Goal: Book appointment/travel/reservation

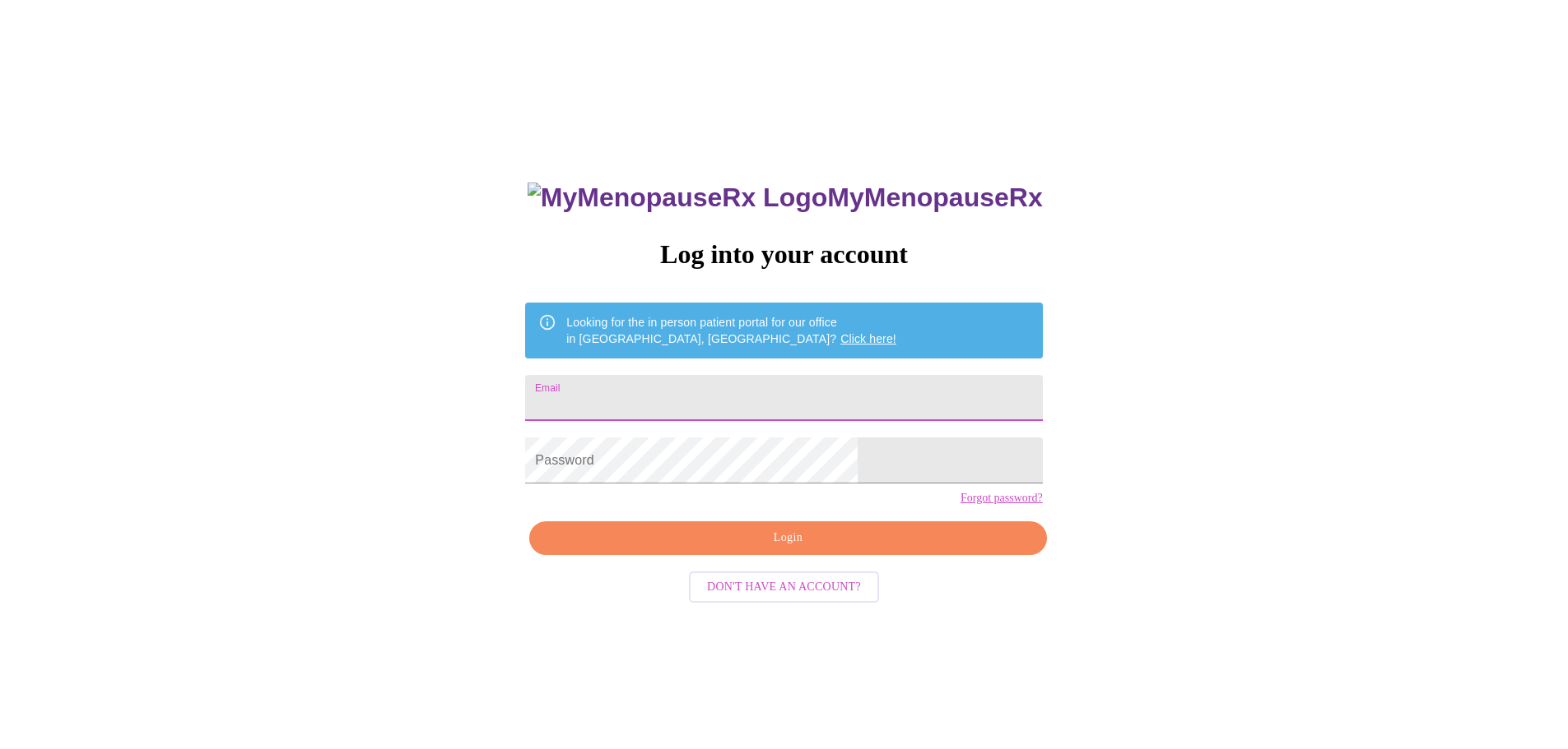
click at [810, 393] on input "Email" at bounding box center [784, 398] width 517 height 46
type input "tiffanymichelle453@gmail.com"
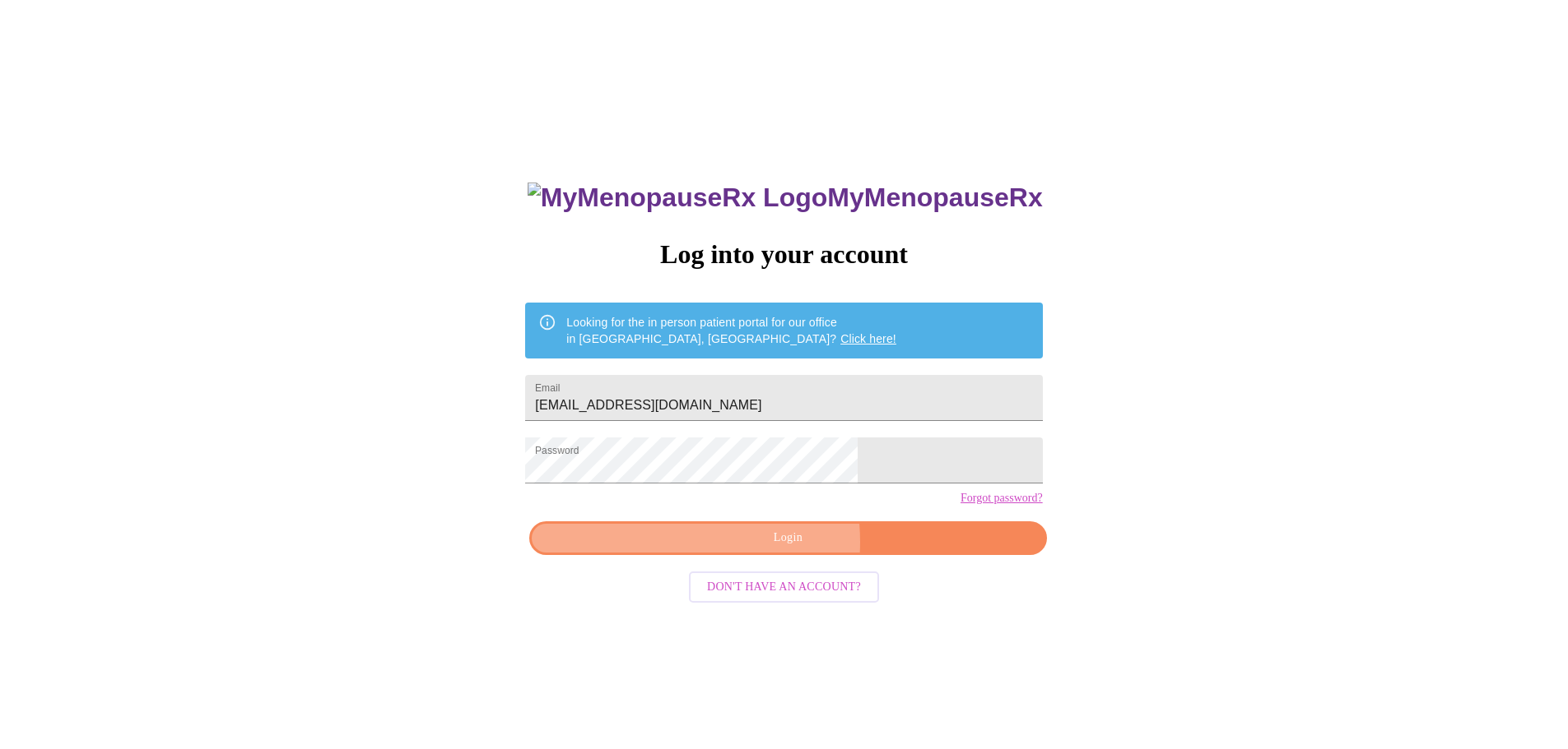
click at [742, 548] on span "Login" at bounding box center [787, 538] width 479 height 21
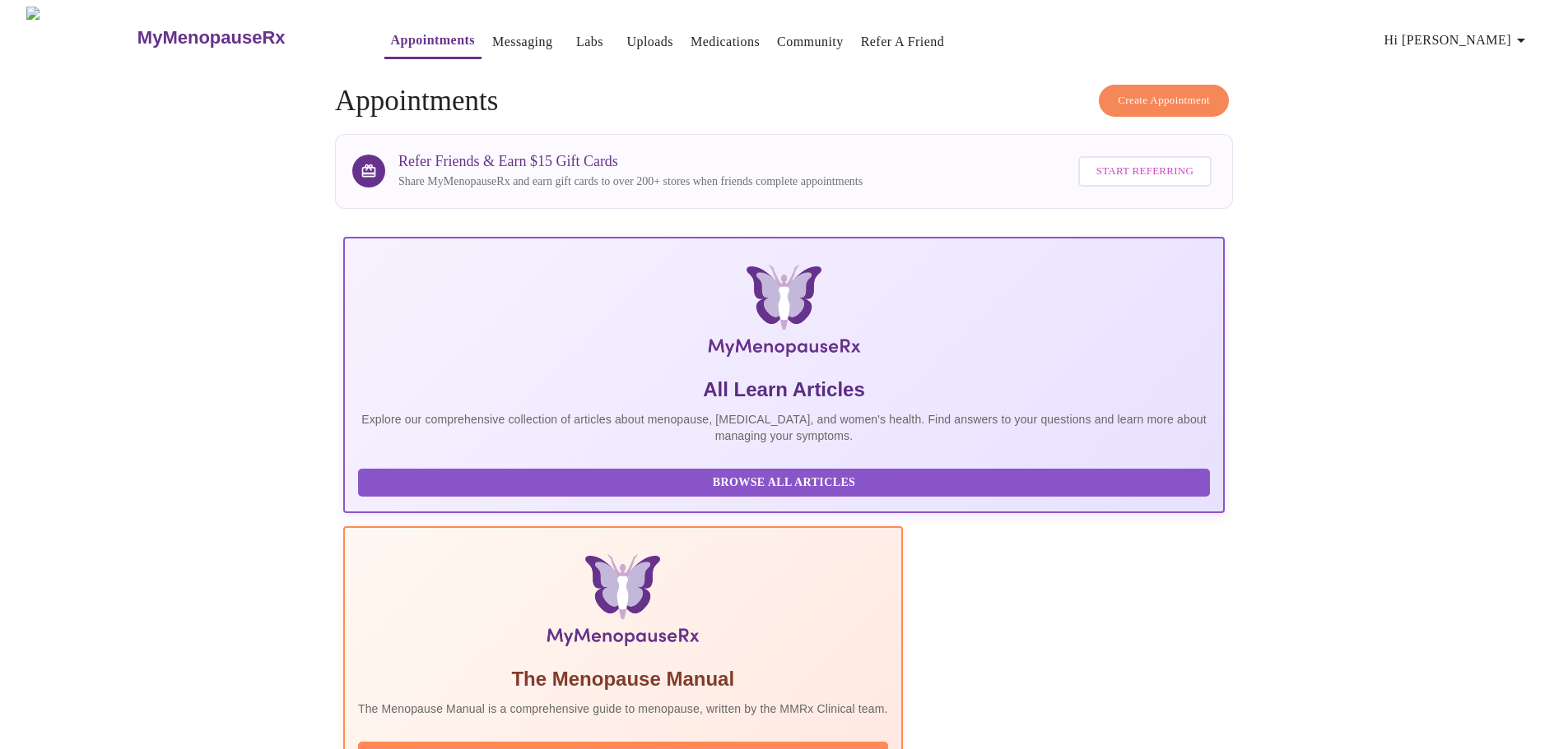
click at [1499, 36] on span "Hi [PERSON_NAME]" at bounding box center [1457, 40] width 146 height 23
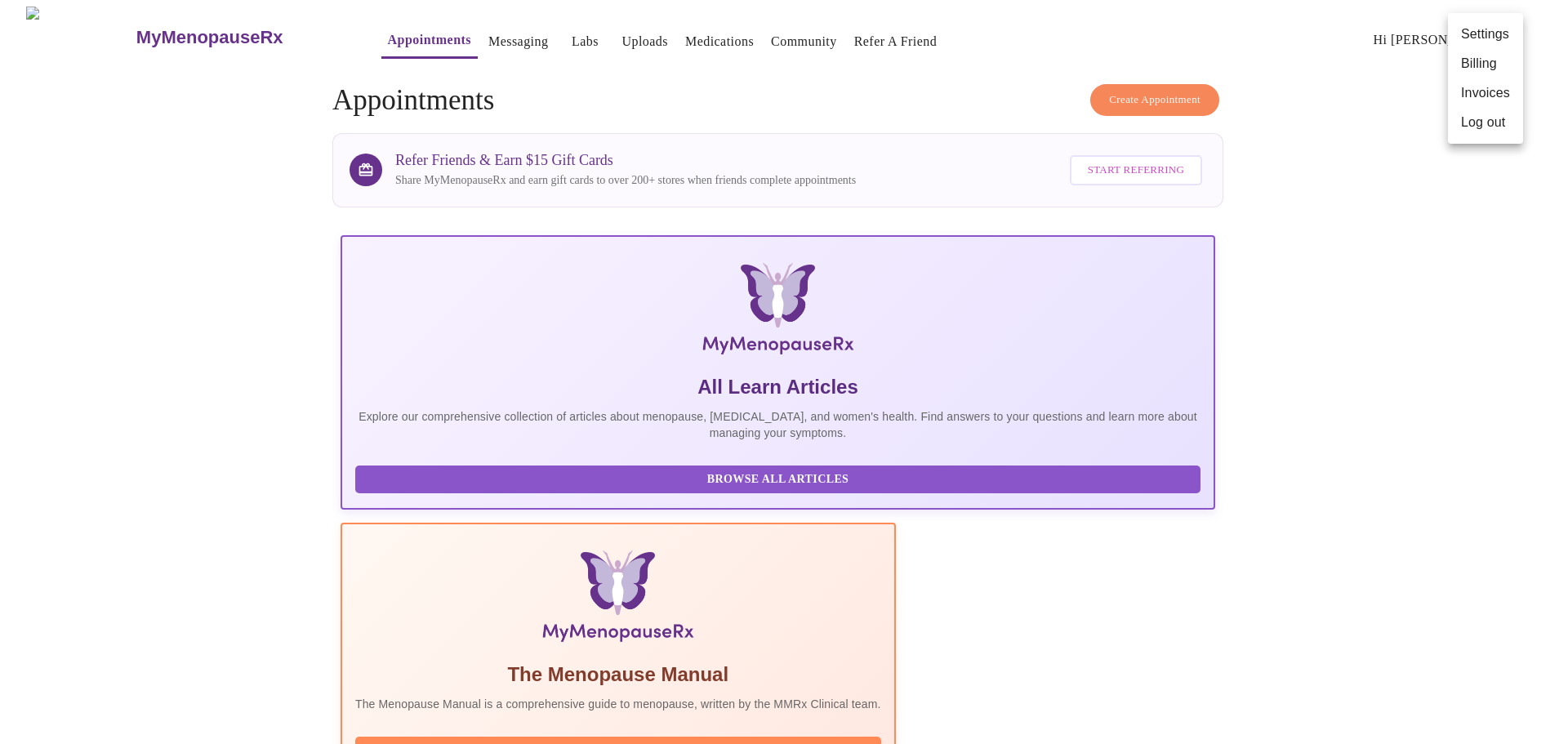
click at [1433, 403] on div at bounding box center [784, 372] width 1568 height 744
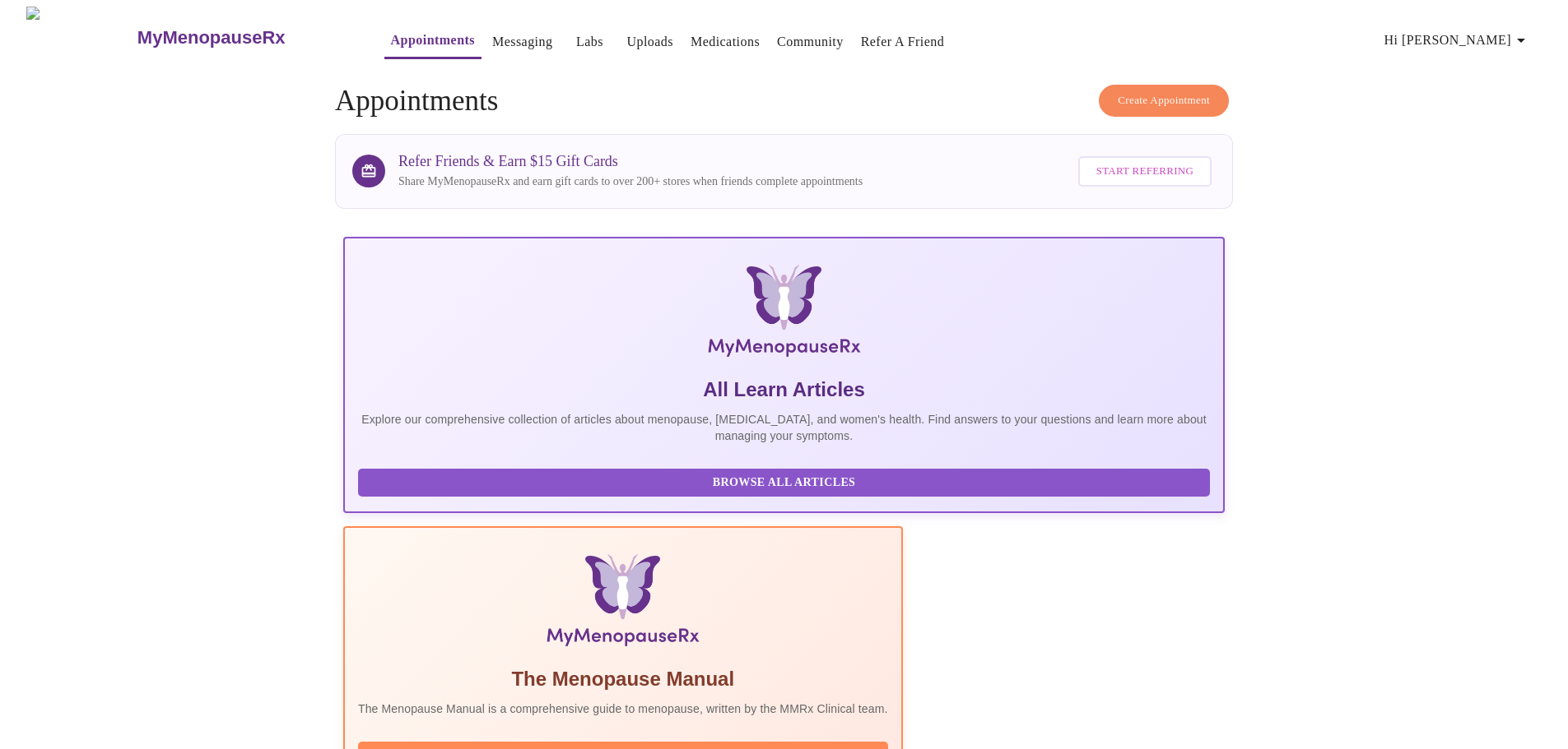
click at [197, 30] on h3 "MyMenopauseRx" at bounding box center [211, 38] width 148 height 22
click at [205, 28] on h3 "MyMenopauseRx" at bounding box center [211, 38] width 148 height 22
click at [1189, 91] on span "Create Appointment" at bounding box center [1164, 100] width 92 height 19
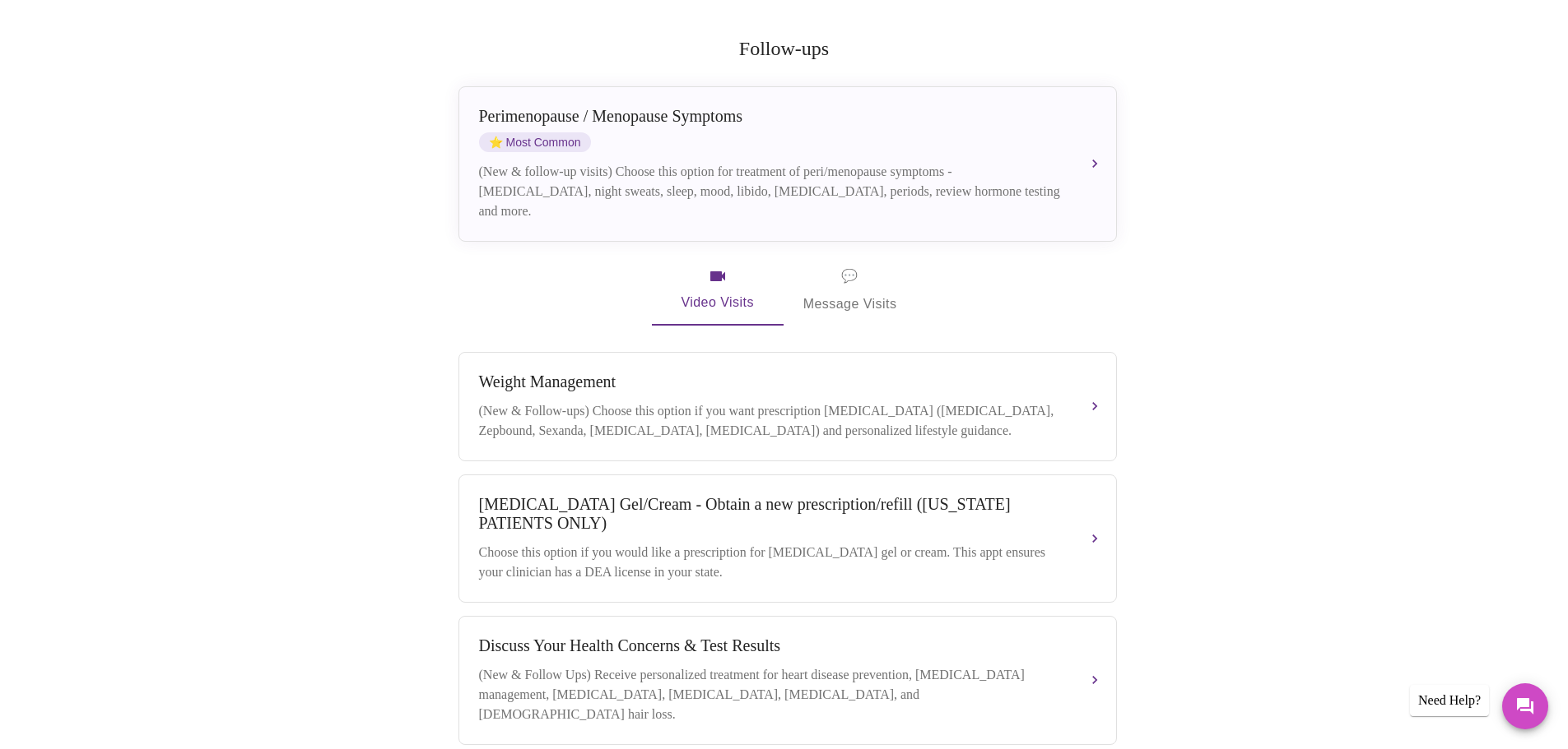
scroll to position [329, 0]
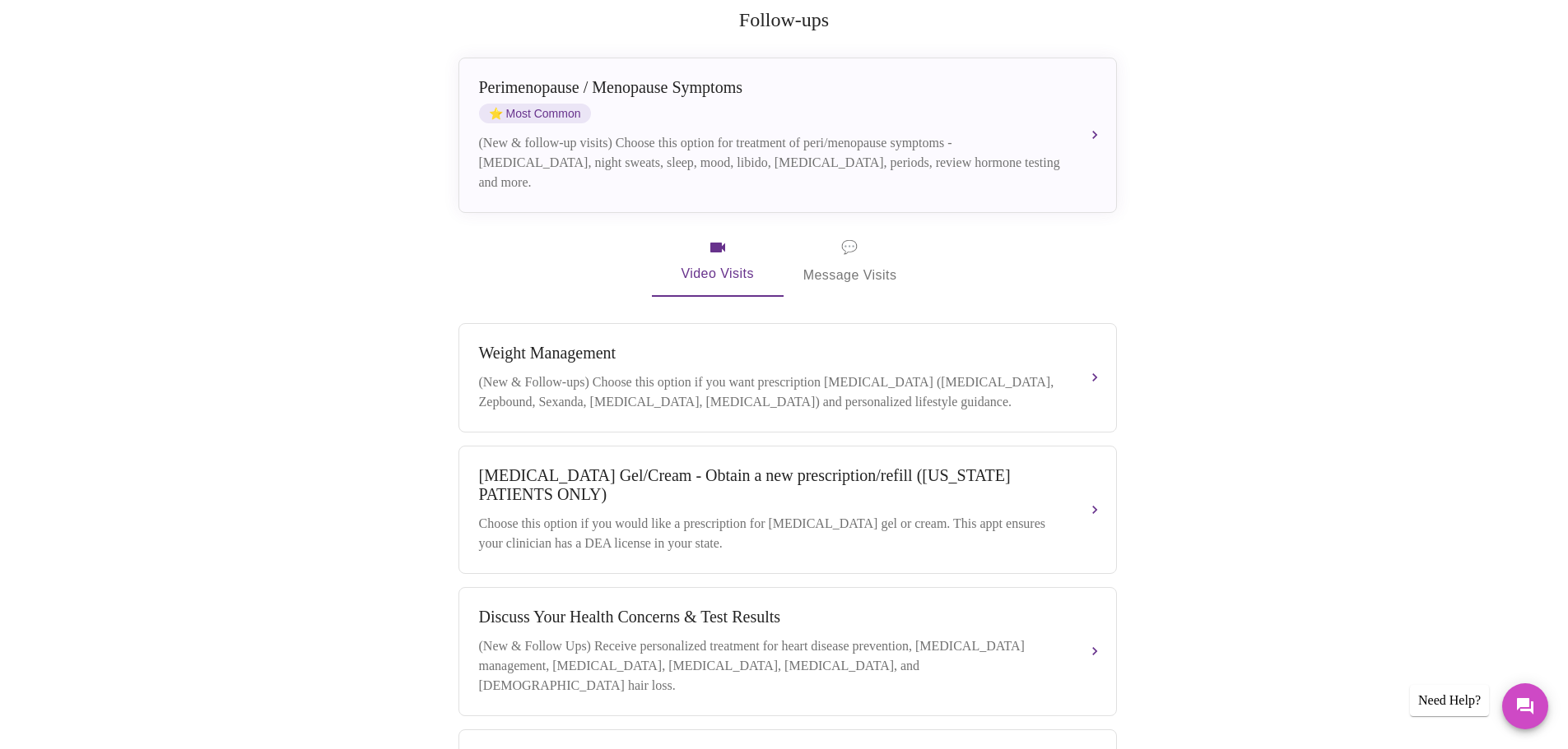
click at [888, 250] on span "💬 Message Visits" at bounding box center [850, 262] width 94 height 51
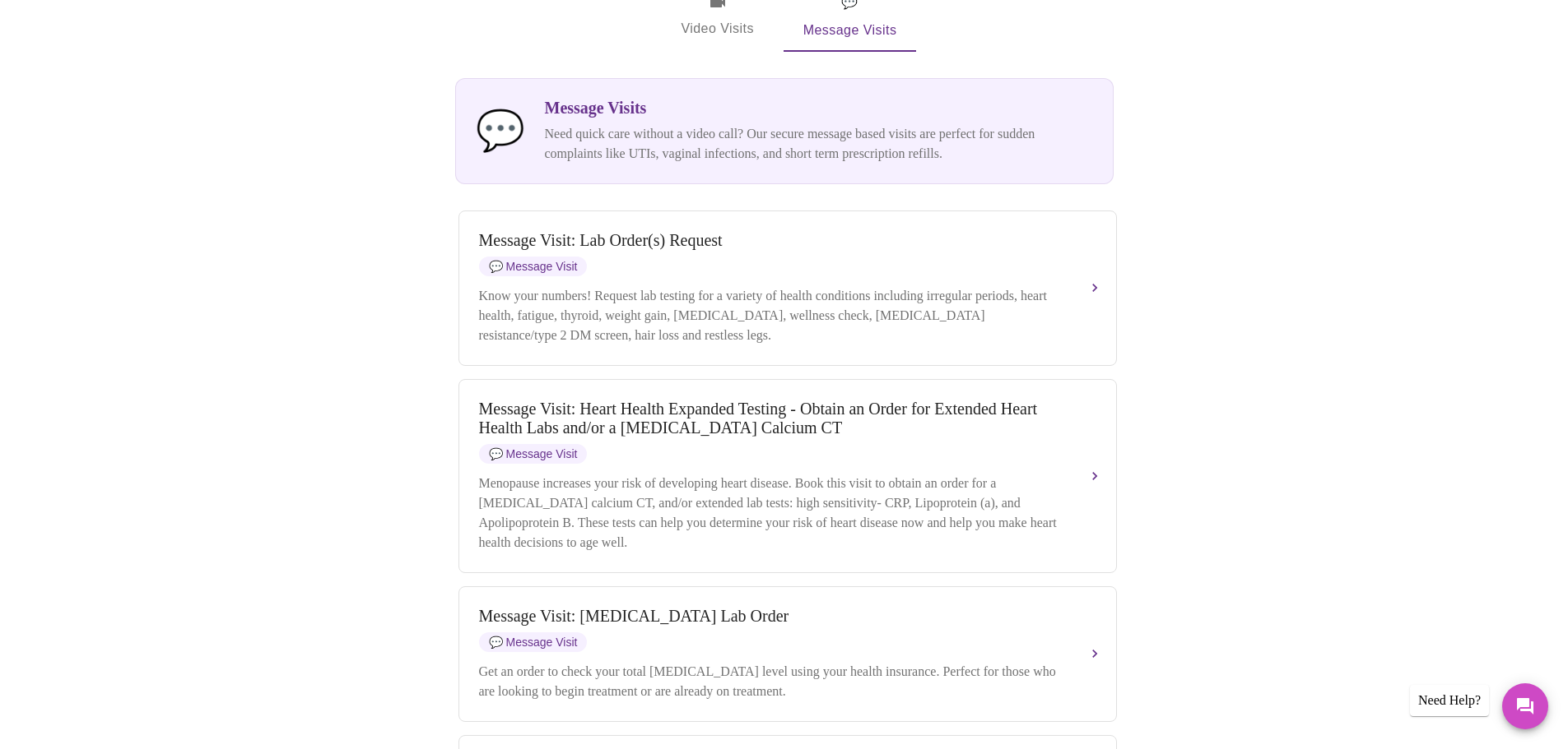
scroll to position [492, 0]
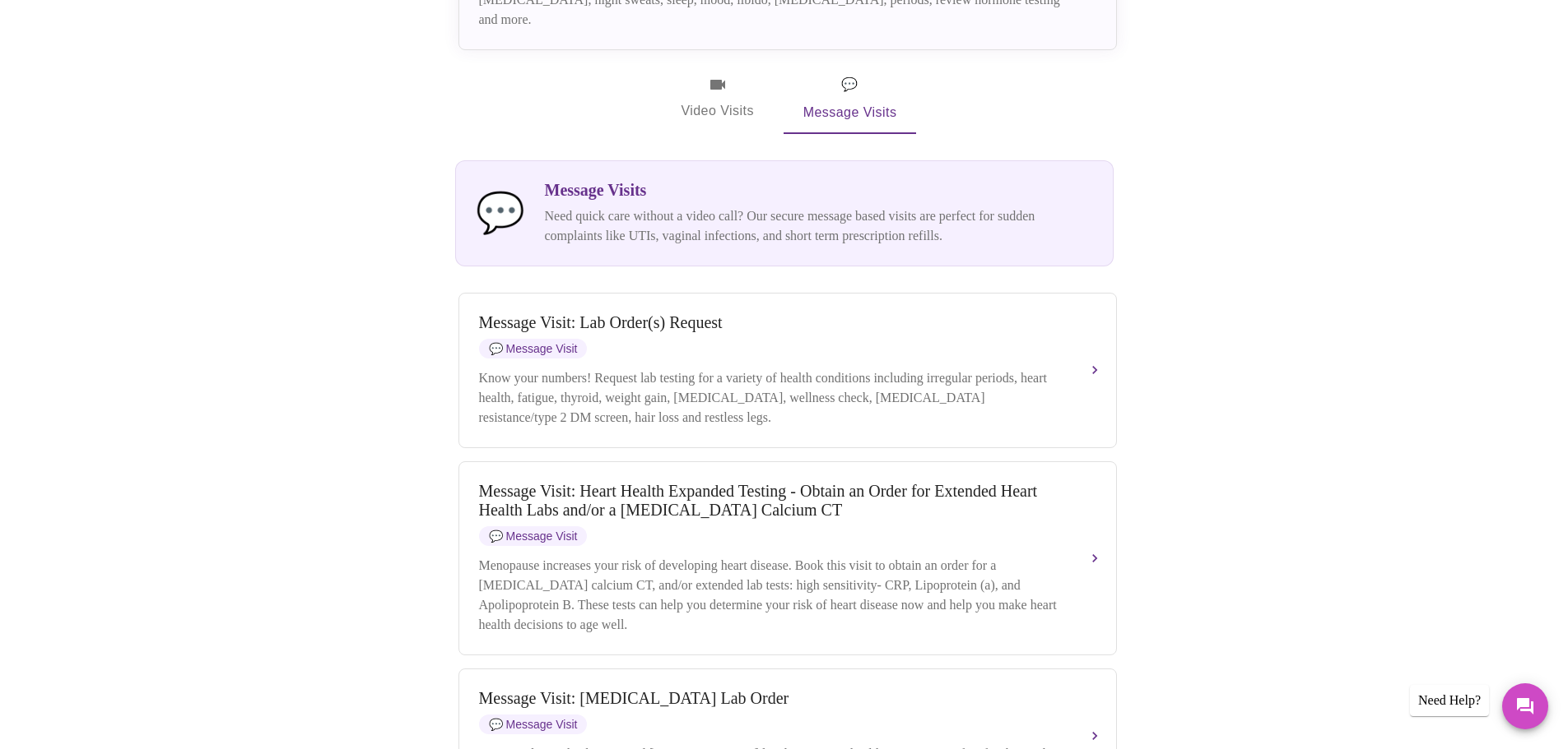
click at [725, 80] on span "Video Visits" at bounding box center [717, 99] width 92 height 47
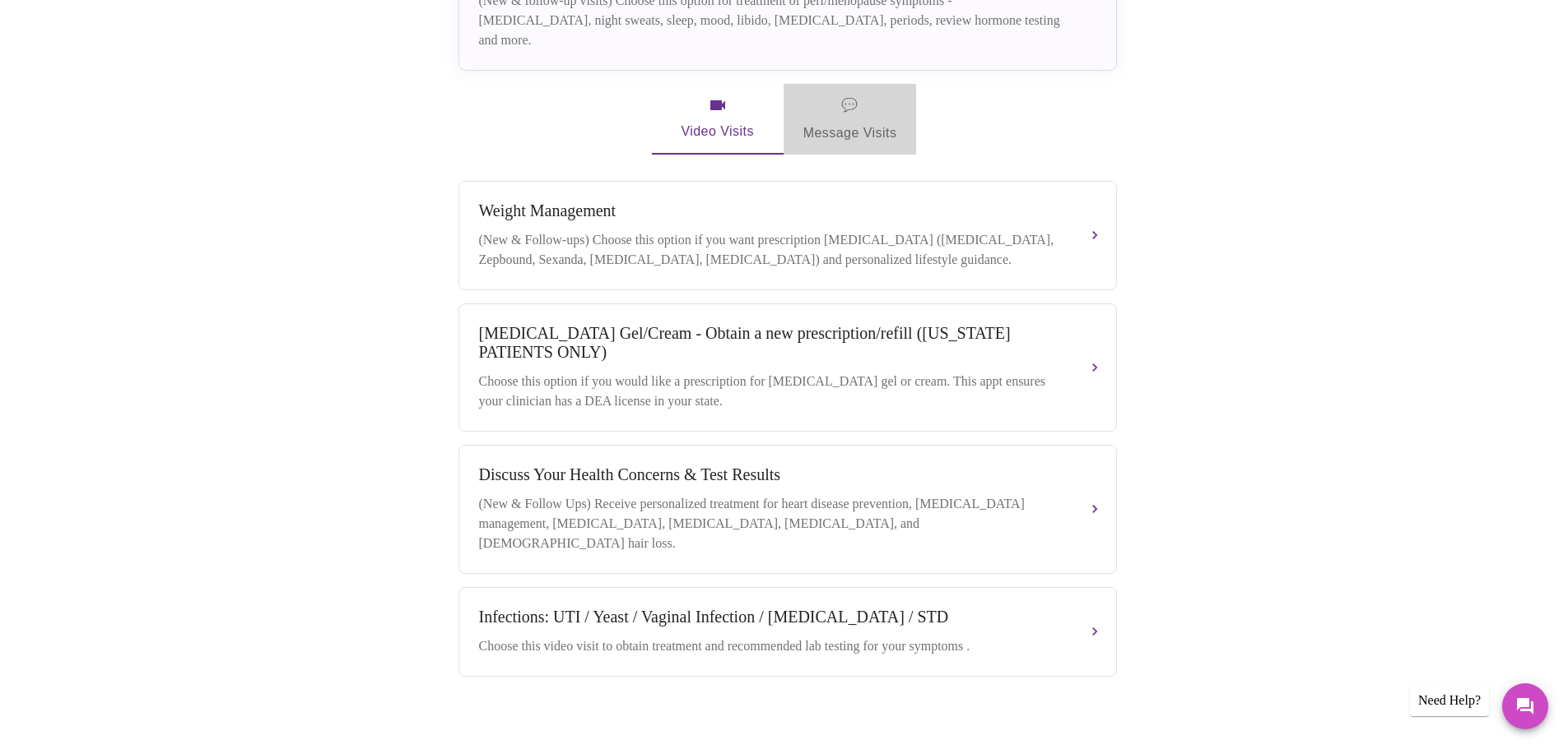
click at [824, 114] on span "💬 Message Visits" at bounding box center [850, 119] width 94 height 51
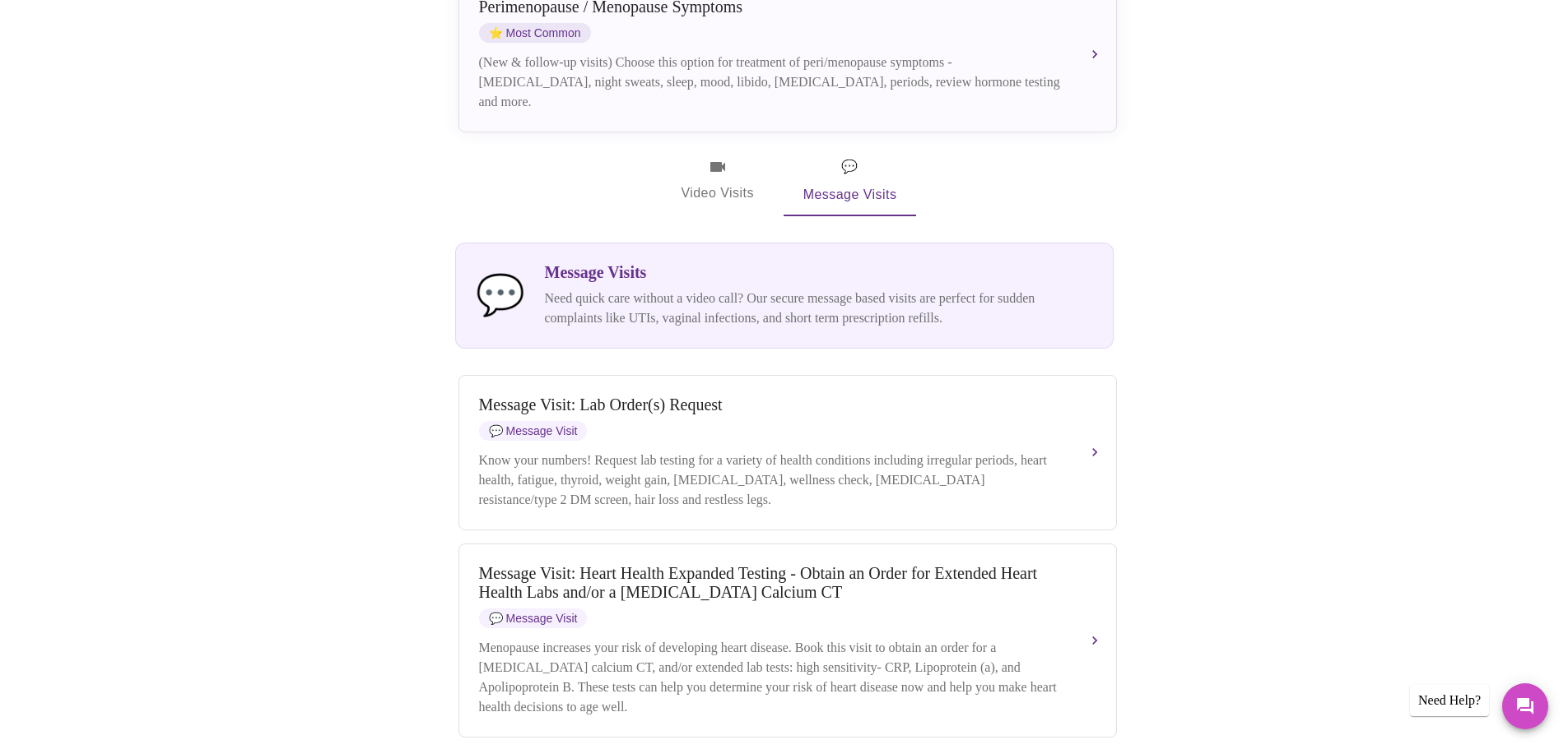
scroll to position [81, 0]
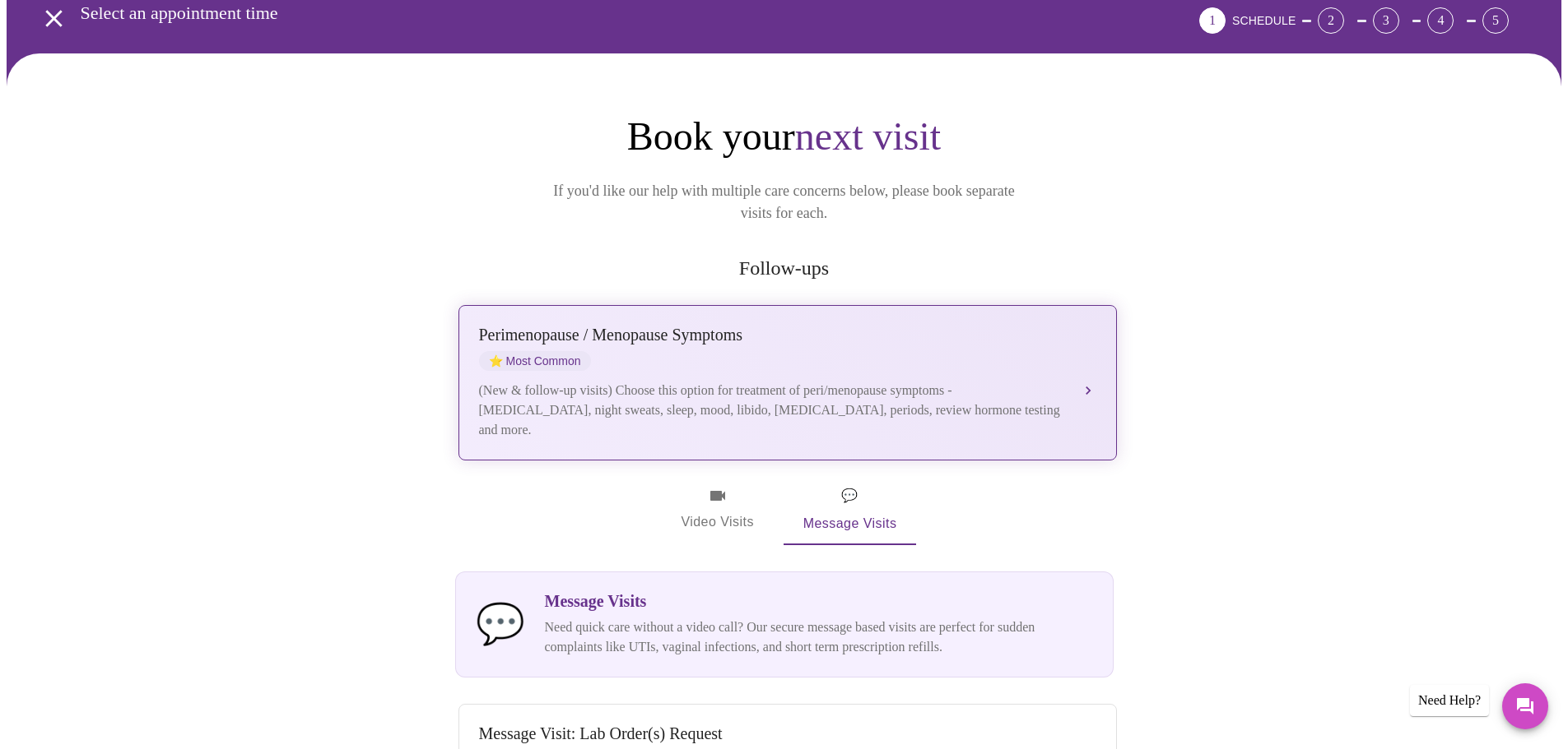
click at [865, 416] on div "(New & follow-up visits) Choose this option for treatment of peri/menopause sym…" at bounding box center [771, 410] width 585 height 59
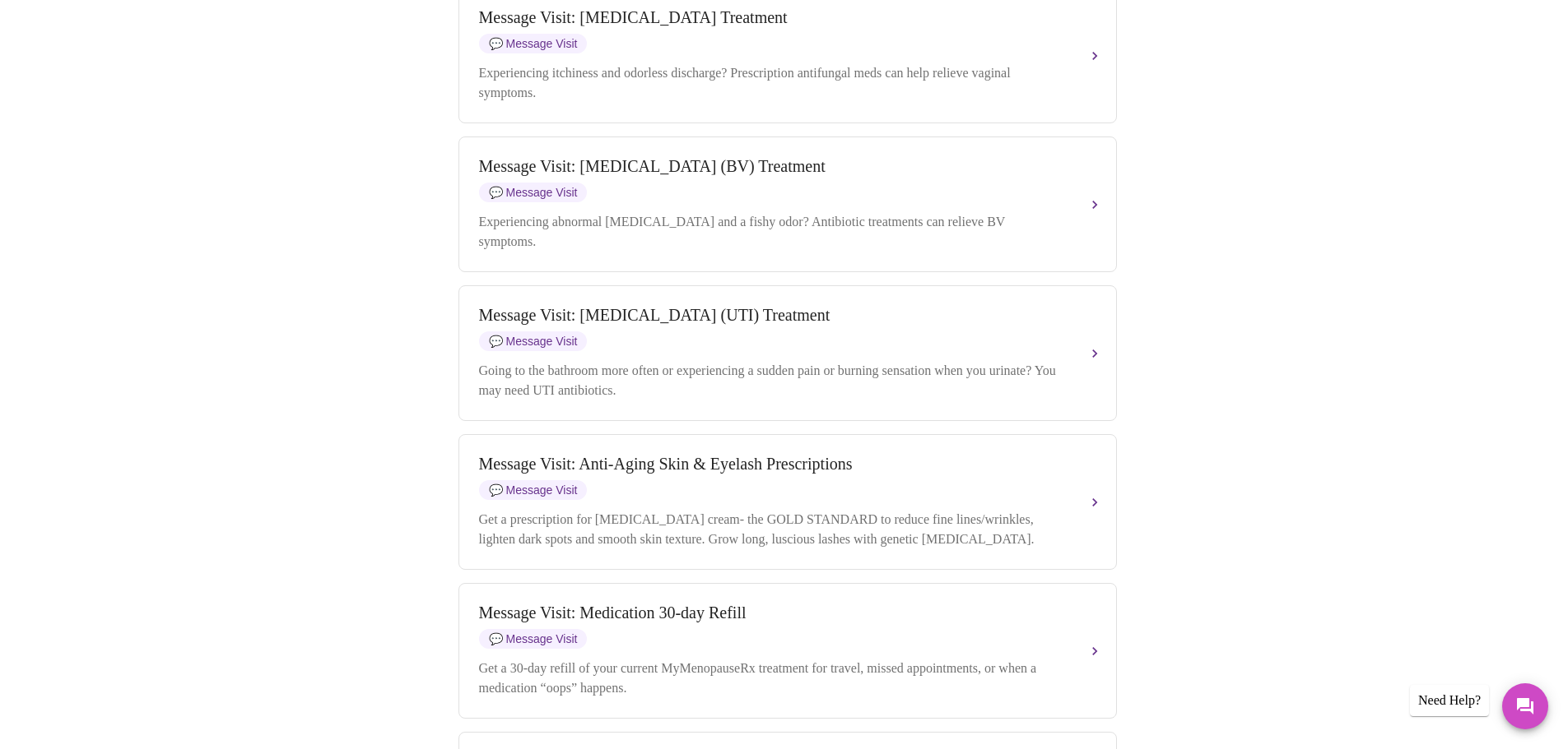
scroll to position [1808, 0]
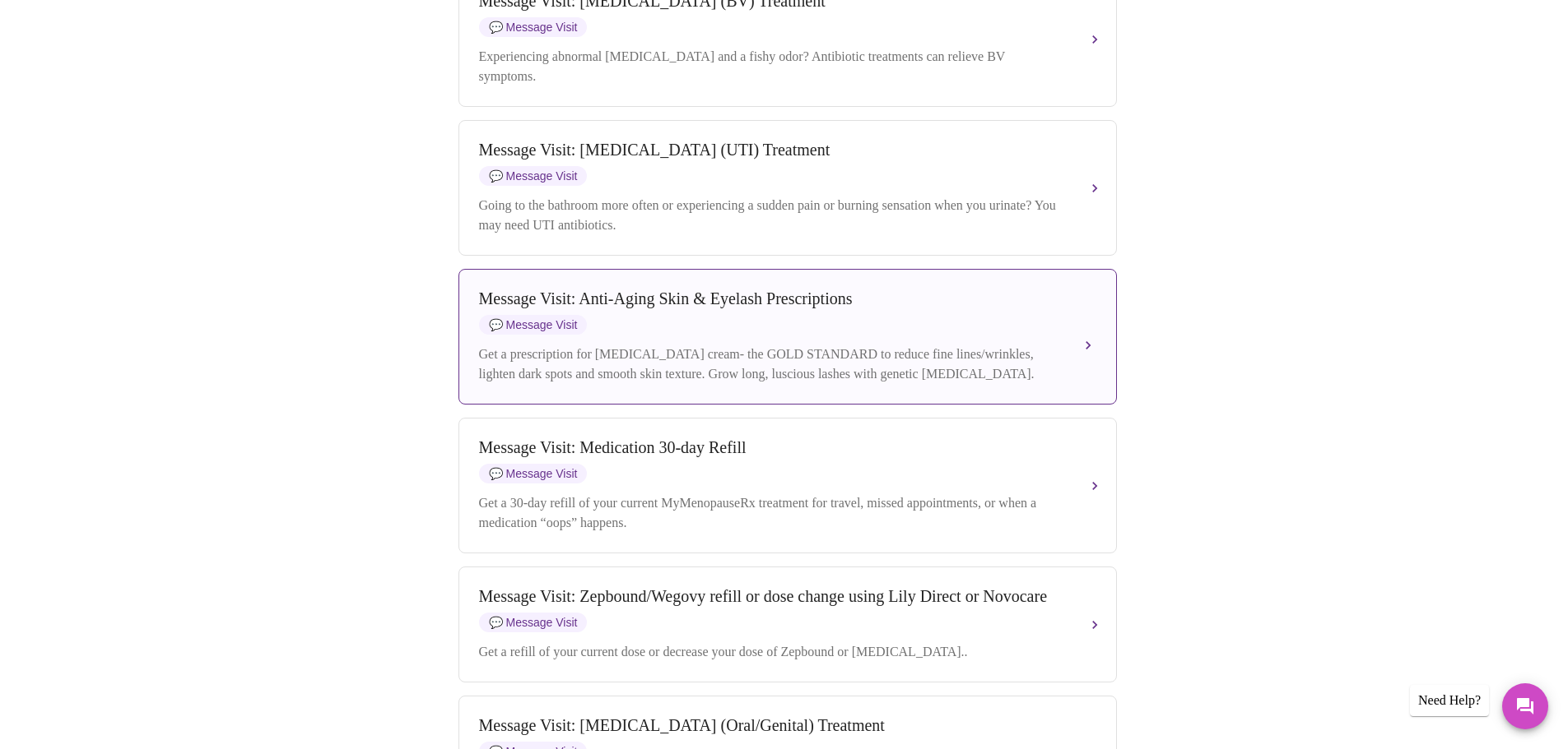
click at [816, 384] on div "Message Visit: Anti-Aging Skin & Eyelash Prescriptions 💬 Message Visit Get a pr…" at bounding box center [787, 337] width 618 height 95
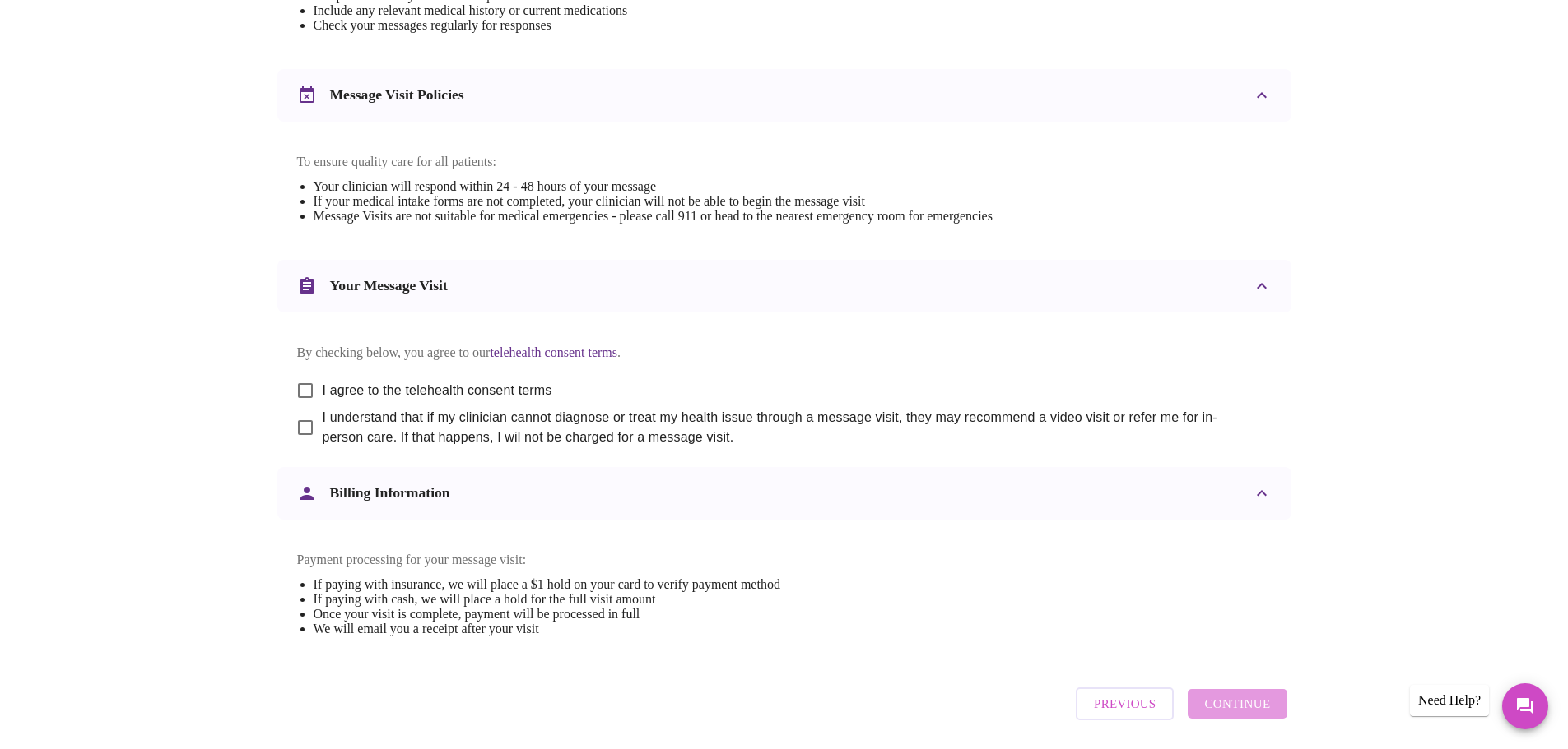
scroll to position [705, 0]
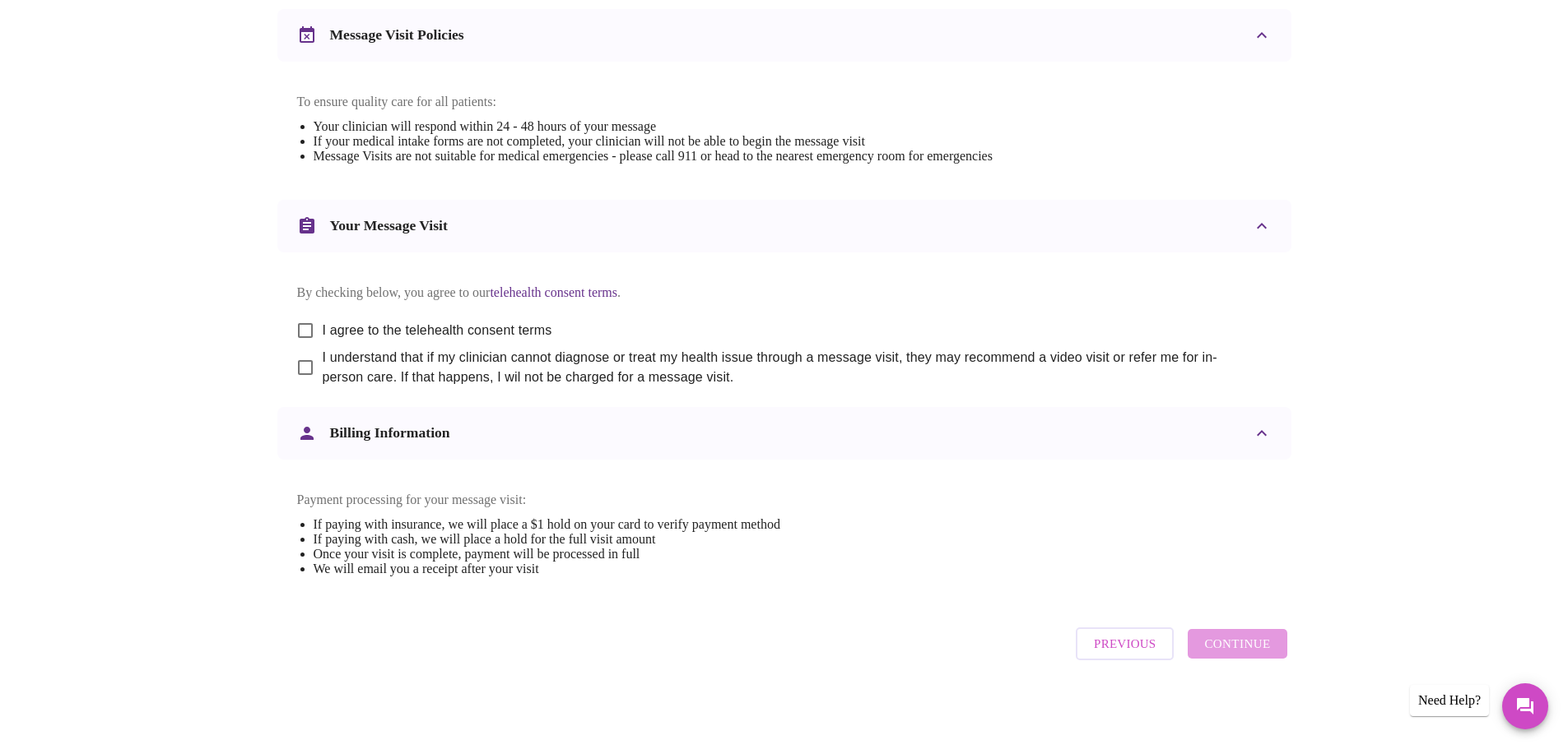
click at [307, 314] on input "I agree to the telehealth consent terms" at bounding box center [305, 331] width 35 height 35
checkbox input "true"
click at [308, 350] on input "I understand that if my clinician cannot diagnose or treat my health issue thro…" at bounding box center [305, 367] width 35 height 35
checkbox input "true"
click at [1258, 650] on span "Continue" at bounding box center [1236, 644] width 65 height 22
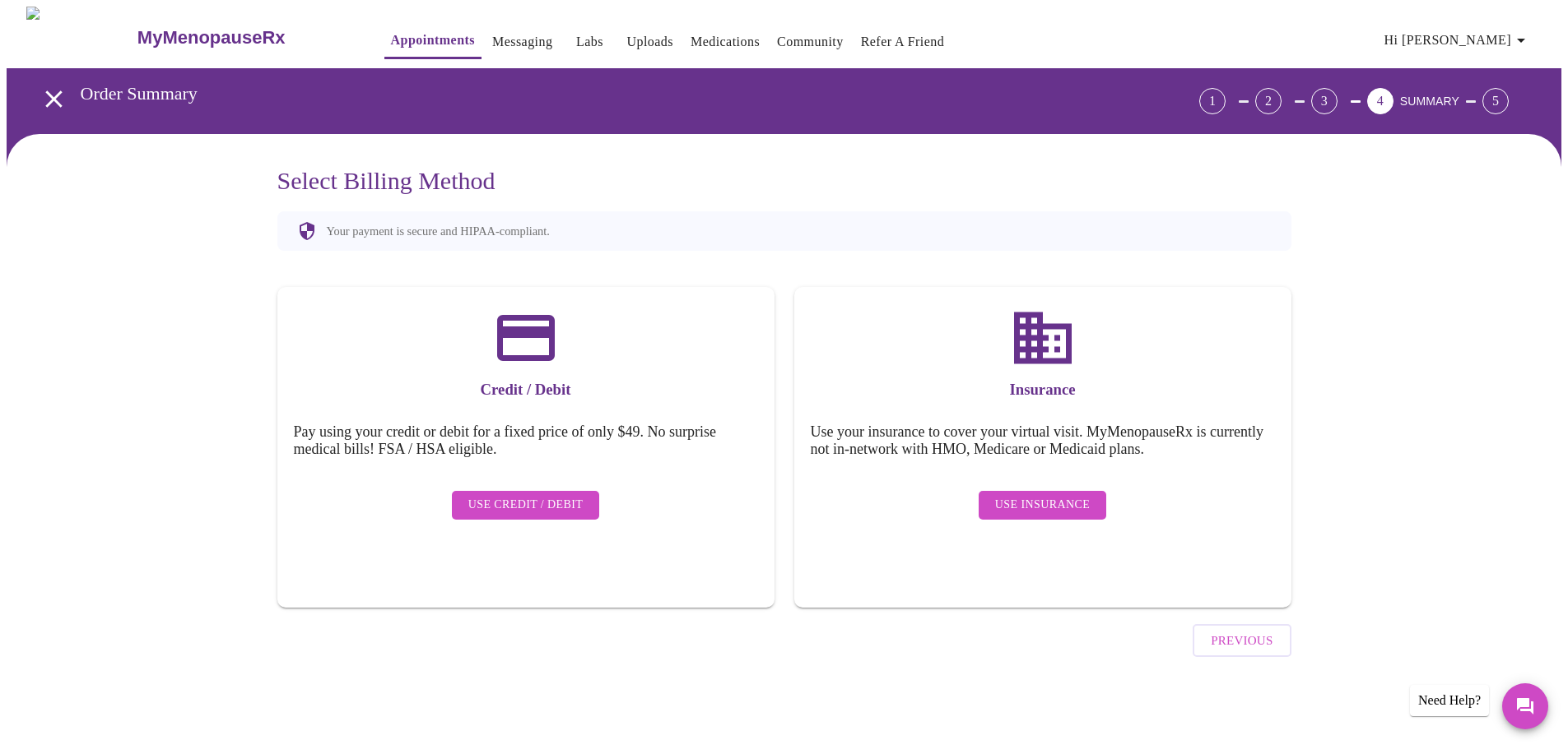
scroll to position [0, 0]
click at [1044, 491] on button "Use Insurance" at bounding box center [1048, 505] width 127 height 29
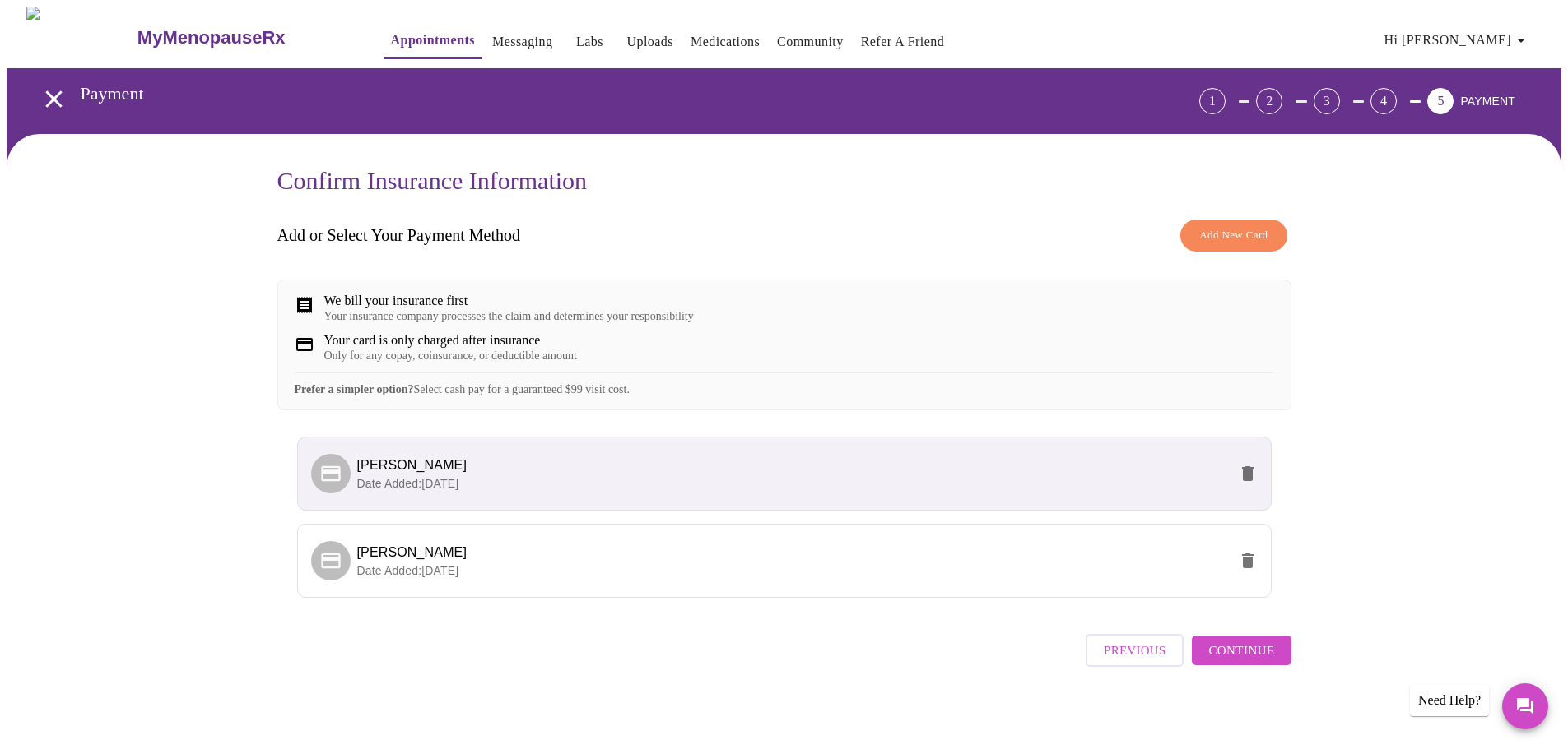
click at [1252, 658] on span "Continue" at bounding box center [1241, 650] width 65 height 22
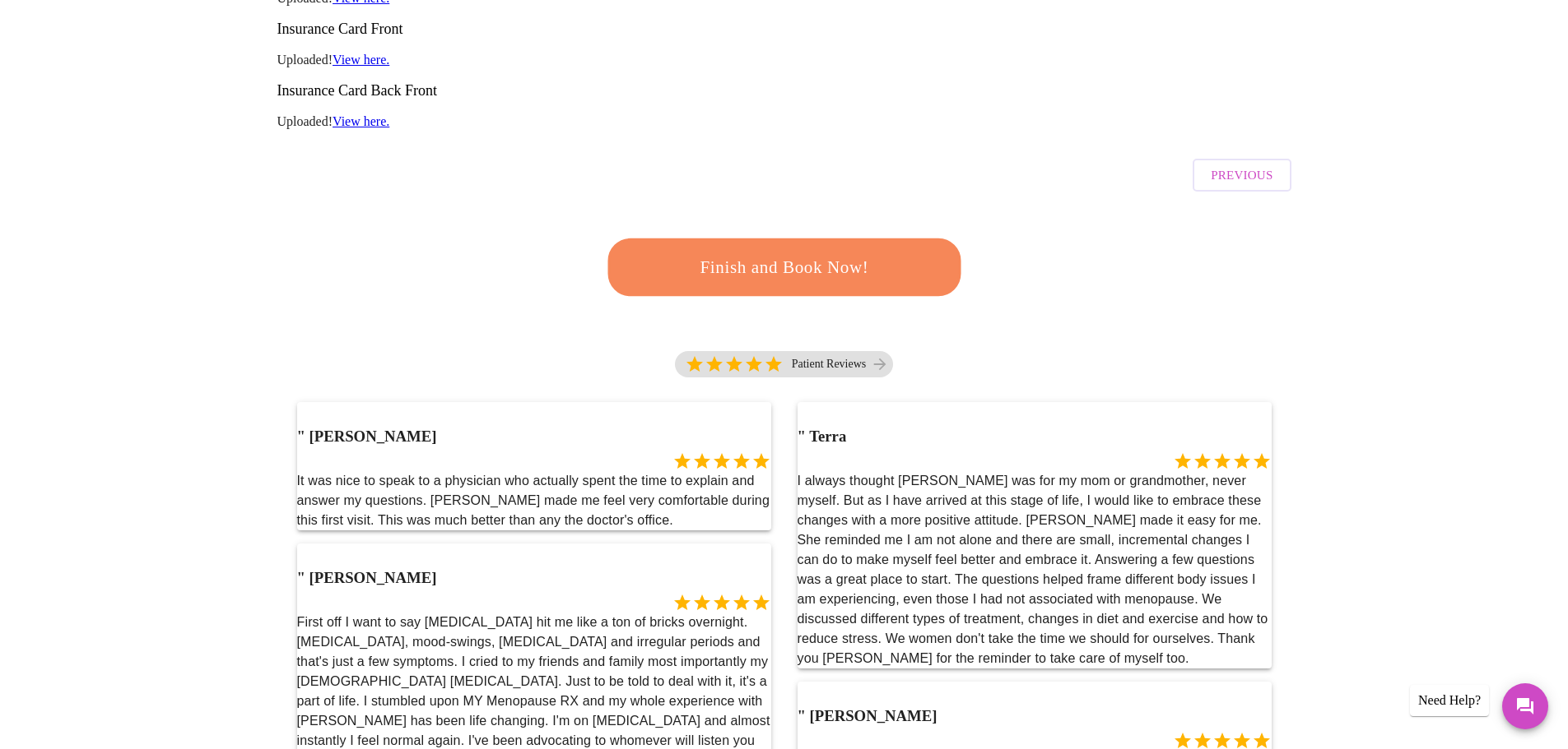
scroll to position [165, 0]
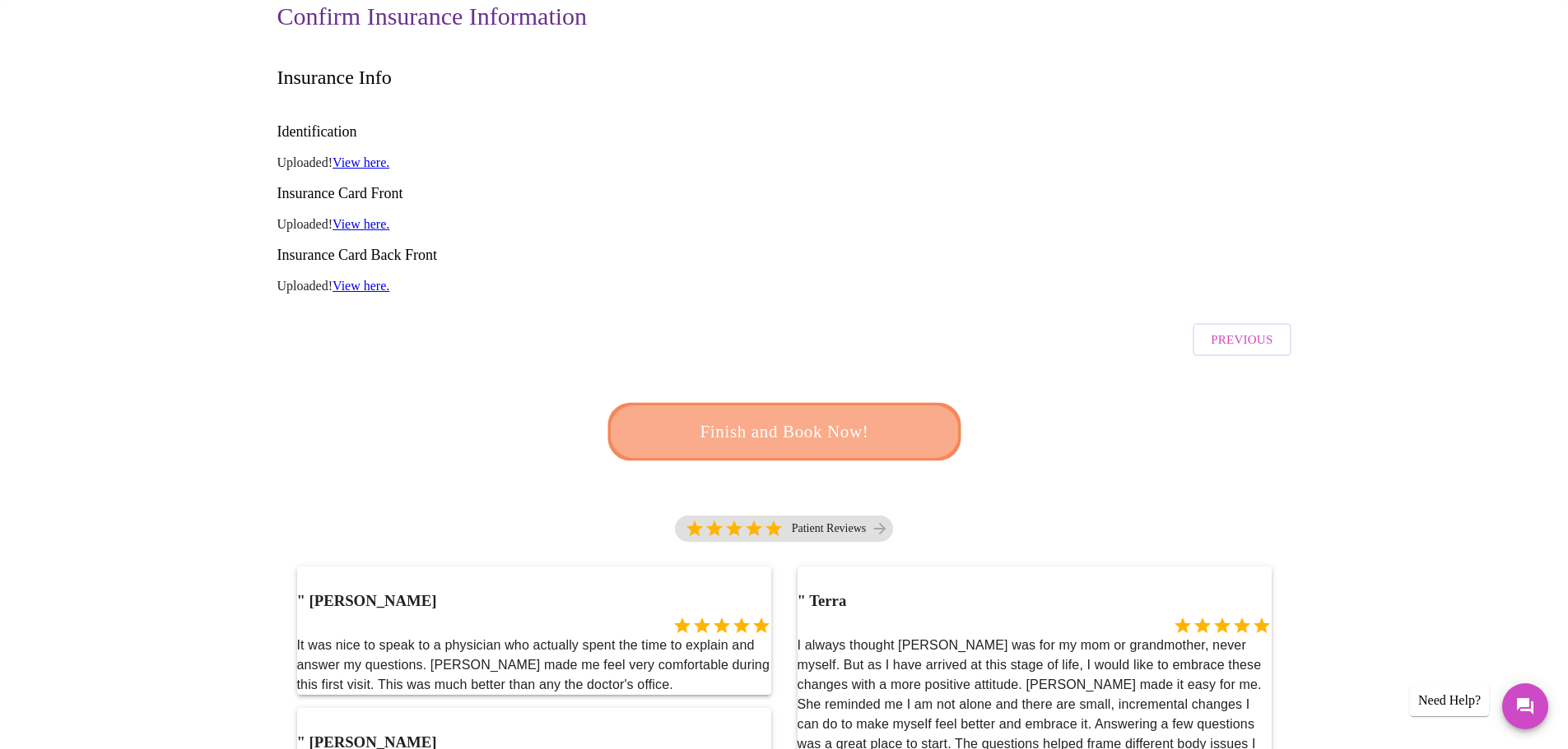
click at [903, 417] on span "Finish and Book Now!" at bounding box center [784, 433] width 319 height 32
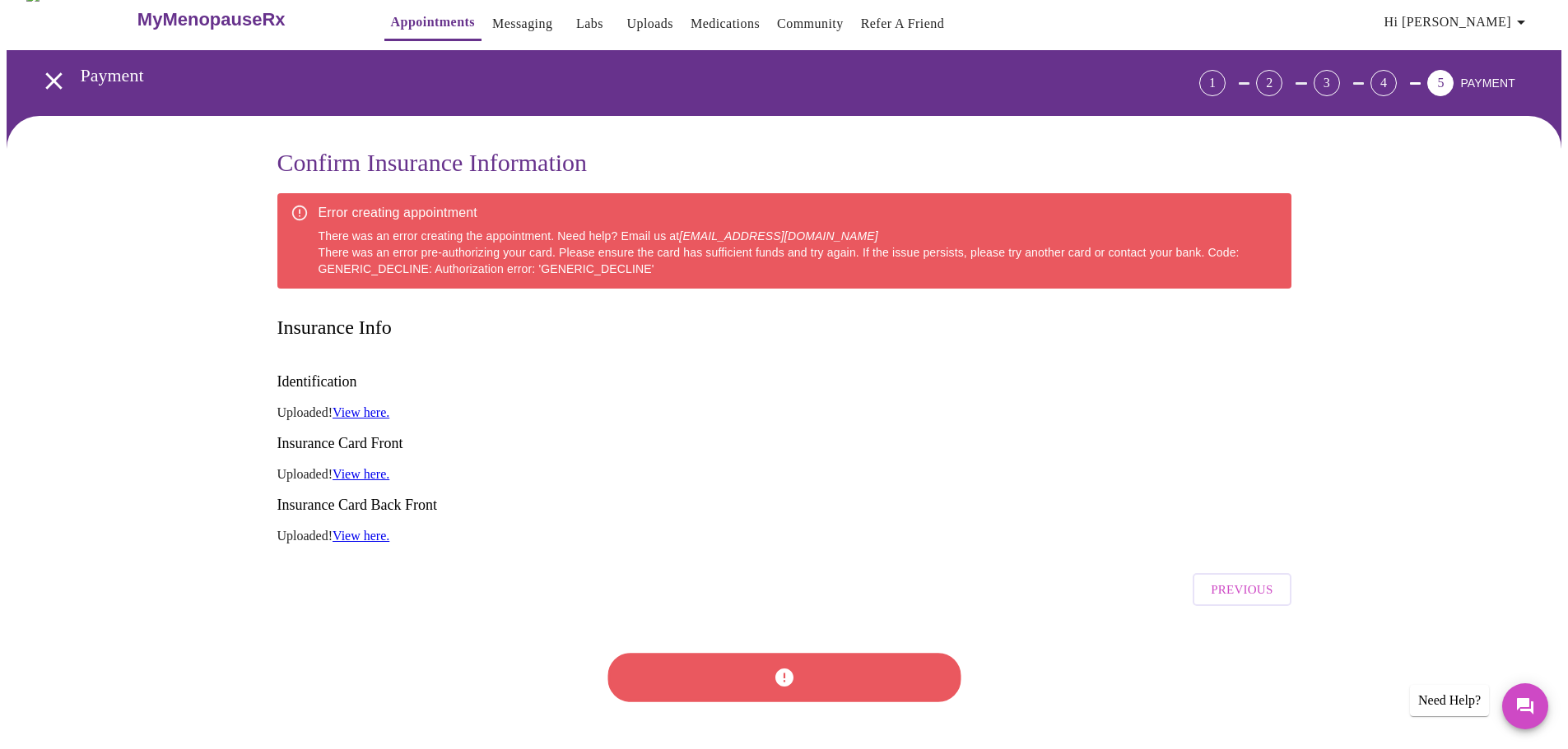
scroll to position [0, 0]
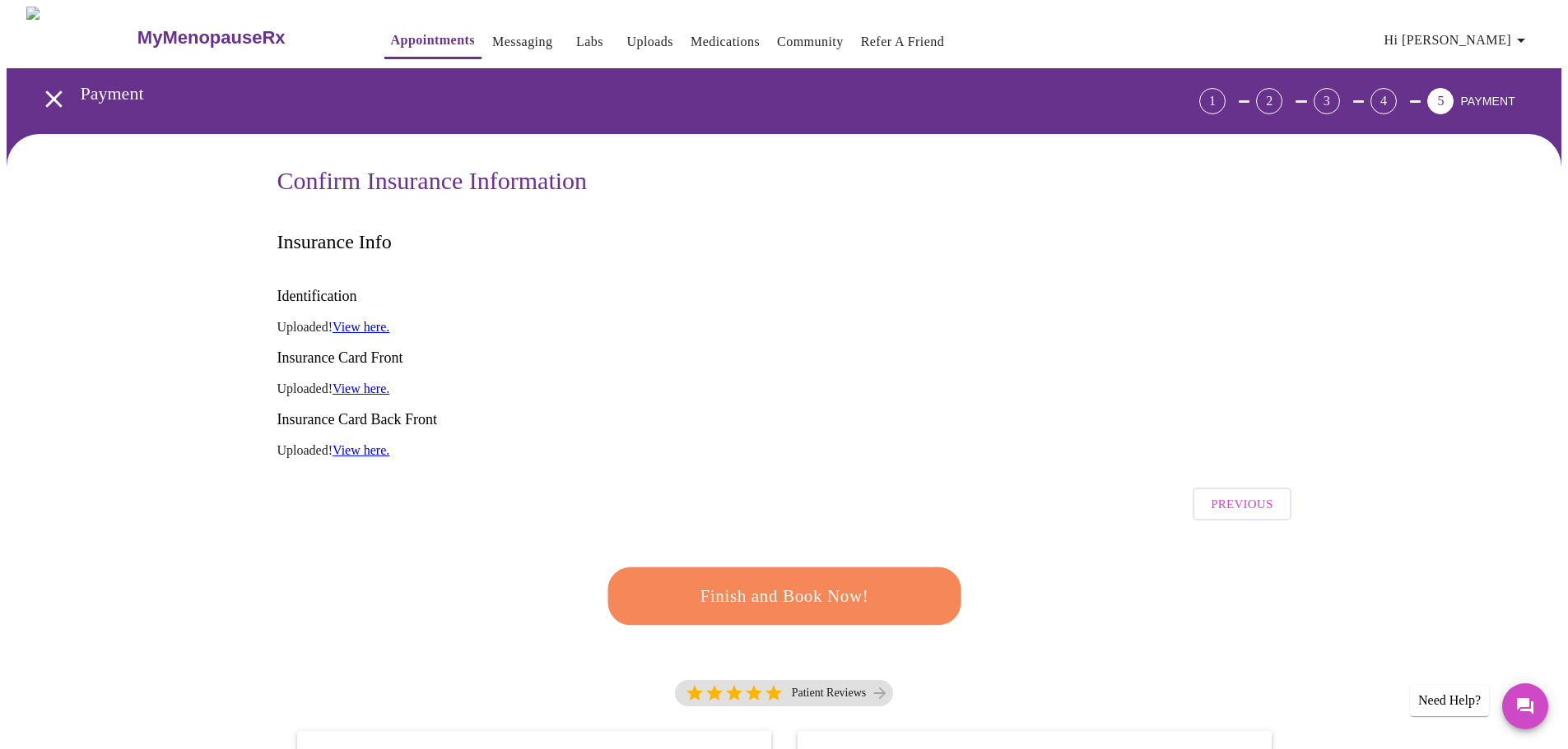
click at [1231, 494] on span "Previous" at bounding box center [1242, 504] width 62 height 22
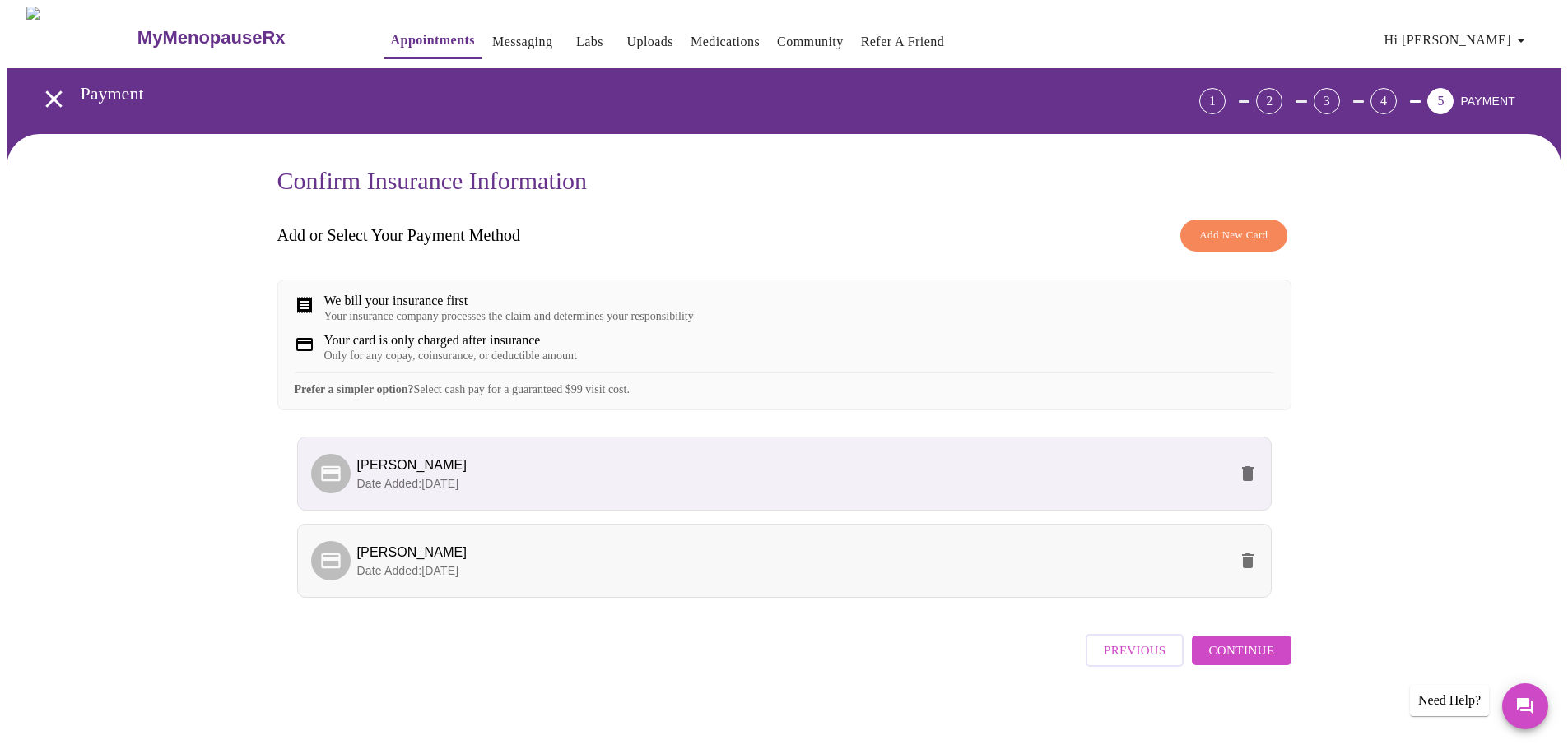
click at [839, 597] on li "tiffany cooper Date Added: 09-17-2025" at bounding box center [784, 561] width 975 height 74
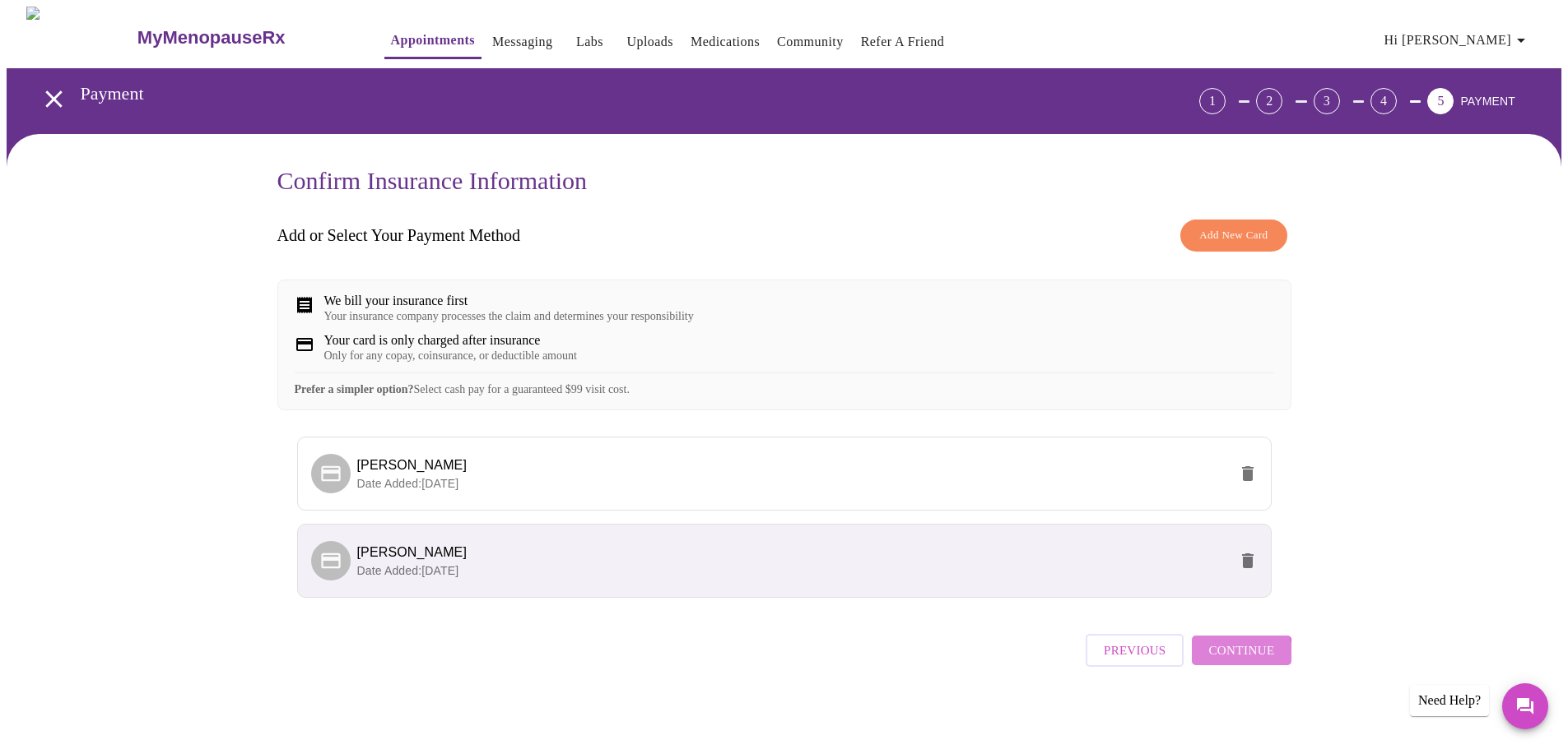
click at [1233, 661] on span "Continue" at bounding box center [1241, 650] width 65 height 22
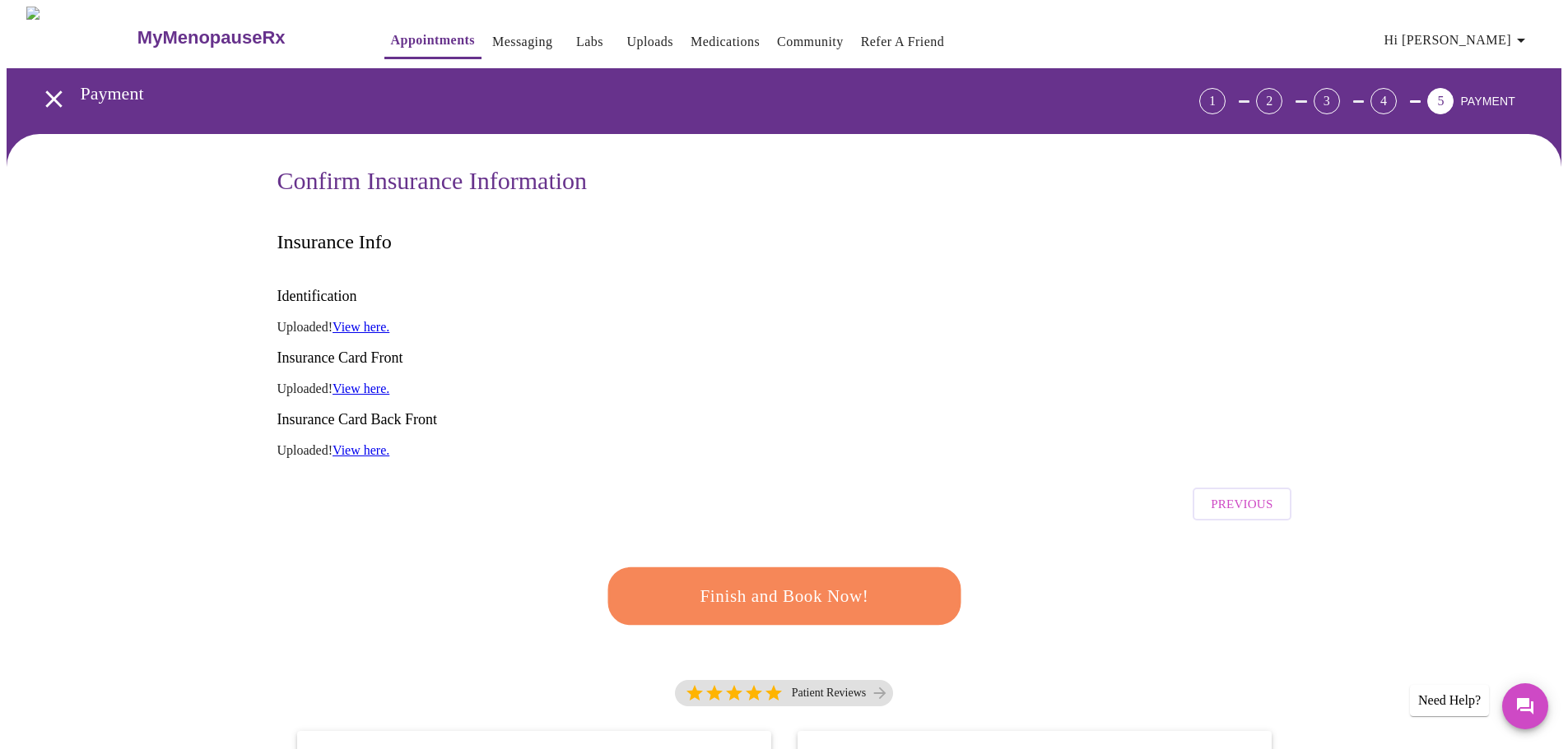
click at [862, 581] on span "Finish and Book Now!" at bounding box center [784, 596] width 312 height 31
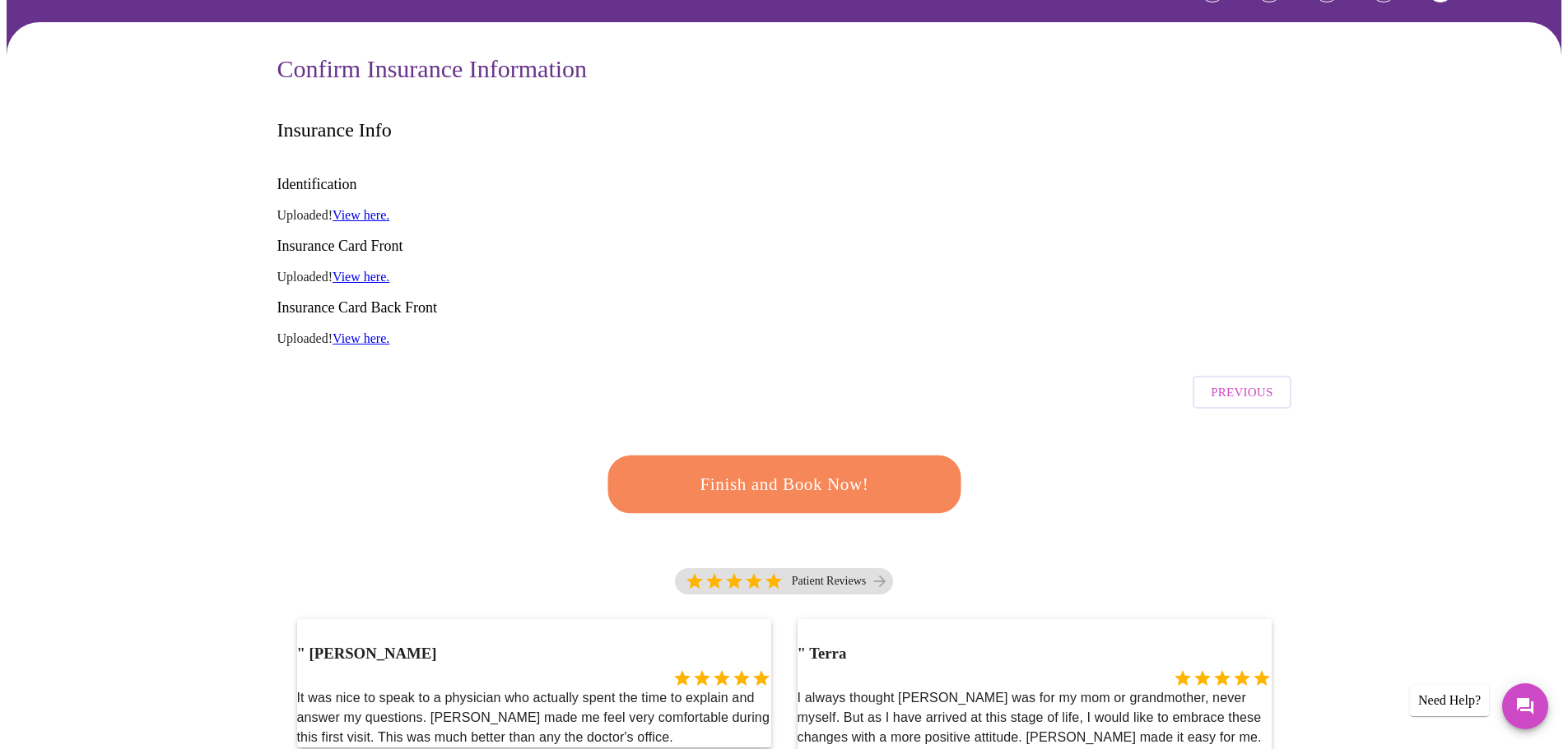
scroll to position [82, 0]
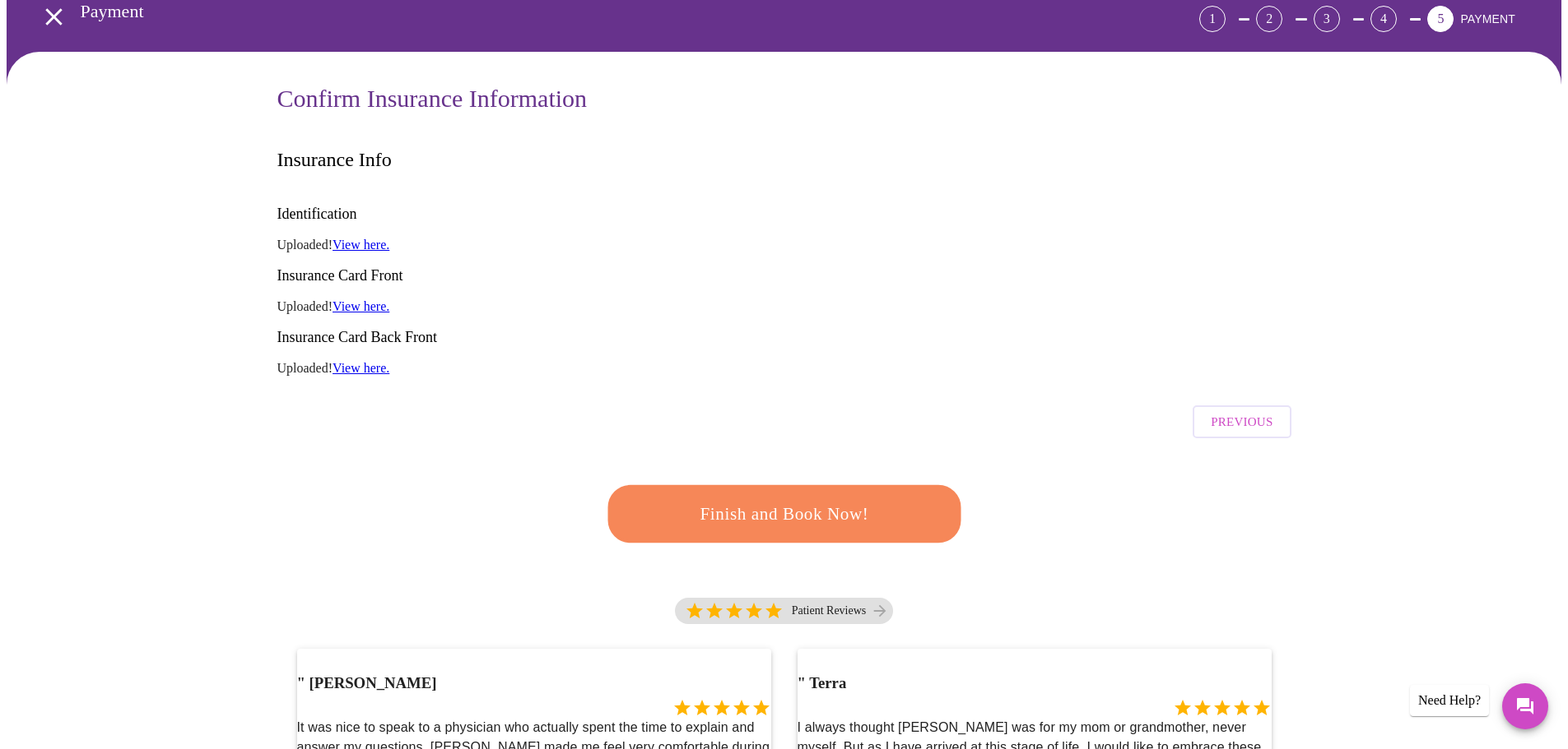
click at [380, 299] on link "View here." at bounding box center [360, 306] width 56 height 14
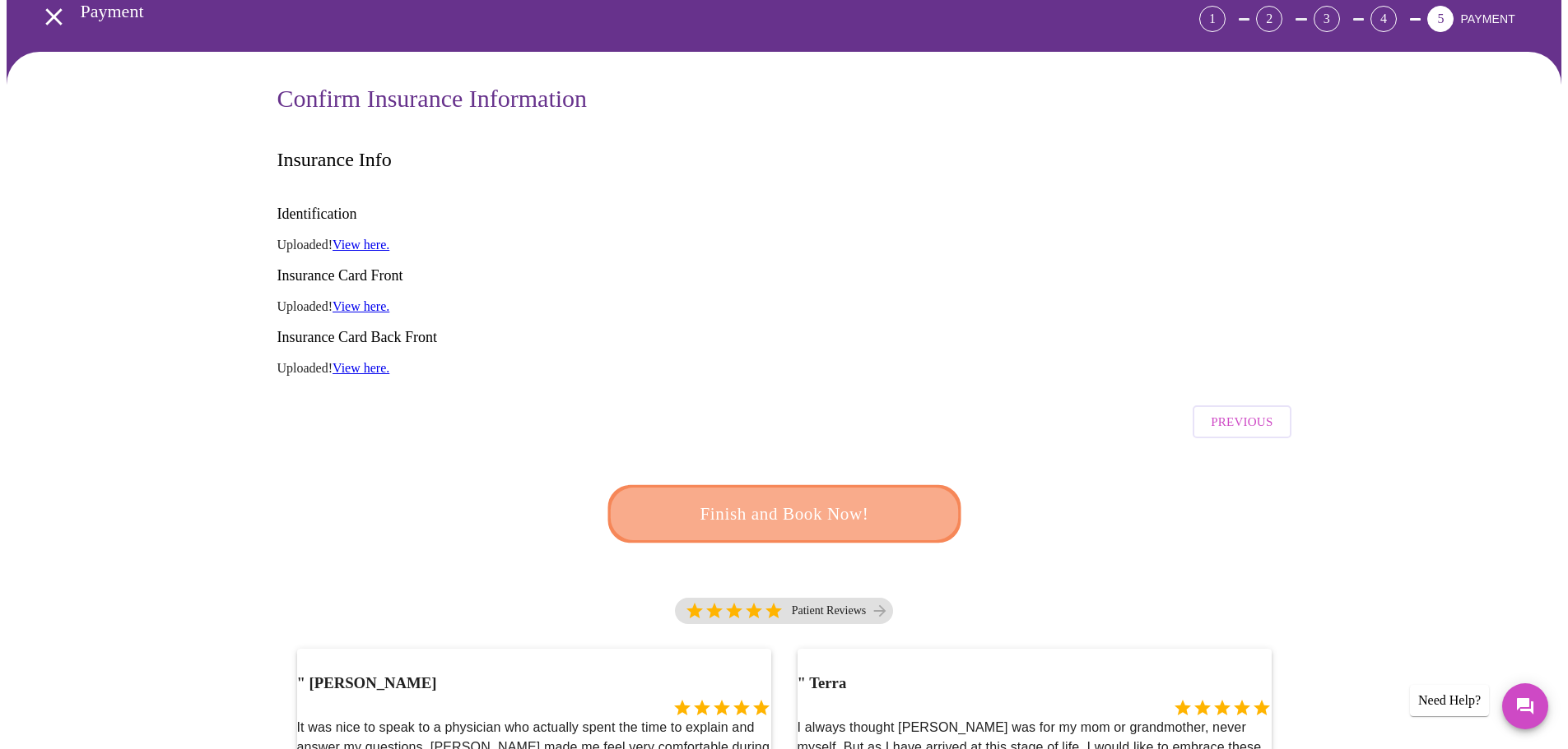
click at [870, 498] on span "Finish and Book Now!" at bounding box center [784, 513] width 312 height 31
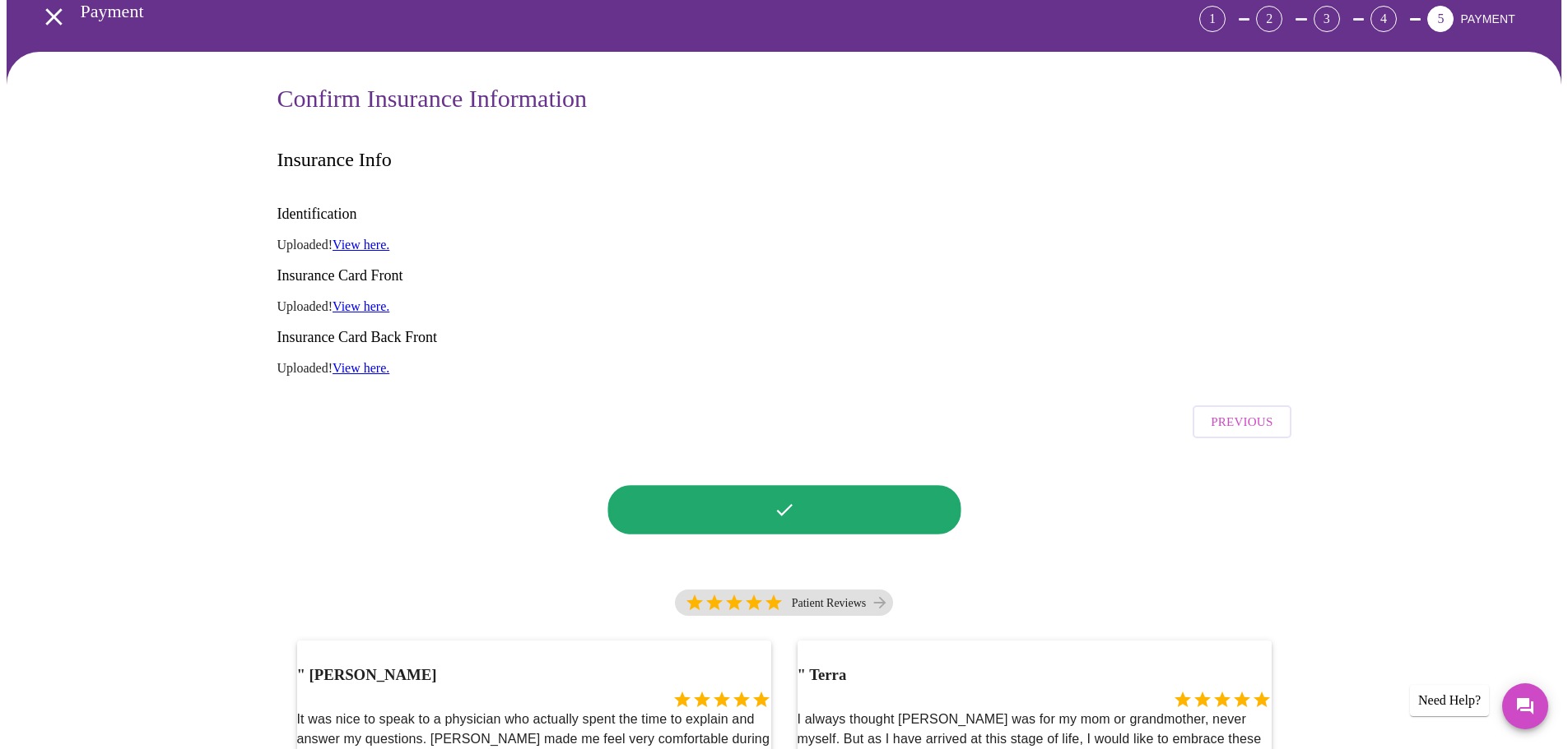
scroll to position [156, 0]
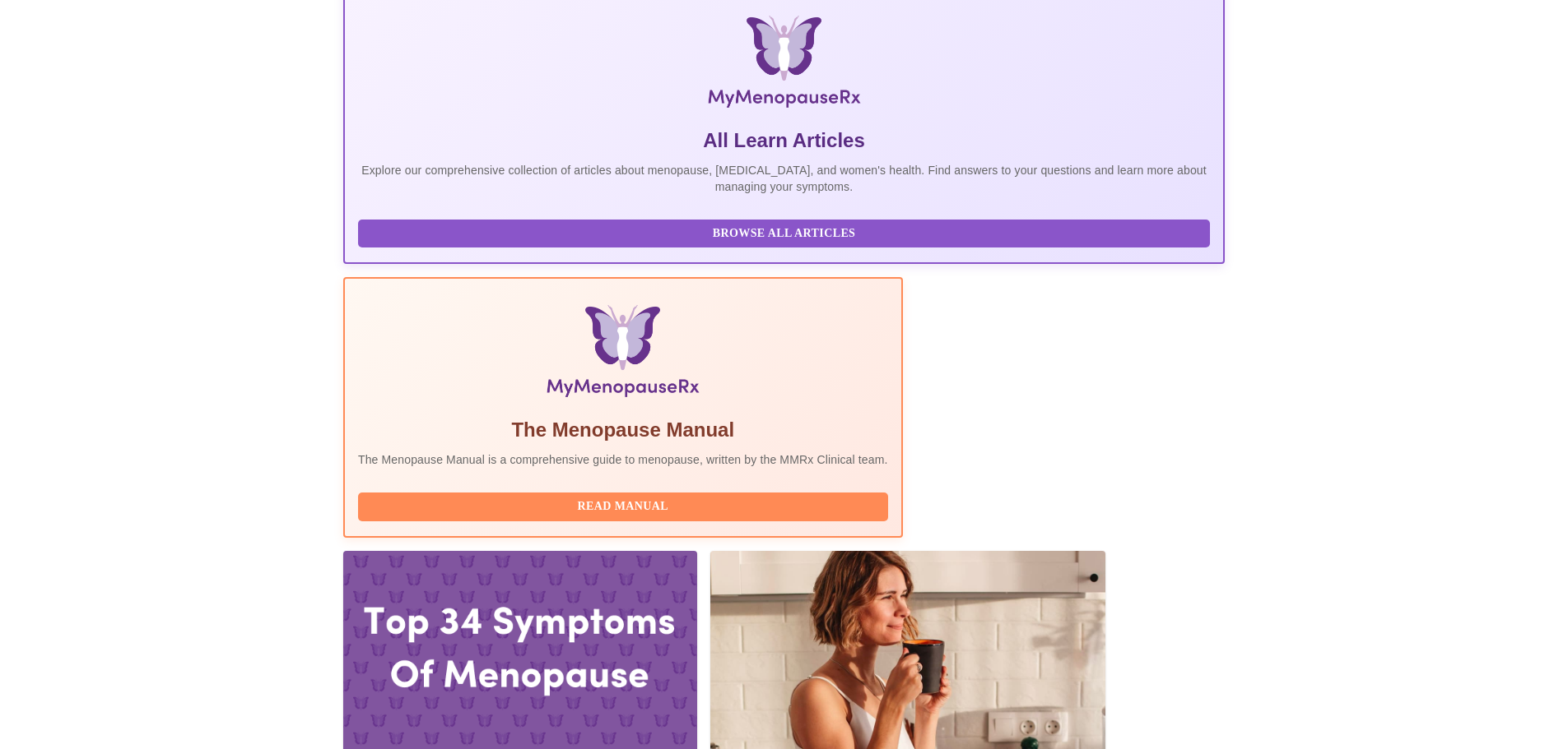
scroll to position [329, 0]
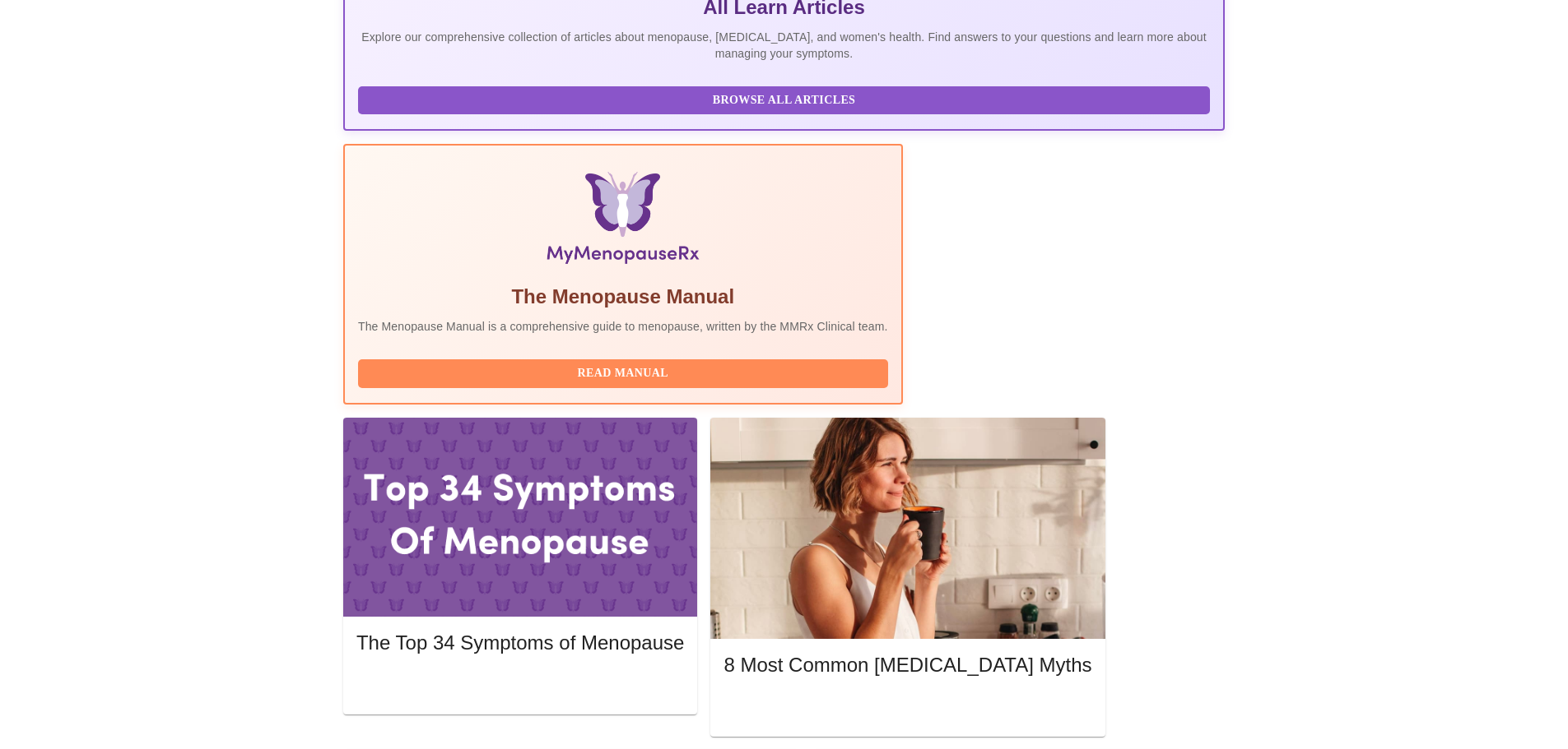
scroll to position [411, 0]
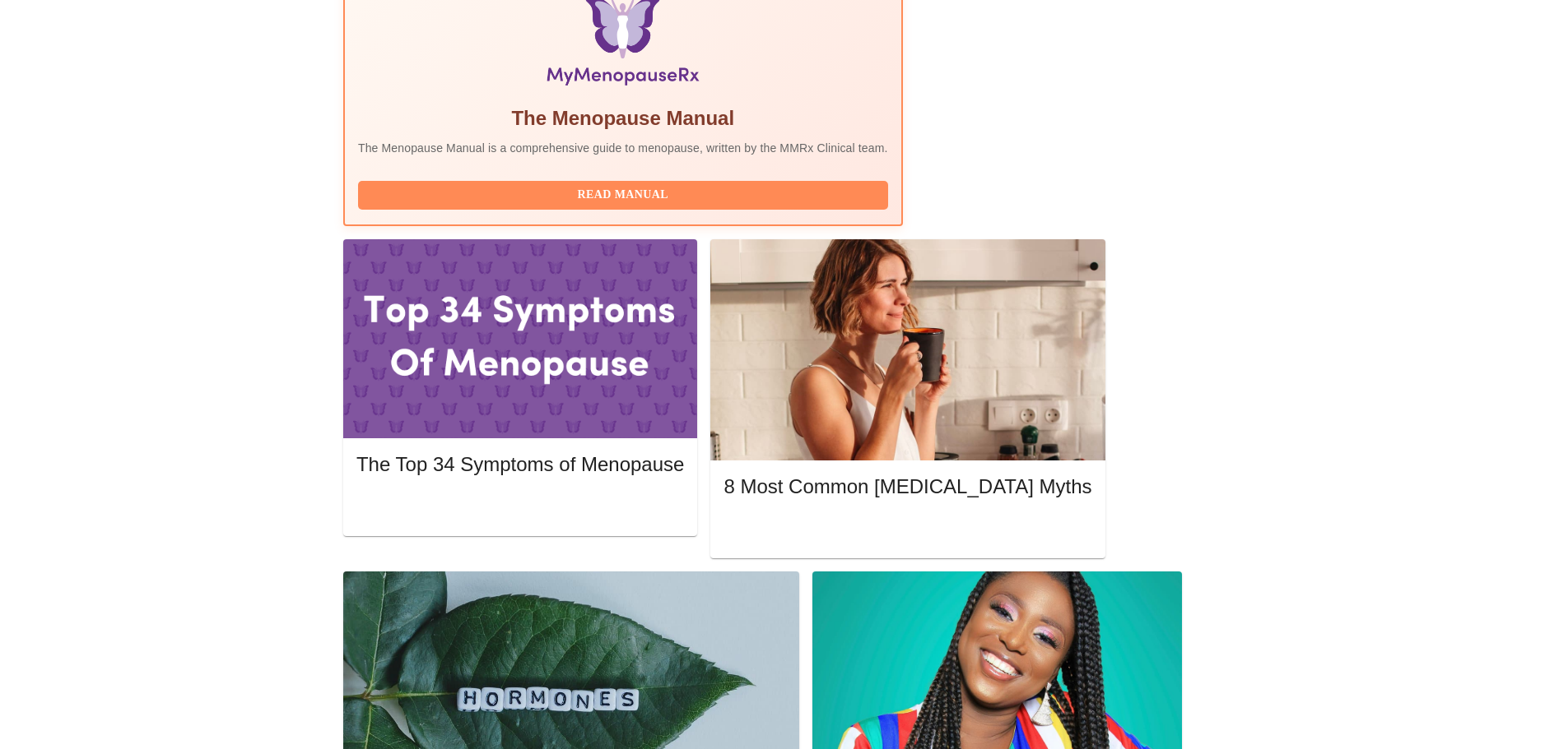
scroll to position [576, 0]
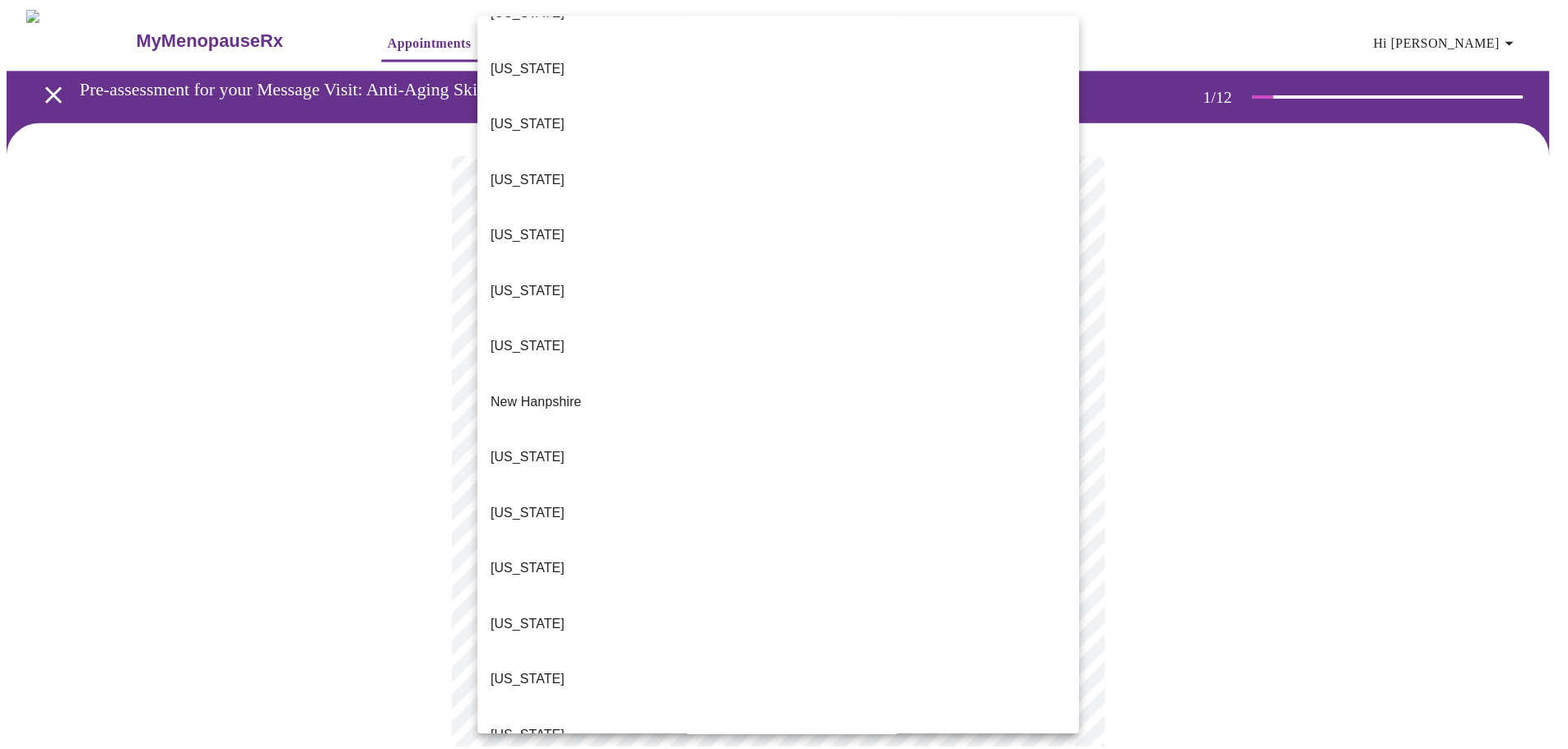
scroll to position [1234, 0]
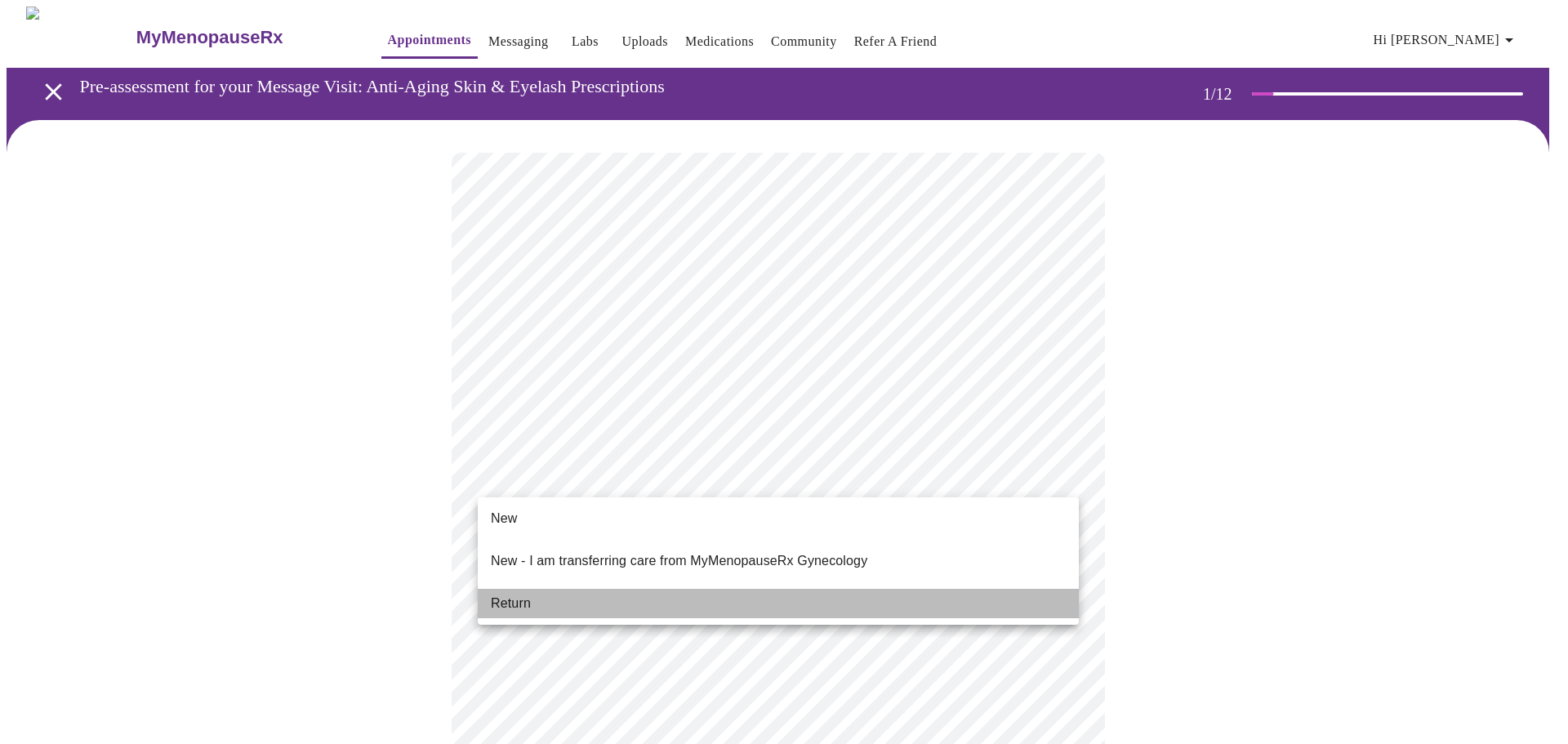
click at [541, 597] on li "Return" at bounding box center [778, 603] width 601 height 29
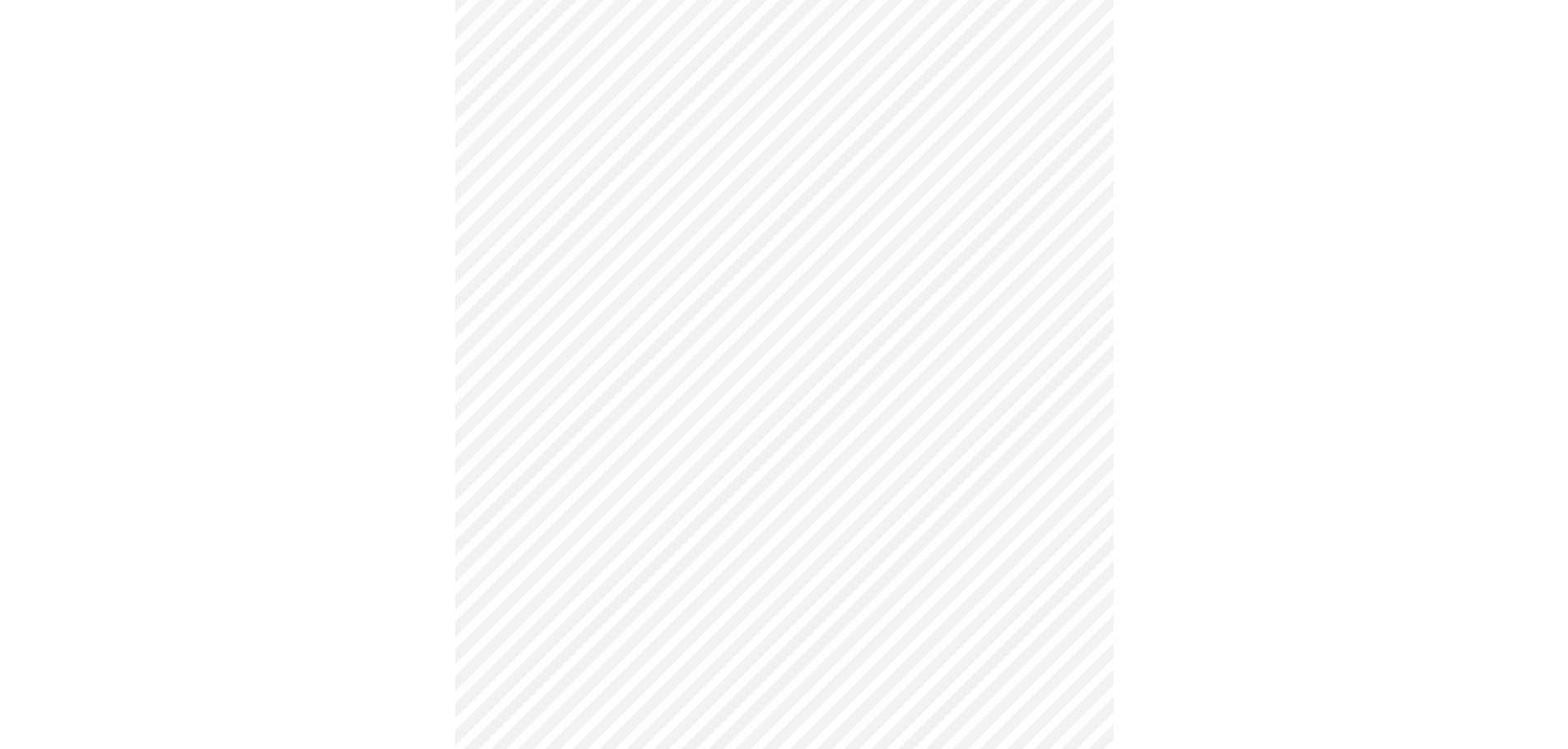
scroll to position [659, 0]
click at [566, 581] on body "MyMenopauseRx Appointments Messaging Labs Uploads Medications Community Refer a…" at bounding box center [790, 418] width 1567 height 2140
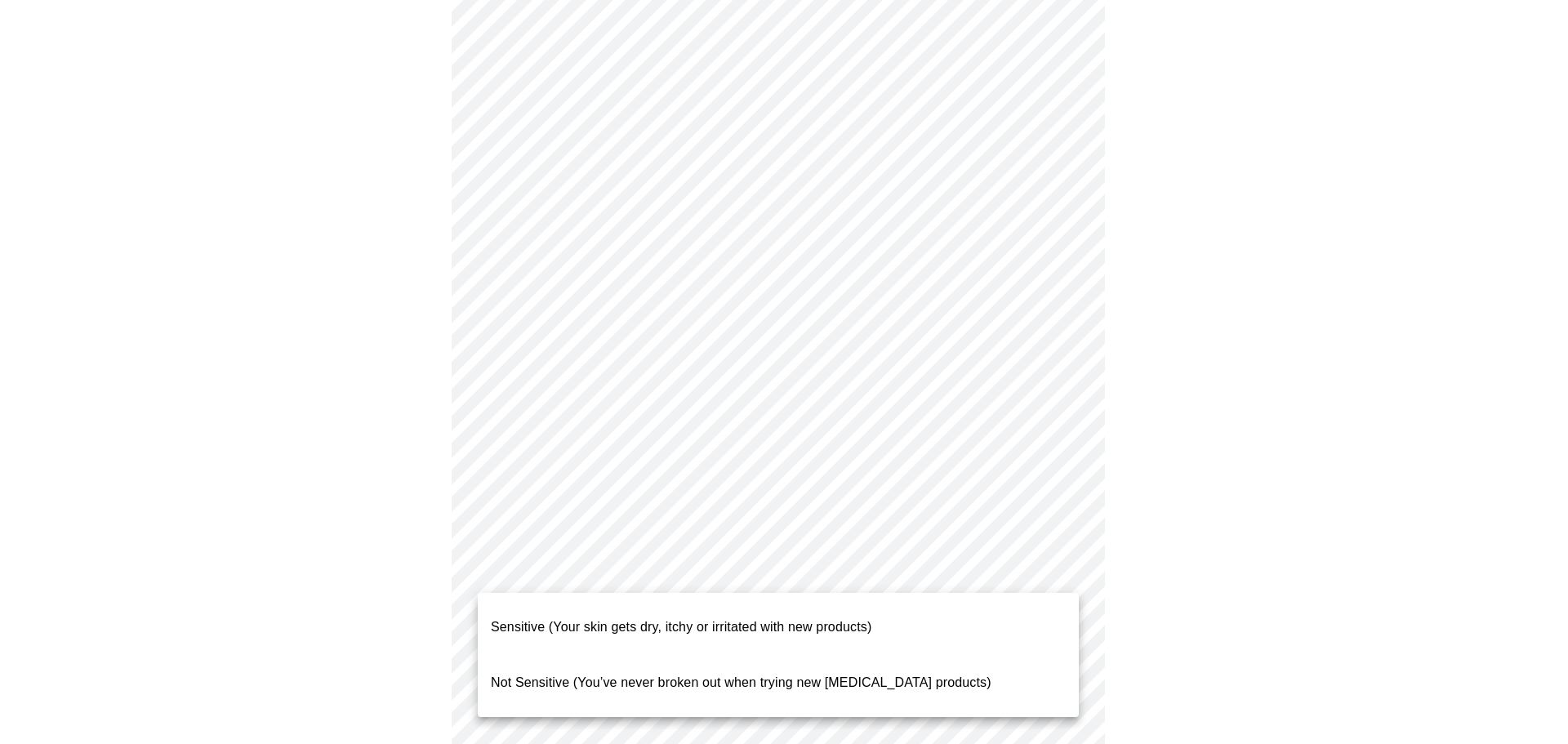
click at [558, 675] on span "Not Sensitive (You’ve never broken out when trying new skin care products)" at bounding box center [741, 683] width 501 height 14
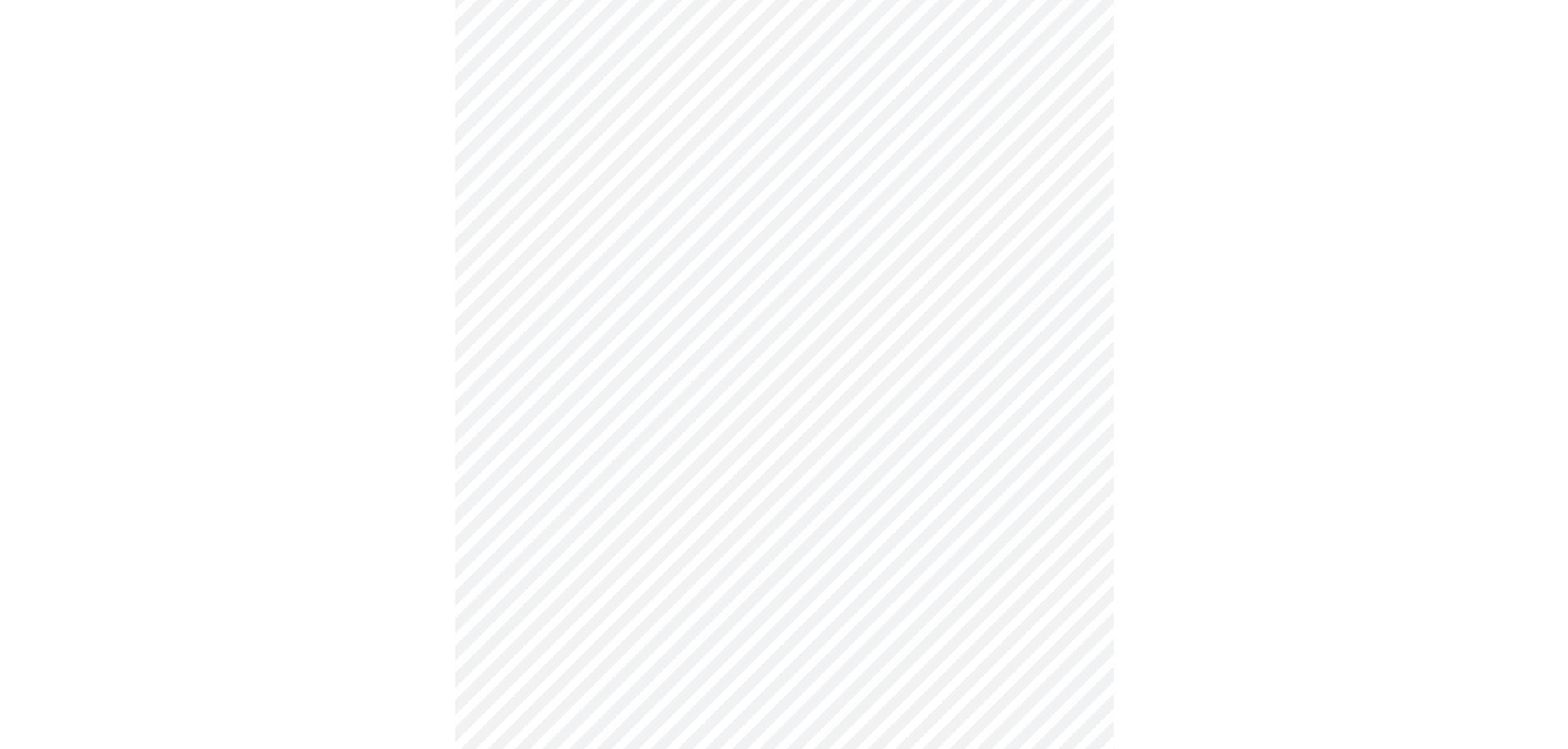
scroll to position [822, 0]
click at [599, 538] on body "MyMenopauseRx Appointments Messaging Labs Uploads Medications Community Refer a…" at bounding box center [784, 249] width 1555 height 2131
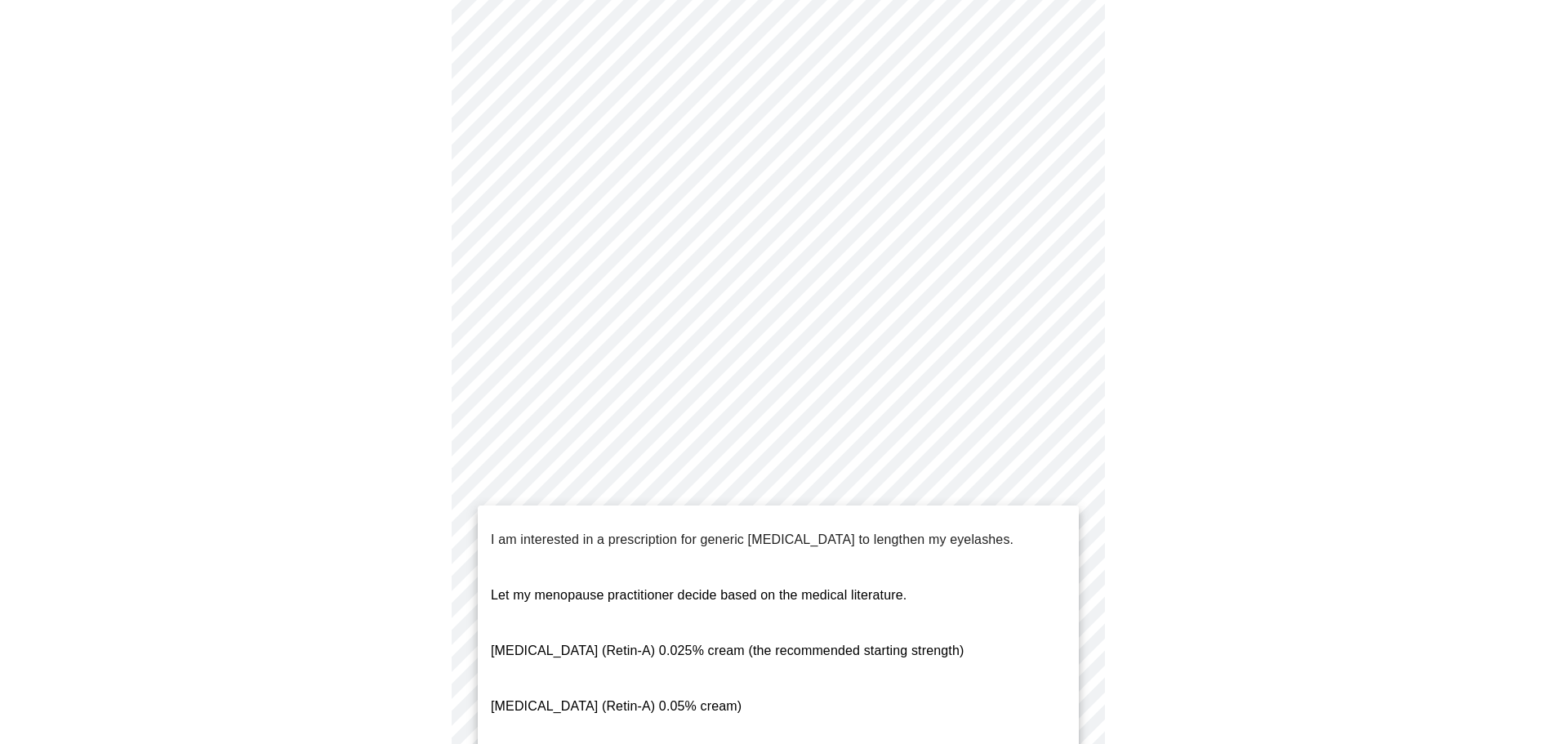
click at [597, 588] on span "Let my menopause practitioner decide based on the medical literature." at bounding box center [698, 595] width 415 height 14
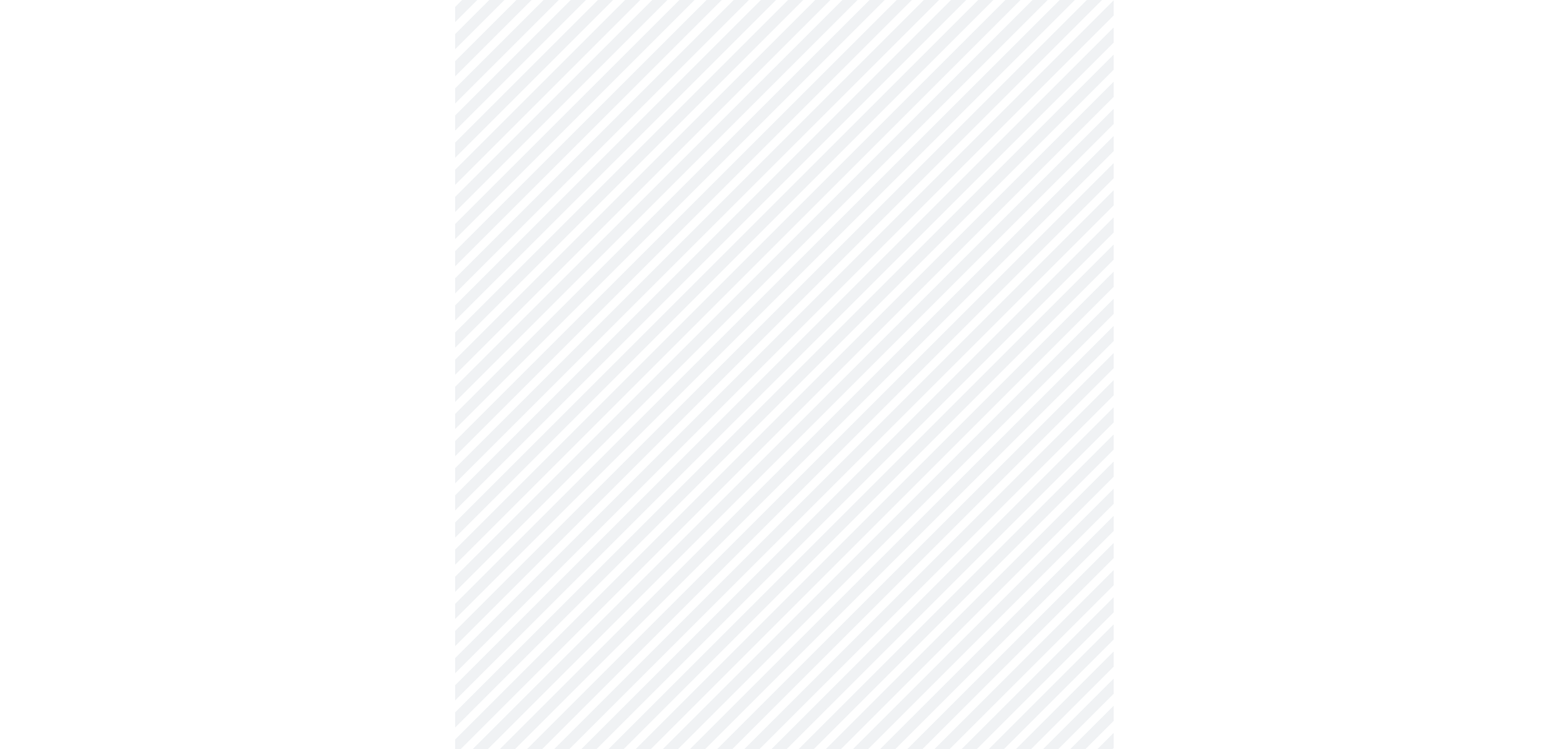
scroll to position [1289, 0]
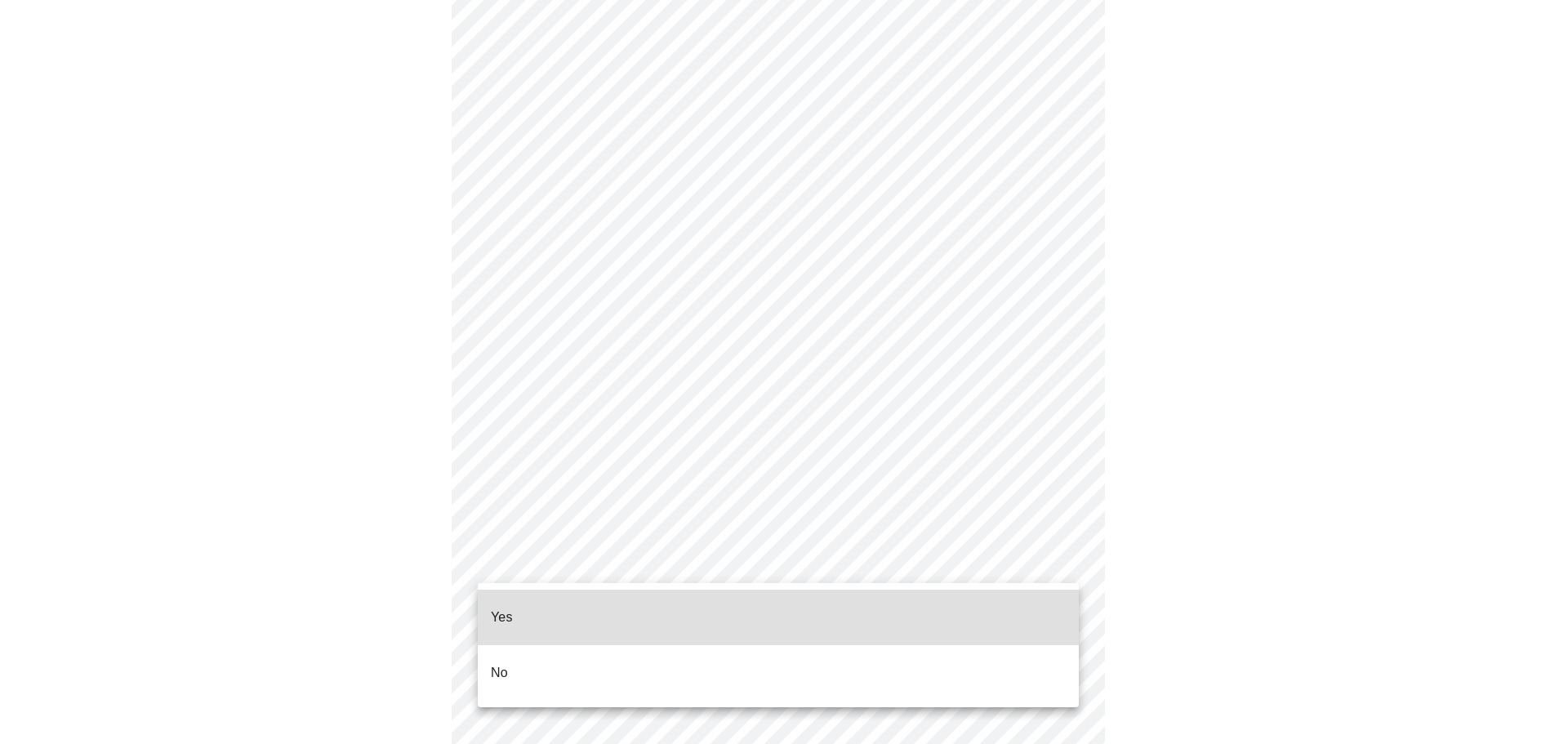
click at [621, 594] on li "Yes" at bounding box center [778, 618] width 601 height 55
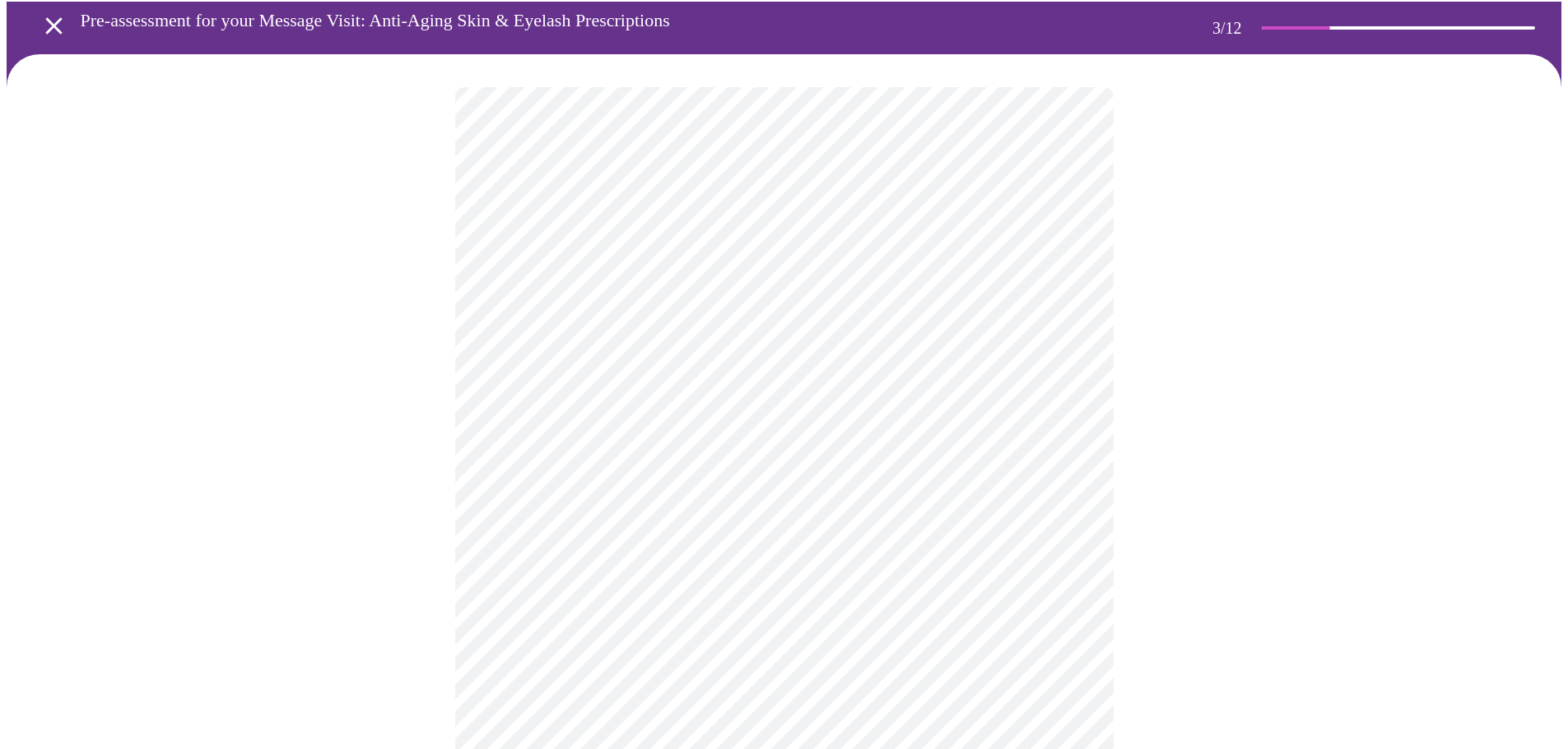
scroll to position [0, 0]
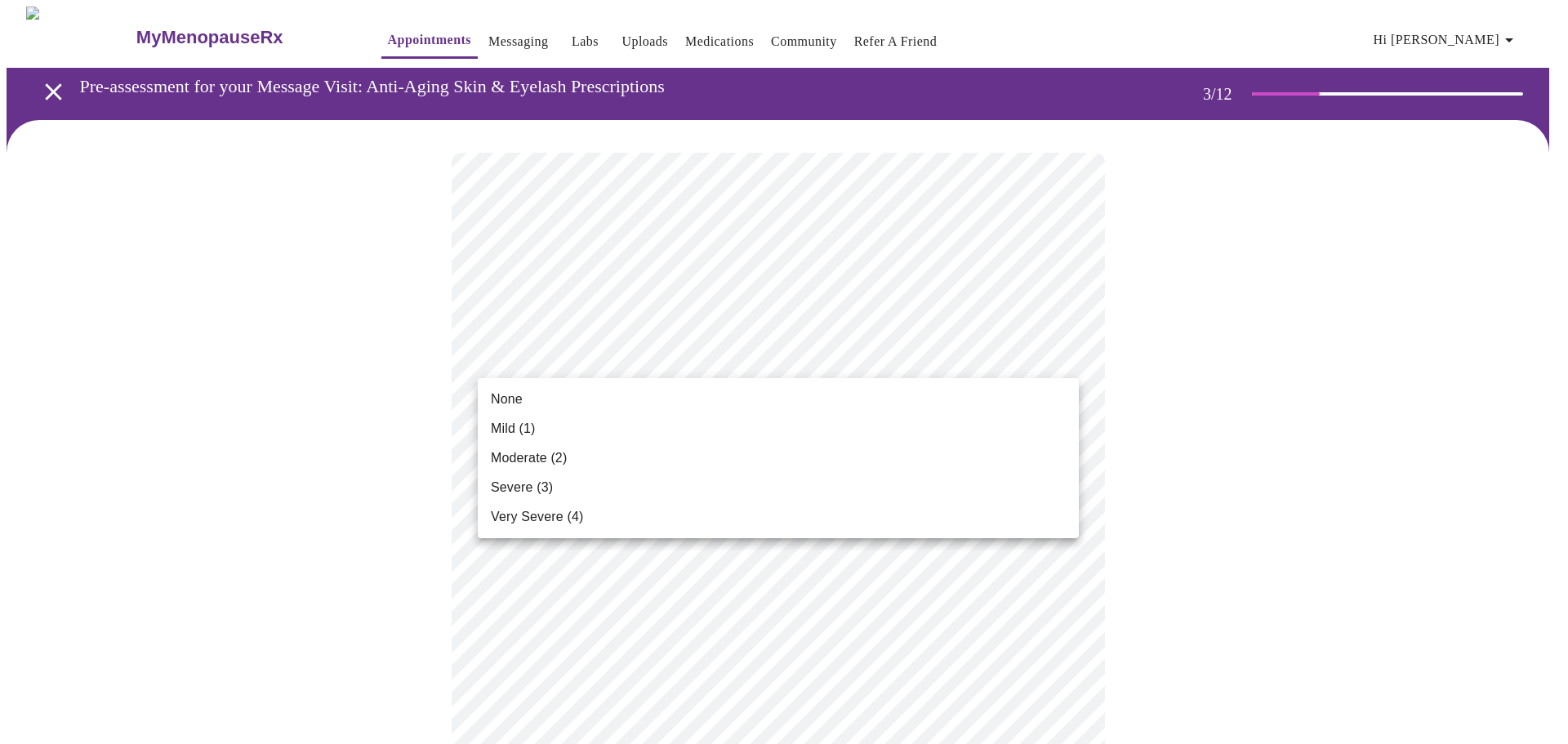
click at [798, 400] on li "None" at bounding box center [778, 399] width 601 height 29
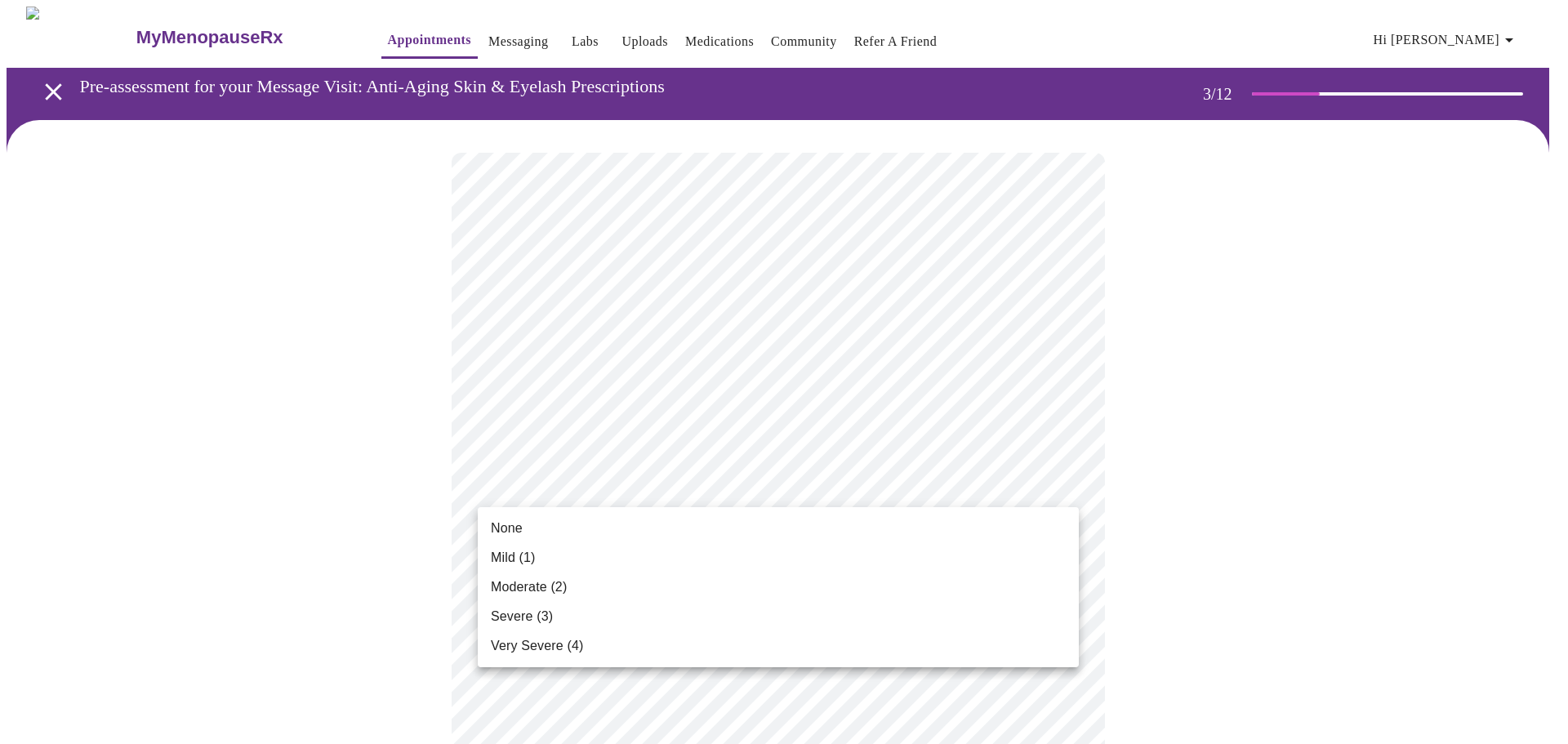
click at [783, 521] on li "None" at bounding box center [778, 529] width 601 height 29
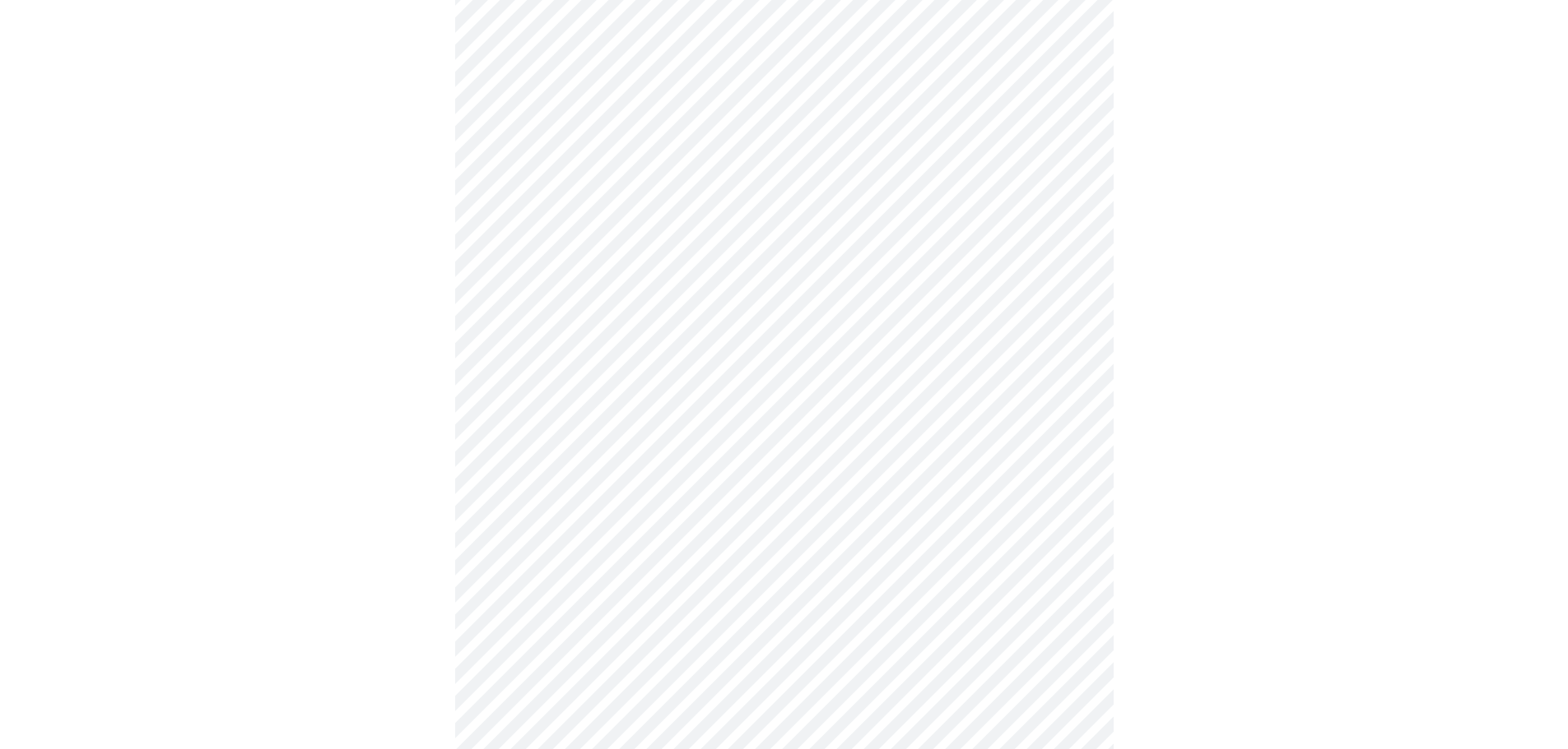
scroll to position [165, 0]
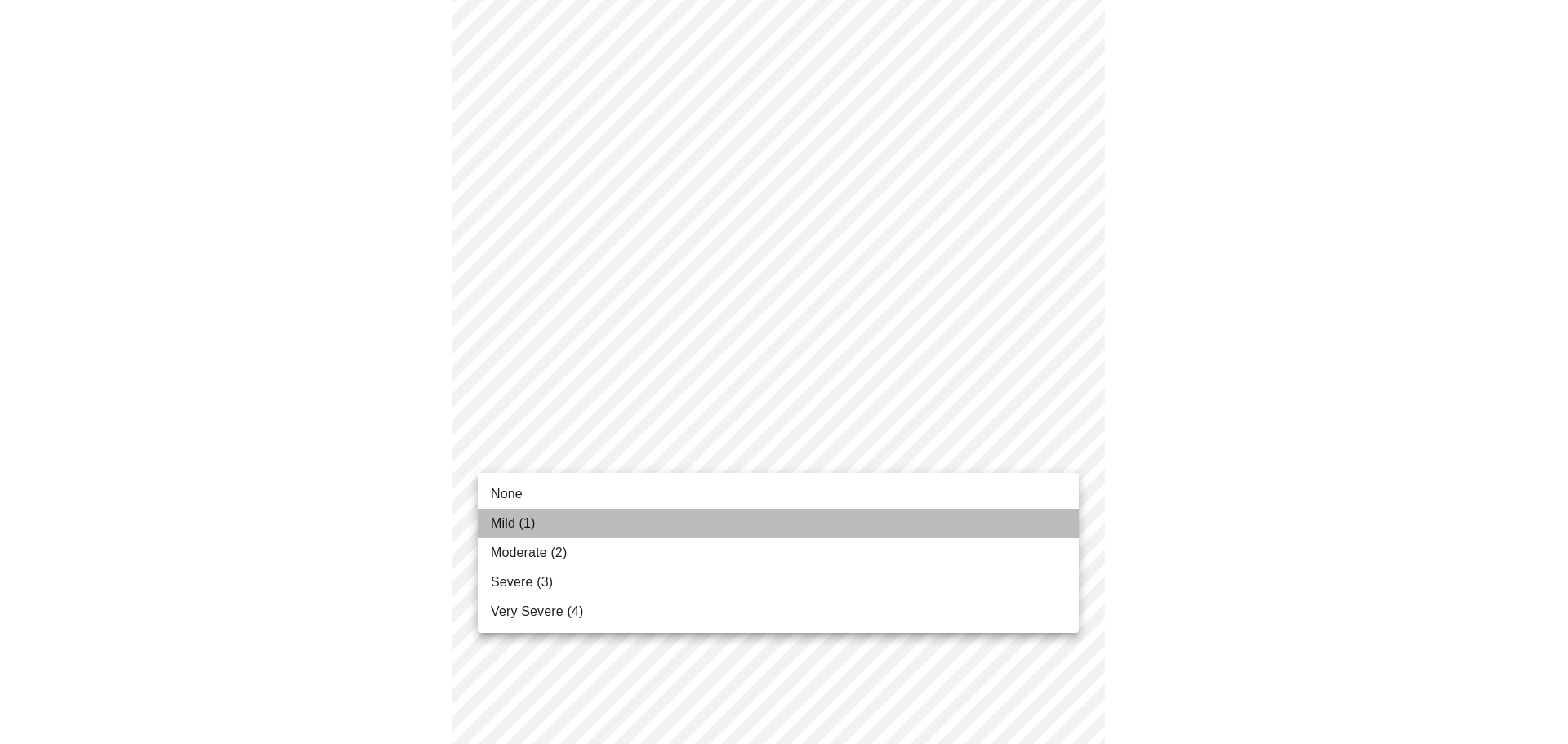
click at [759, 515] on li "Mild (1)" at bounding box center [778, 523] width 601 height 29
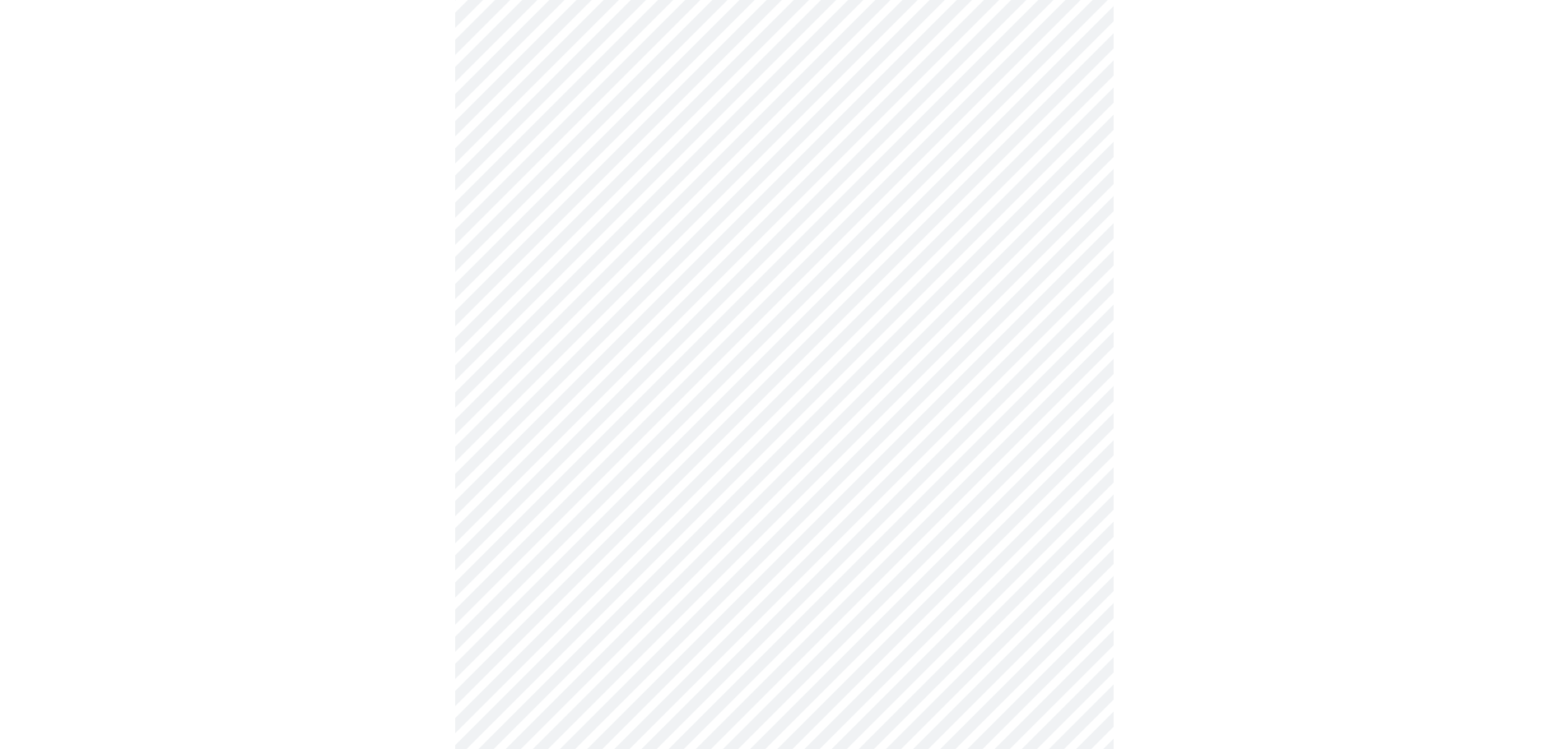
scroll to position [329, 0]
click at [775, 426] on body "MyMenopauseRx Appointments Messaging Labs Uploads Medications Community Refer a…" at bounding box center [790, 736] width 1567 height 2119
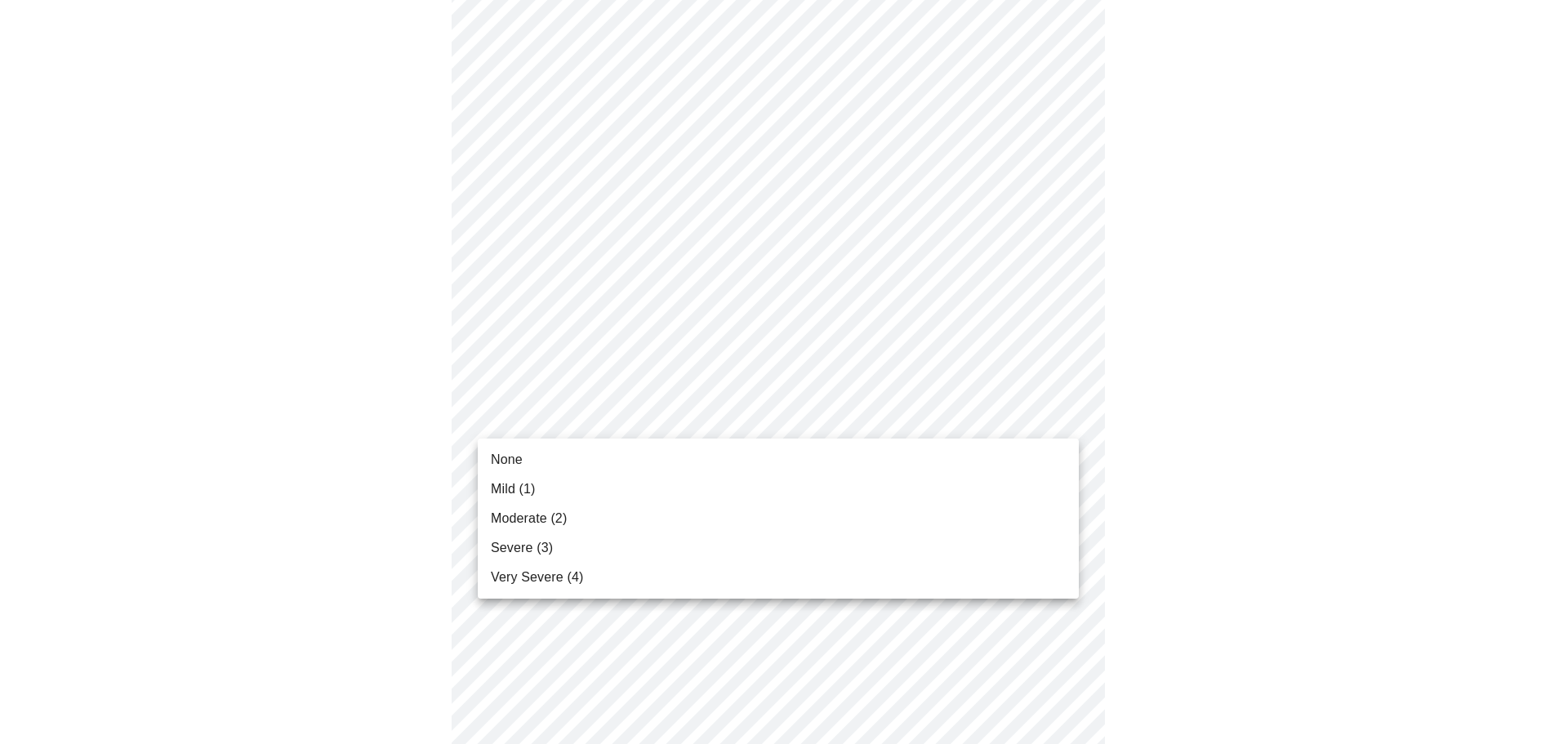
click at [745, 485] on li "Mild (1)" at bounding box center [778, 489] width 601 height 29
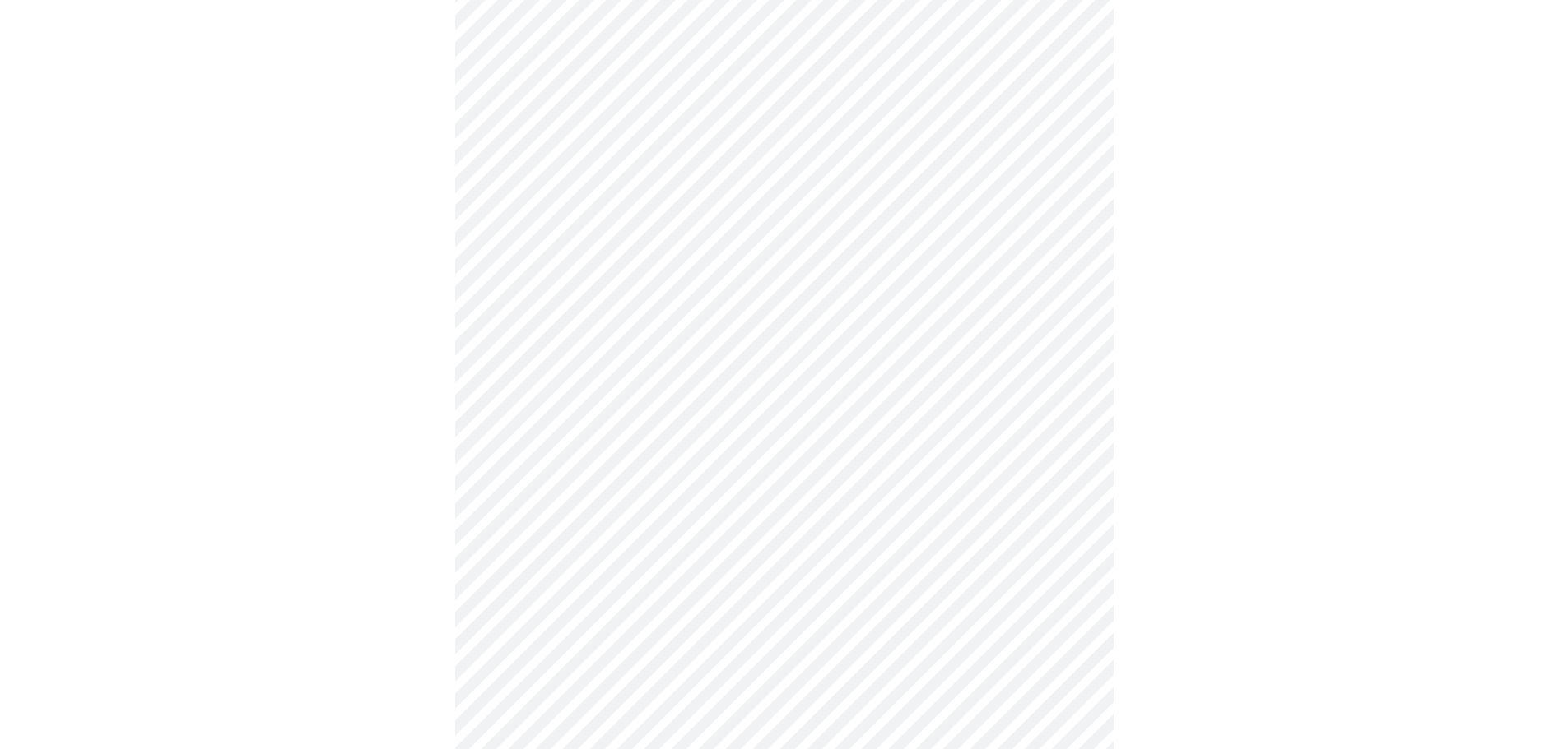
scroll to position [494, 0]
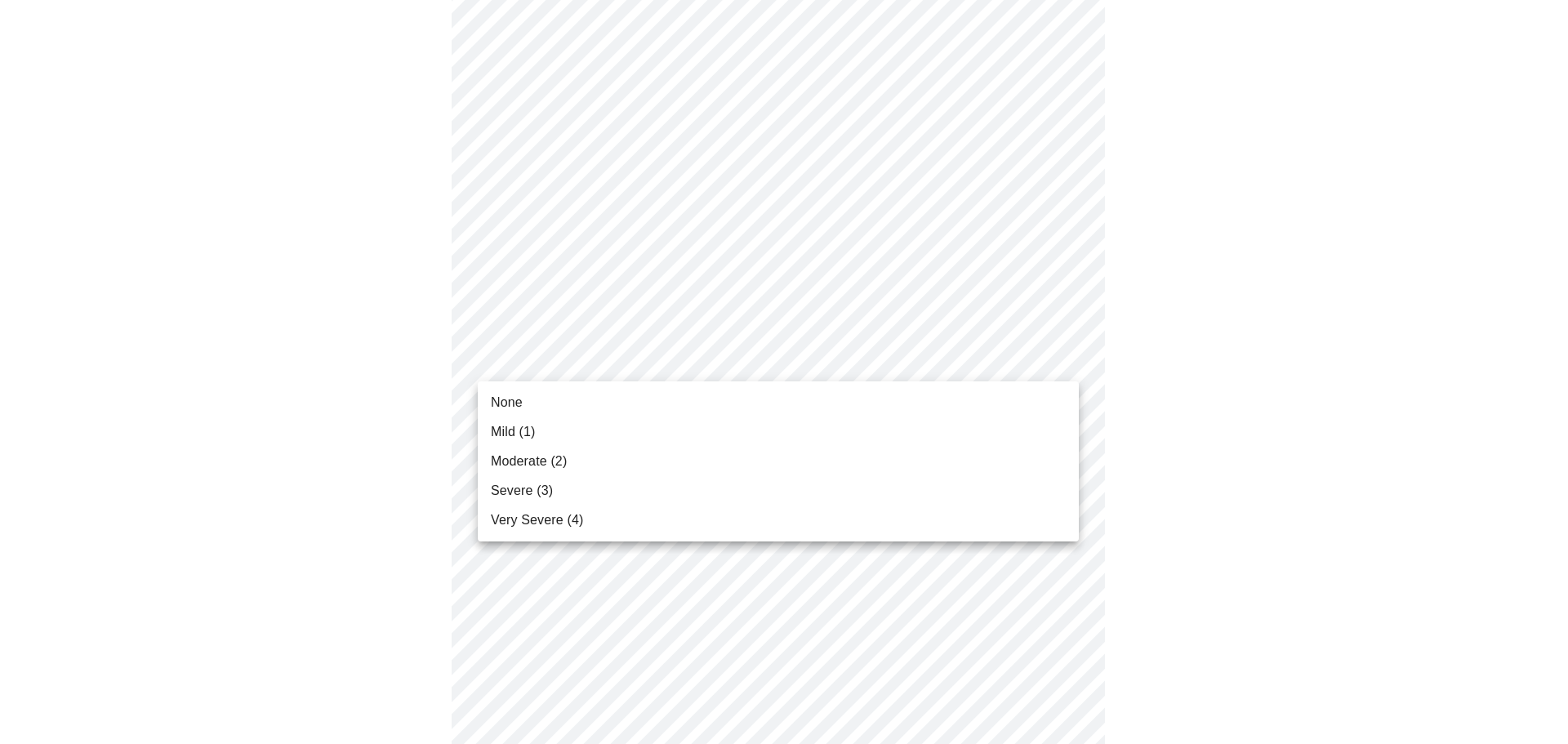
click at [764, 375] on body "MyMenopauseRx Appointments Messaging Labs Uploads Medications Community Refer a…" at bounding box center [784, 556] width 1555 height 2082
click at [752, 429] on li "Mild (1)" at bounding box center [778, 432] width 601 height 29
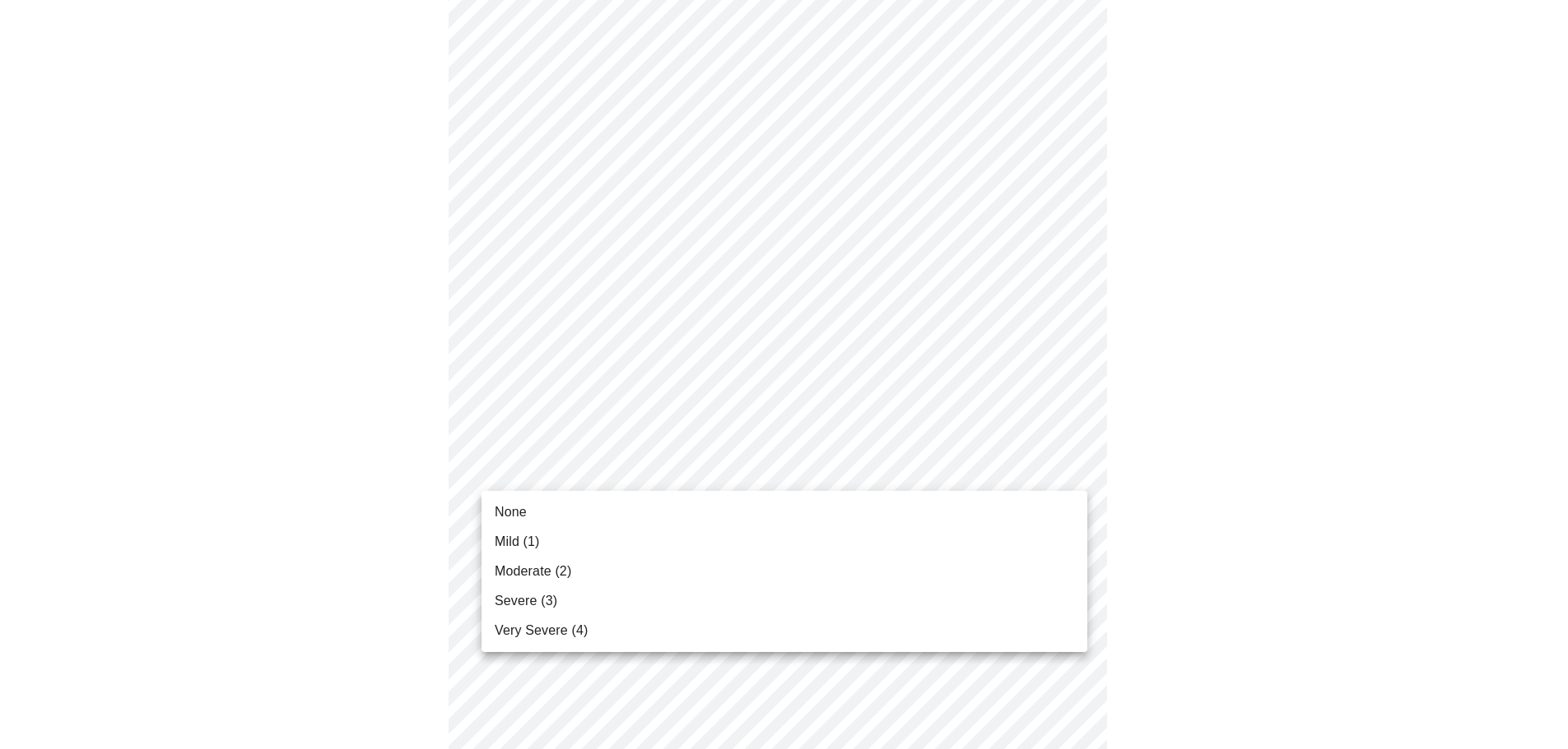
click at [749, 468] on body "MyMenopauseRx Appointments Messaging Labs Uploads Medications Community Refer a…" at bounding box center [784, 549] width 1555 height 2073
click at [731, 507] on li "None" at bounding box center [784, 512] width 606 height 30
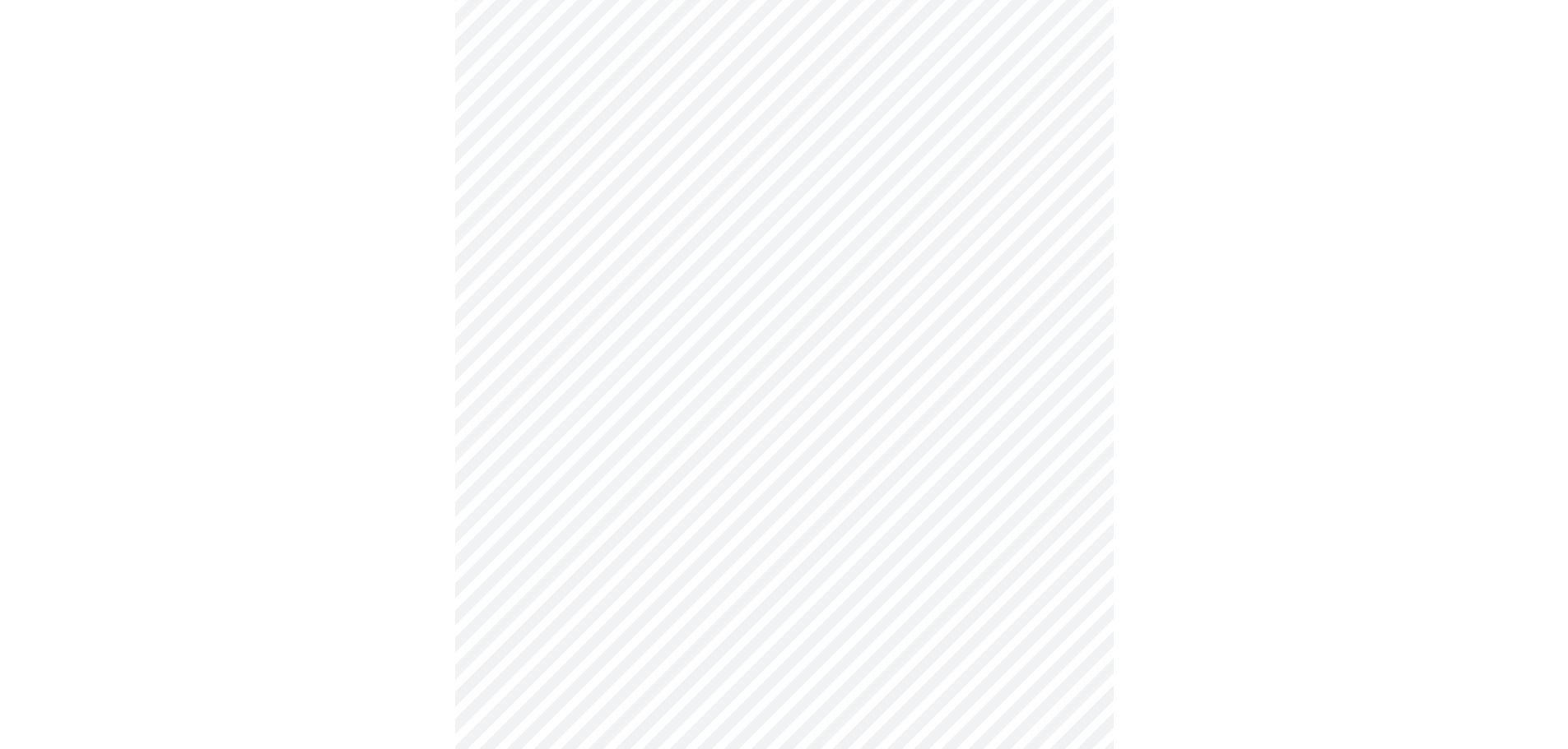
scroll to position [659, 0]
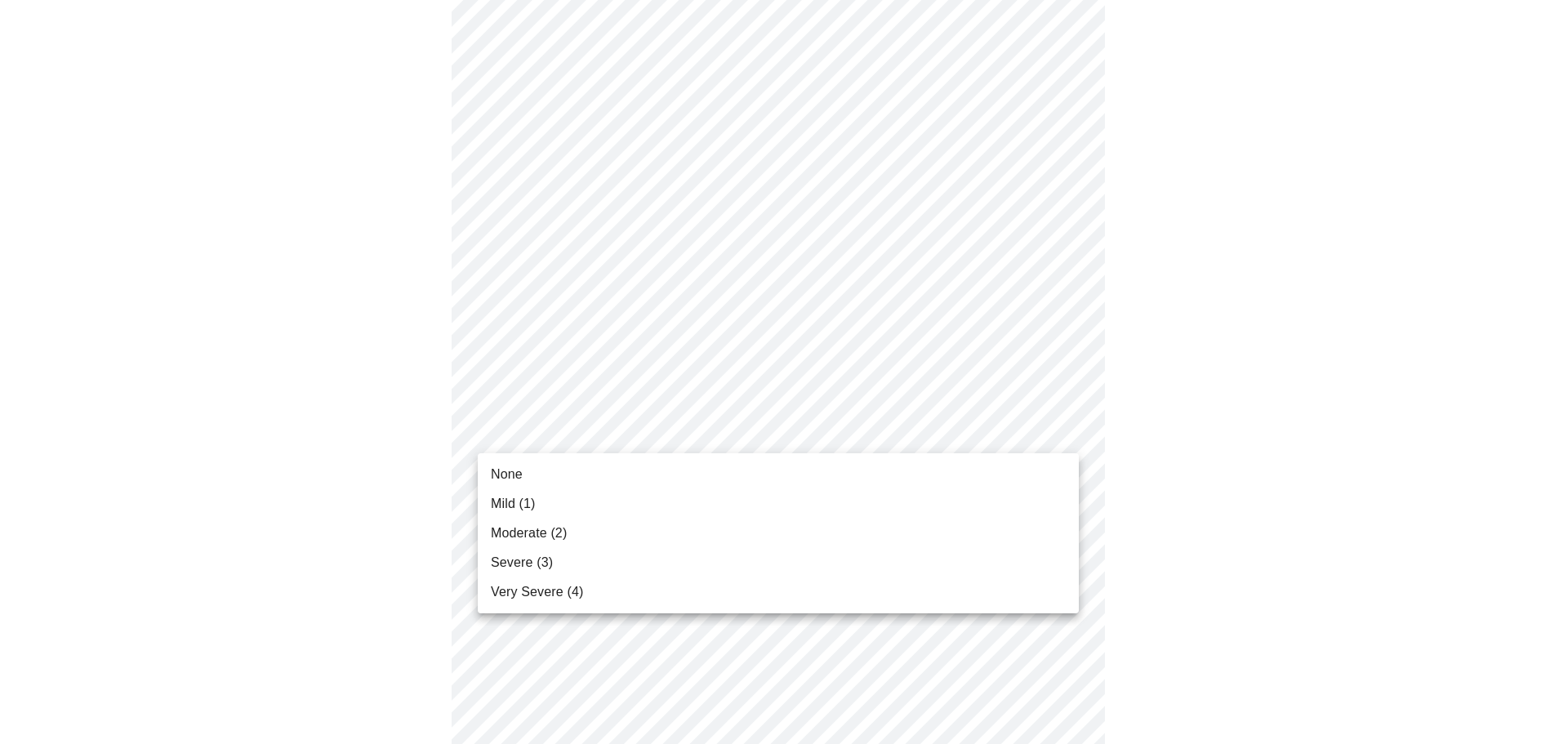
click at [735, 441] on body "MyMenopauseRx Appointments Messaging Labs Uploads Medications Community Refer a…" at bounding box center [784, 371] width 1555 height 2036
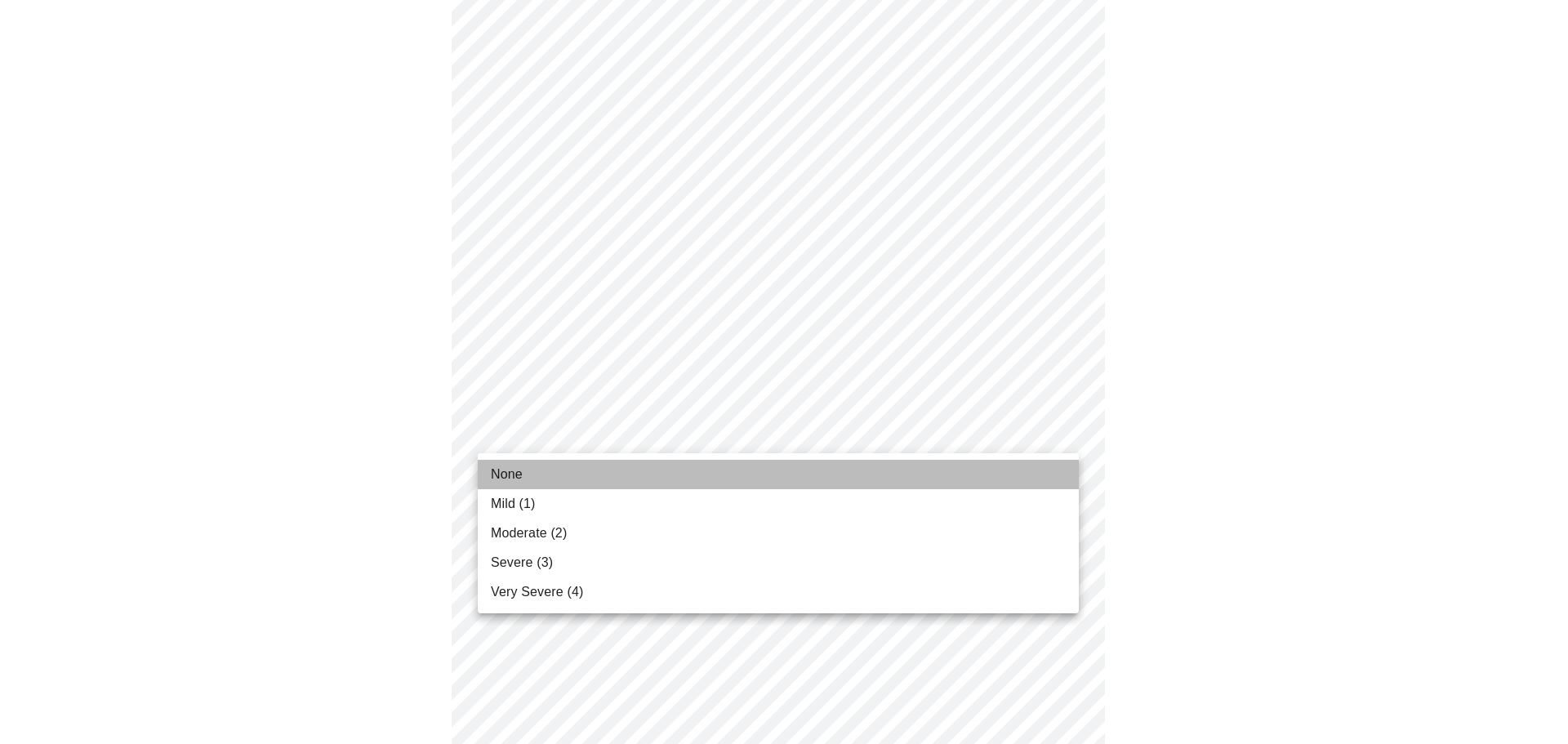
click at [724, 473] on li "None" at bounding box center [778, 474] width 601 height 29
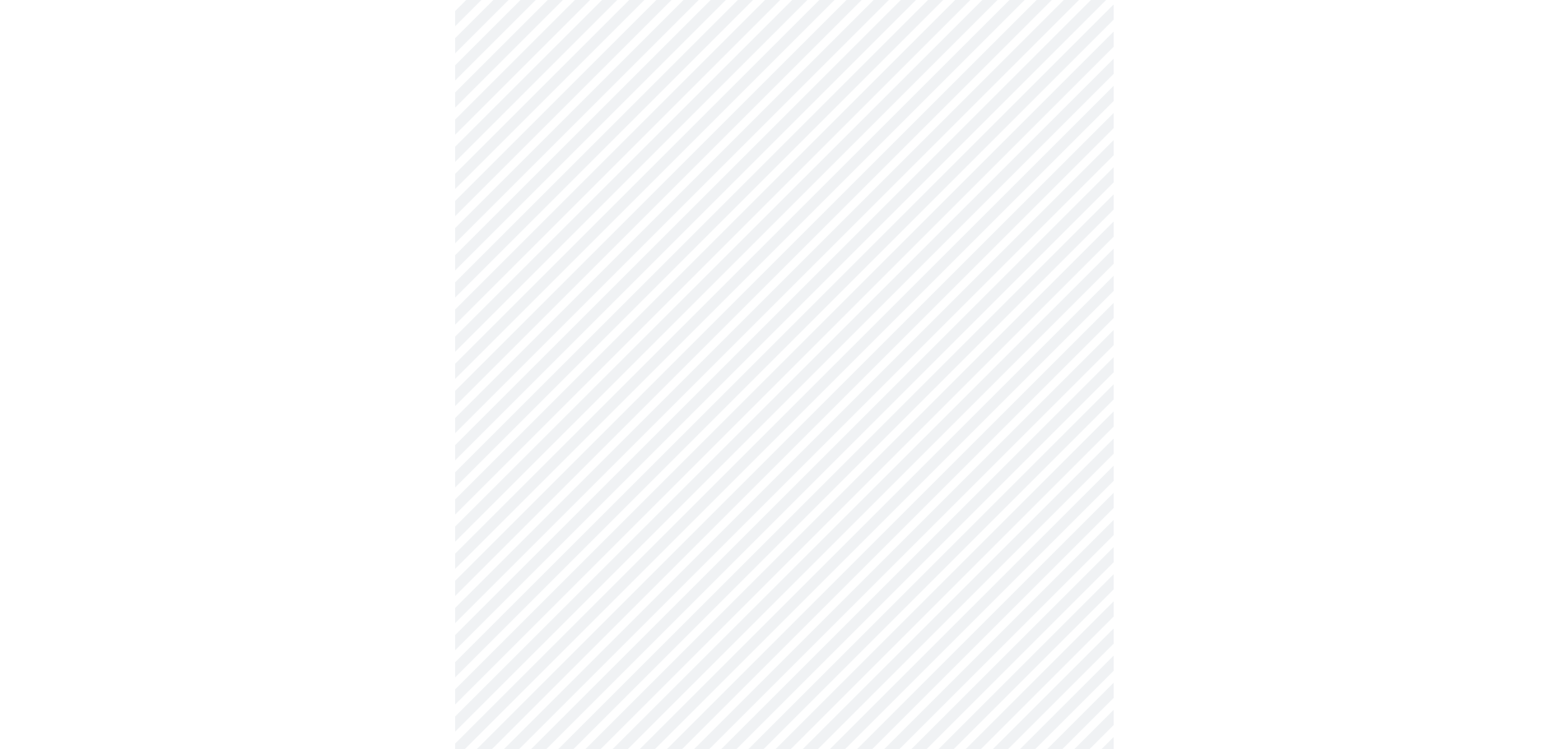
scroll to position [822, 0]
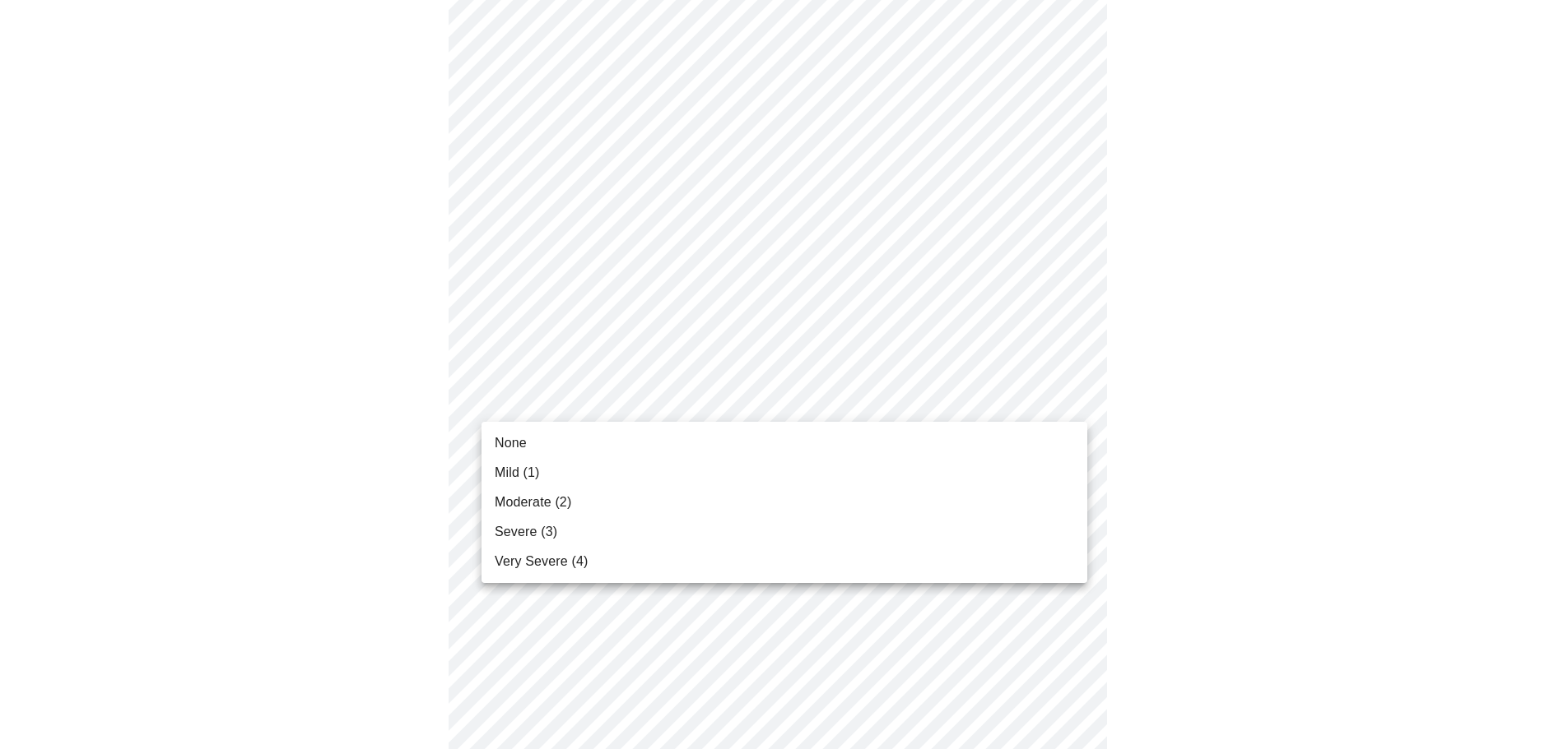
click at [723, 414] on body "MyMenopauseRx Appointments Messaging Labs Uploads Medications Community Refer a…" at bounding box center [784, 197] width 1555 height 2027
click at [711, 445] on li "None" at bounding box center [784, 443] width 606 height 30
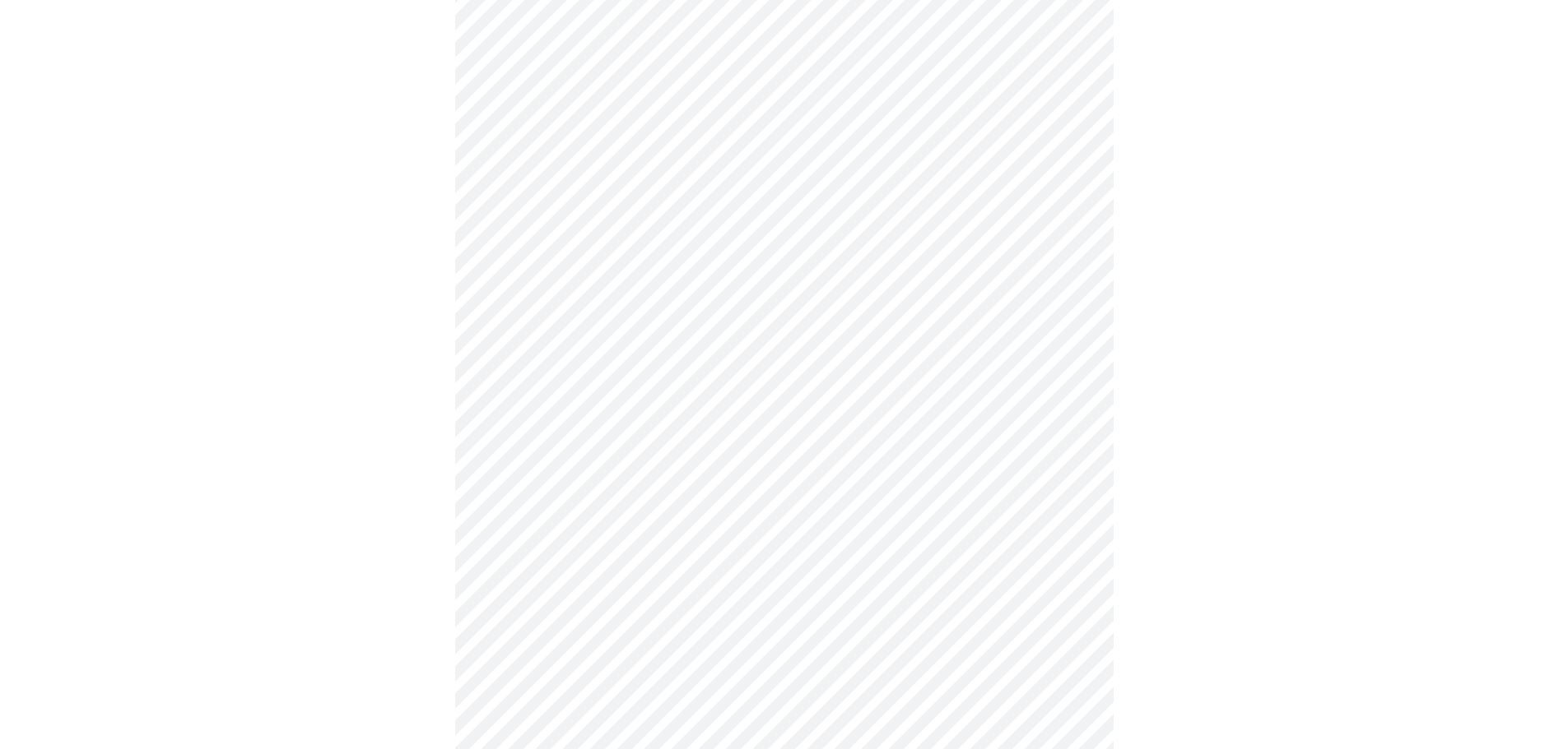
scroll to position [987, 0]
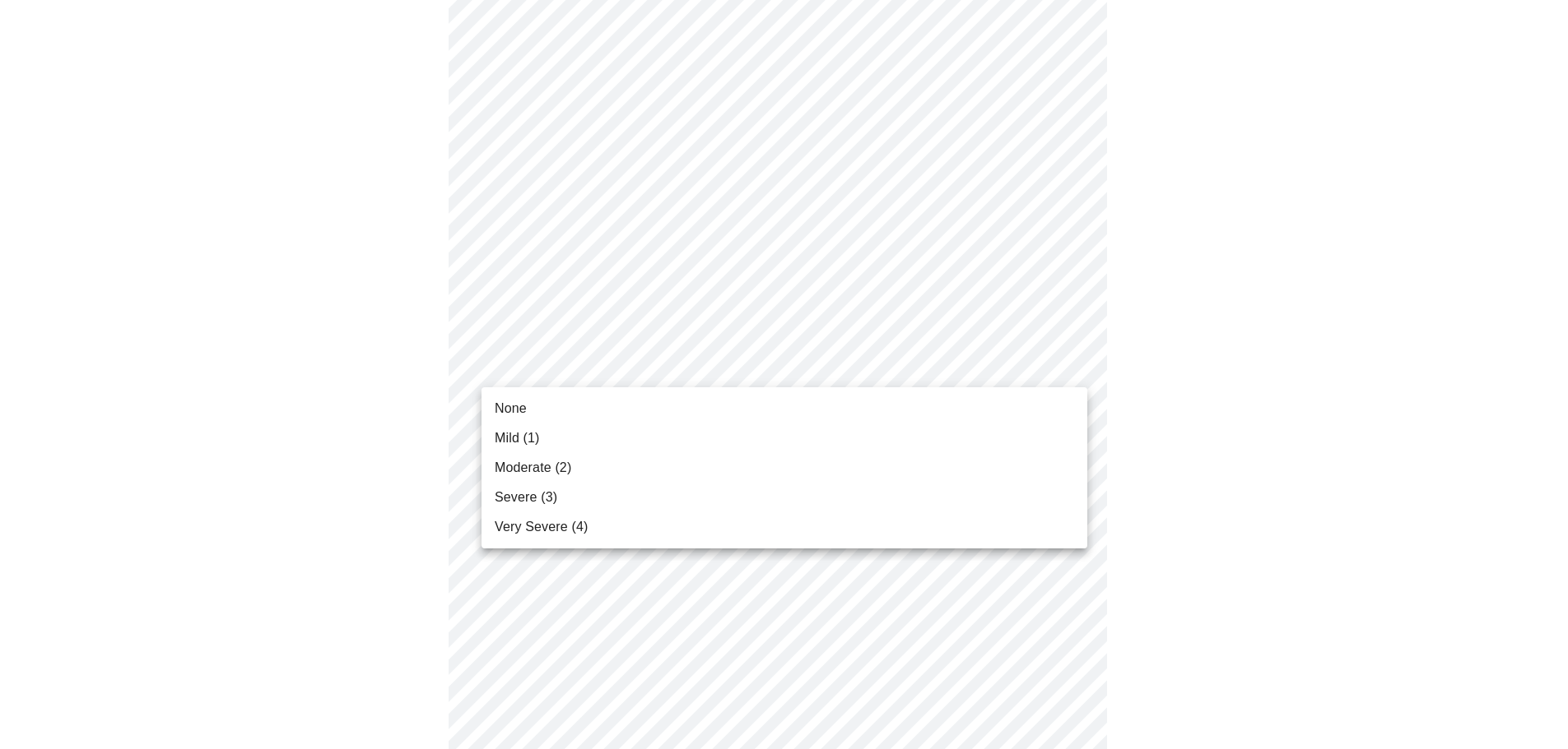
click at [707, 379] on body "MyMenopauseRx Appointments Messaging Labs Uploads Medications Community Refer a…" at bounding box center [784, 22] width 1555 height 2004
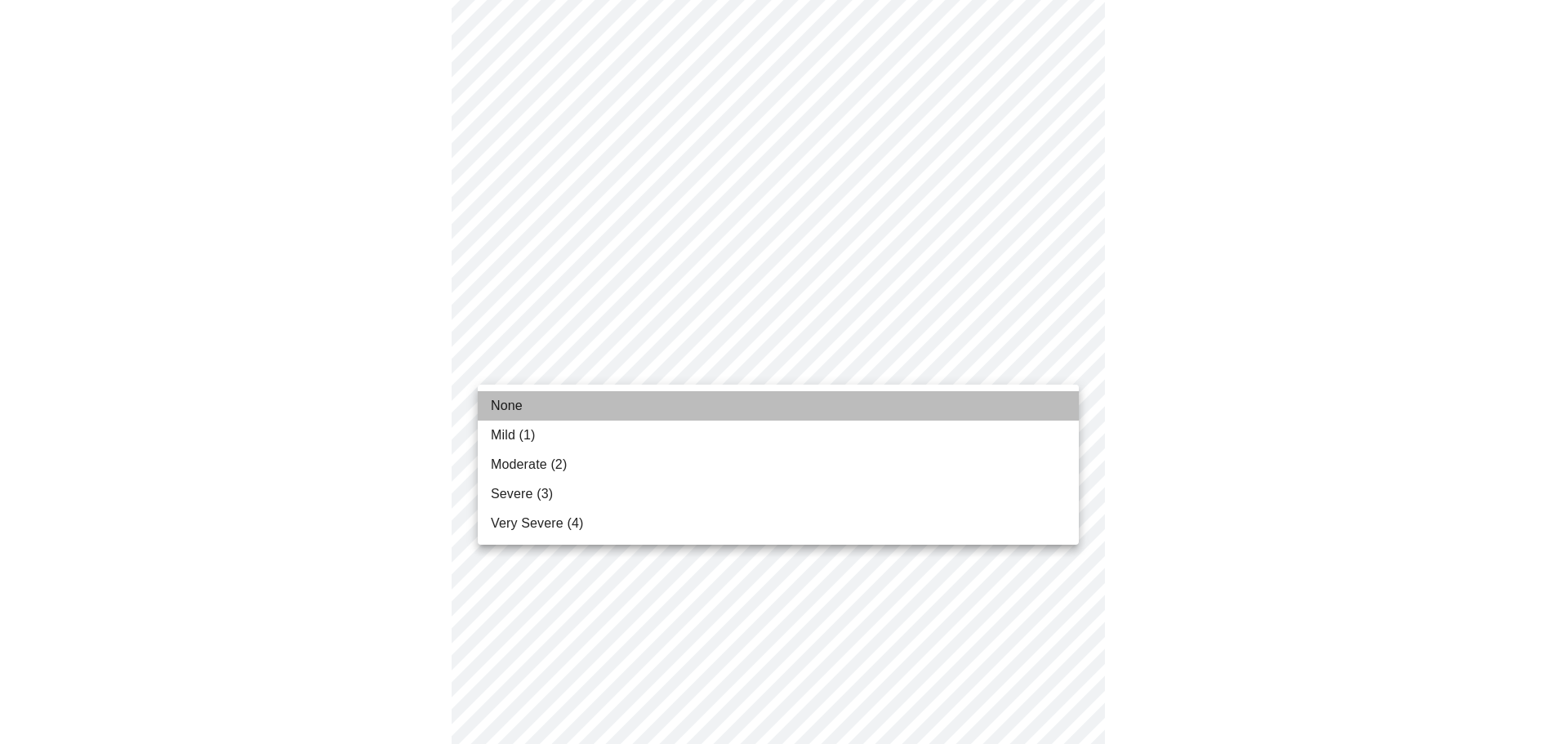
click at [693, 416] on li "None" at bounding box center [778, 406] width 601 height 29
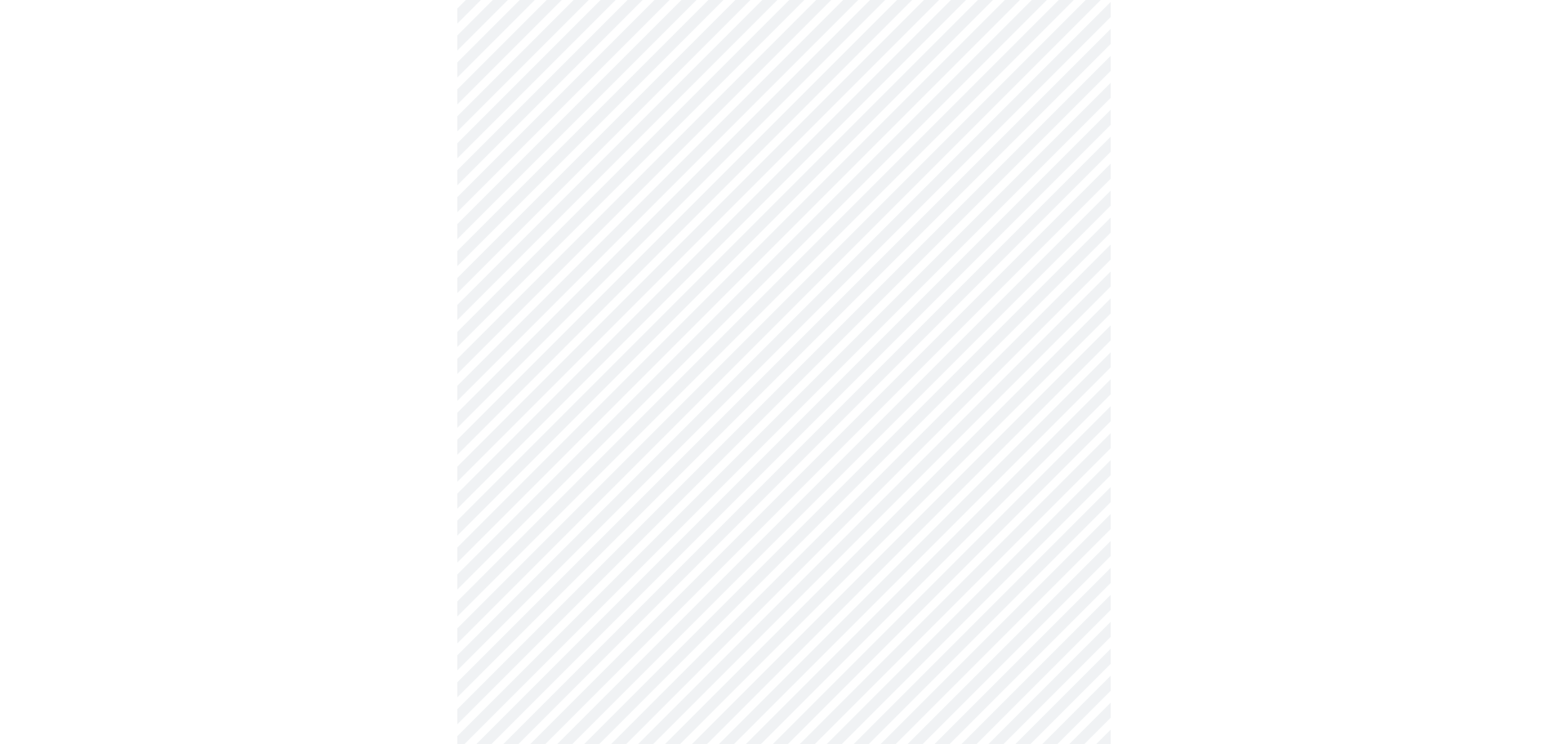
click at [665, 493] on body "MyMenopauseRx Appointments Messaging Labs Uploads Medications Community Refer a…" at bounding box center [784, 10] width 1555 height 1968
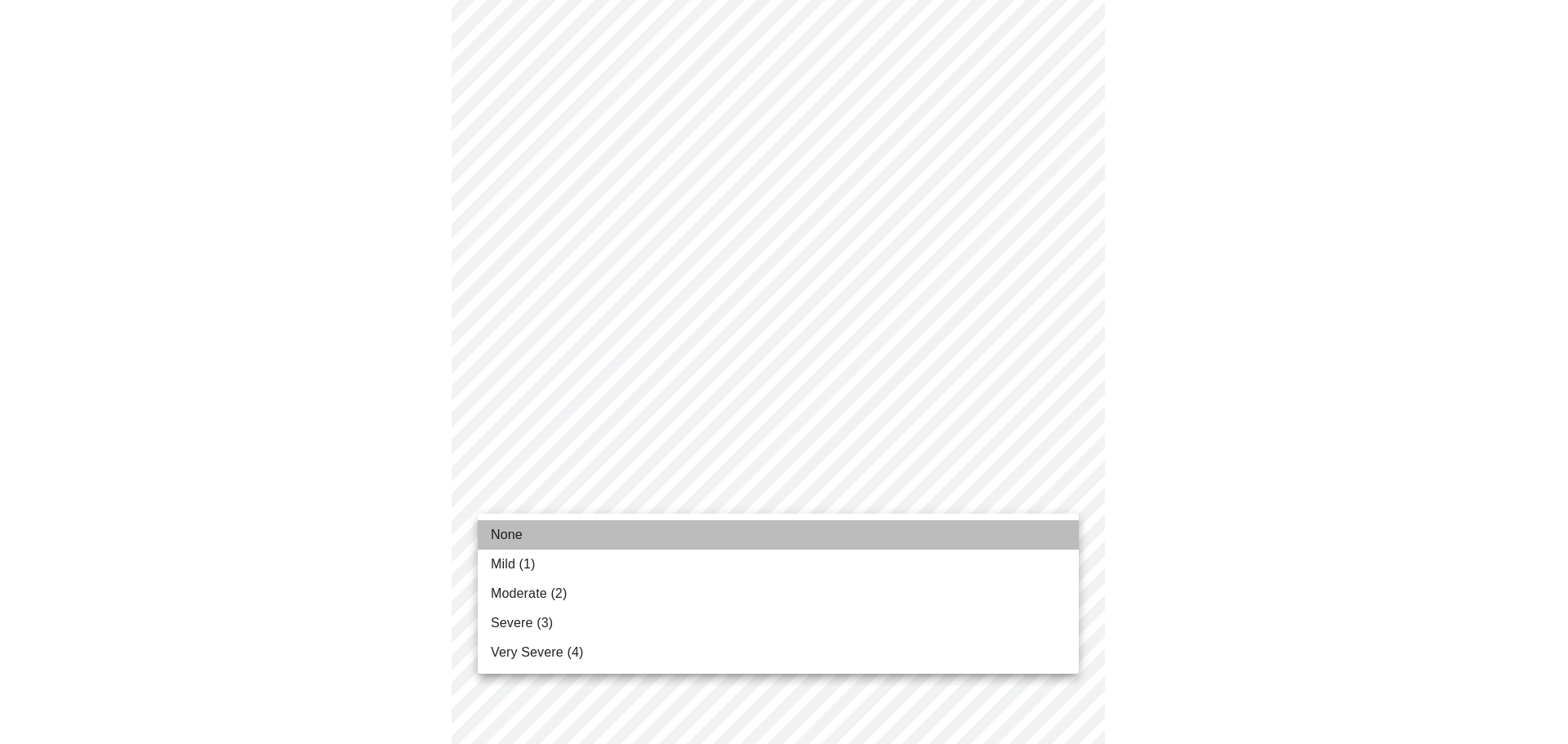
click at [650, 528] on li "None" at bounding box center [778, 535] width 601 height 29
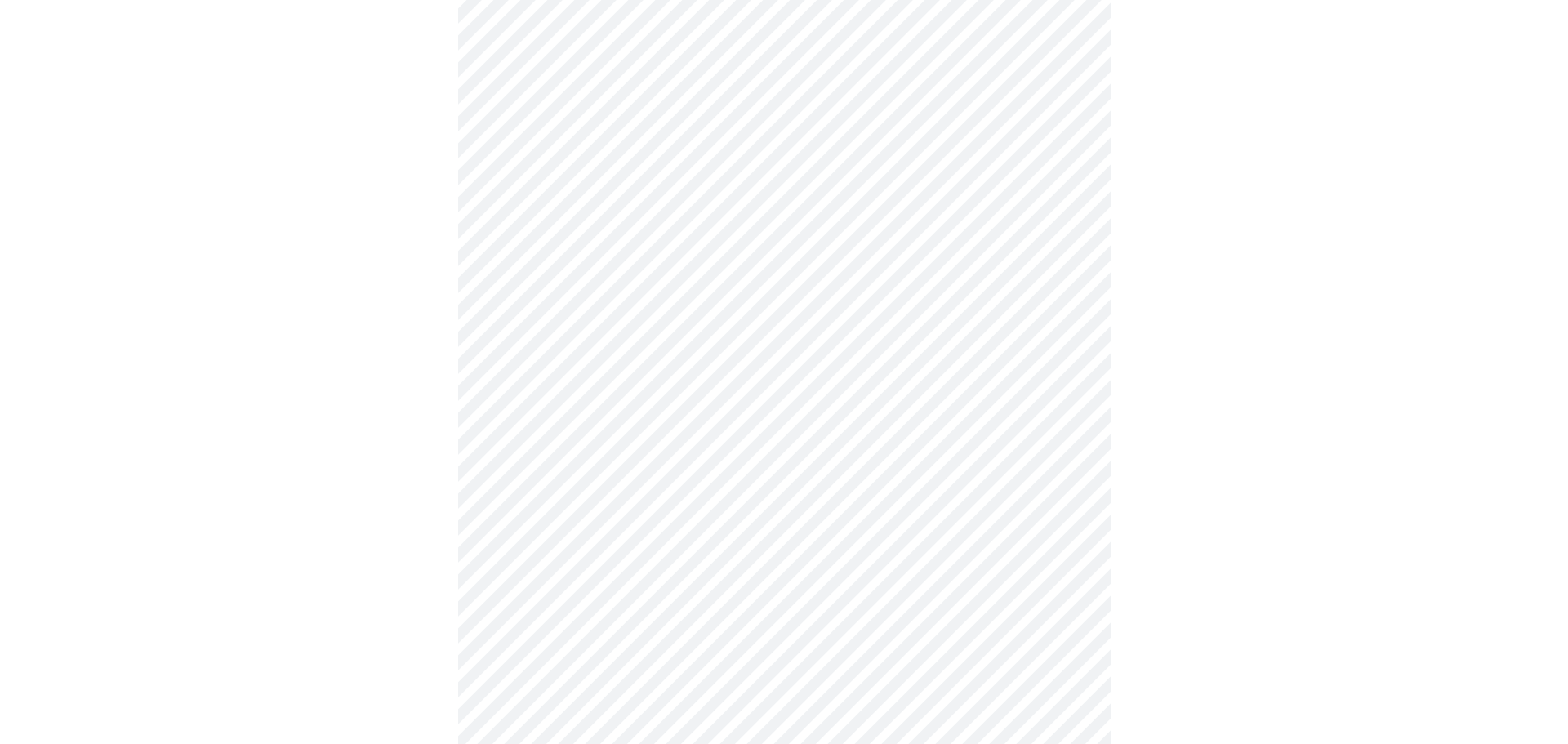
scroll to position [1201, 0]
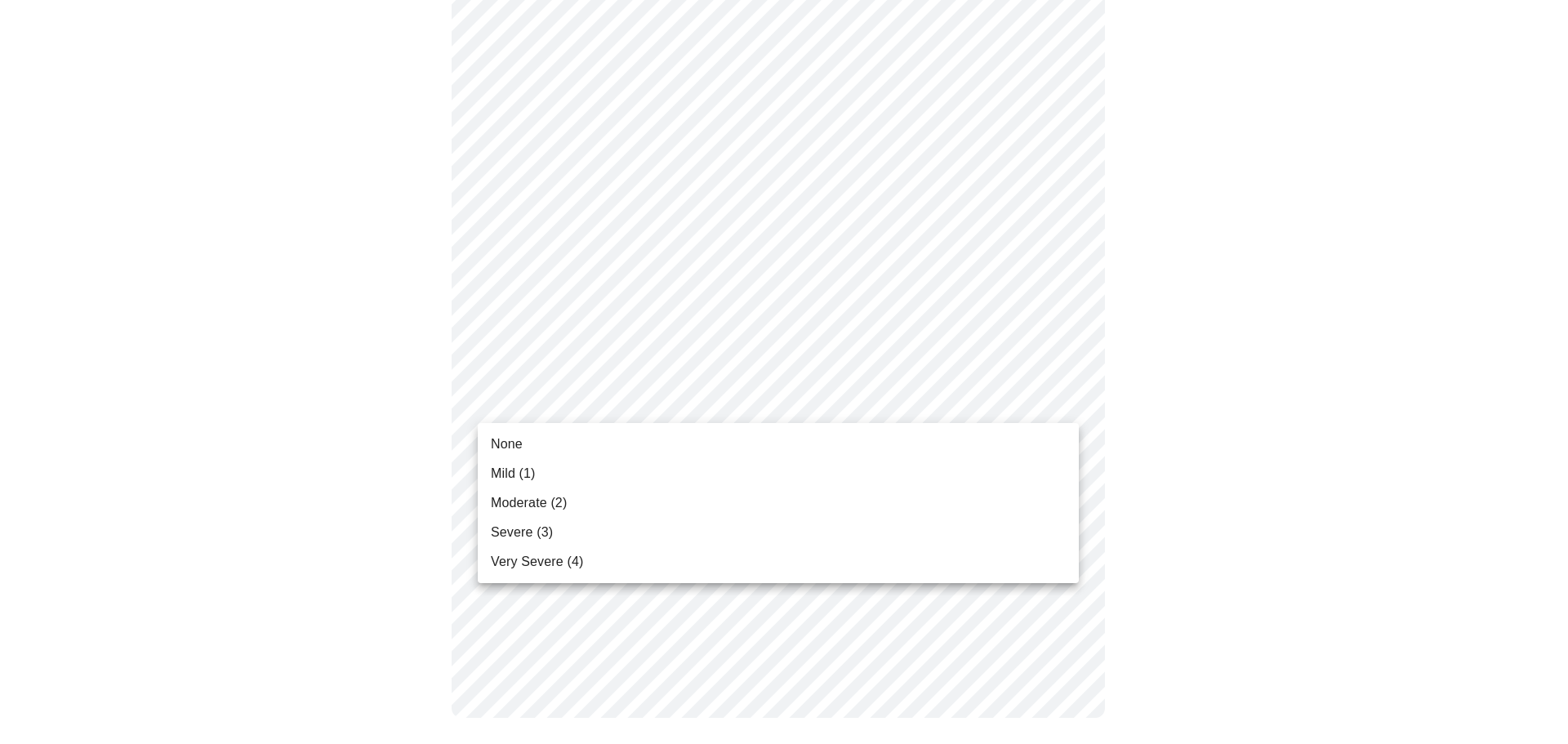
click at [645, 449] on li "None" at bounding box center [778, 444] width 601 height 29
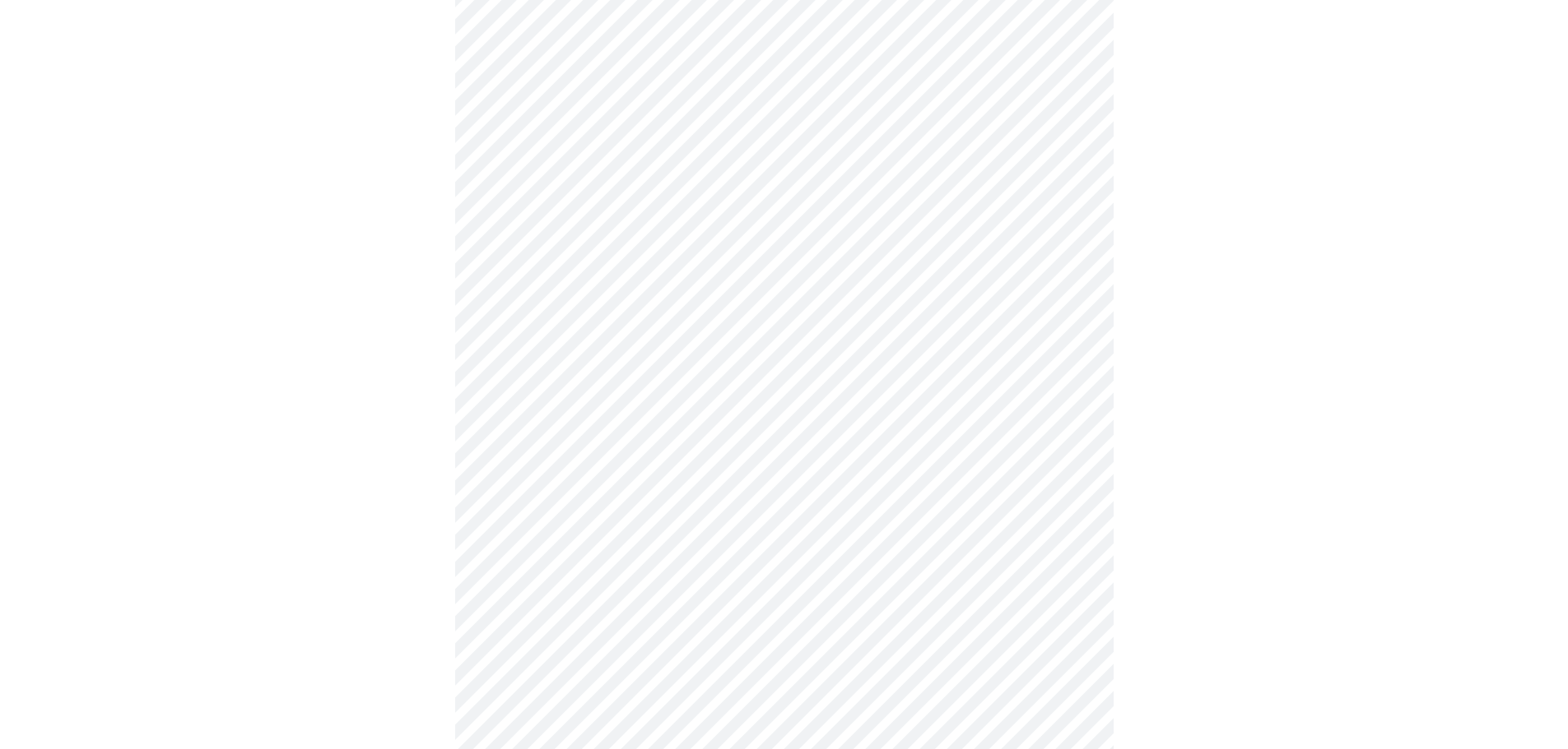
scroll to position [576, 0]
click at [658, 433] on body "MyMenopauseRx Appointments Messaging Labs Uploads Medications Community Refer a…" at bounding box center [784, 243] width 1555 height 1623
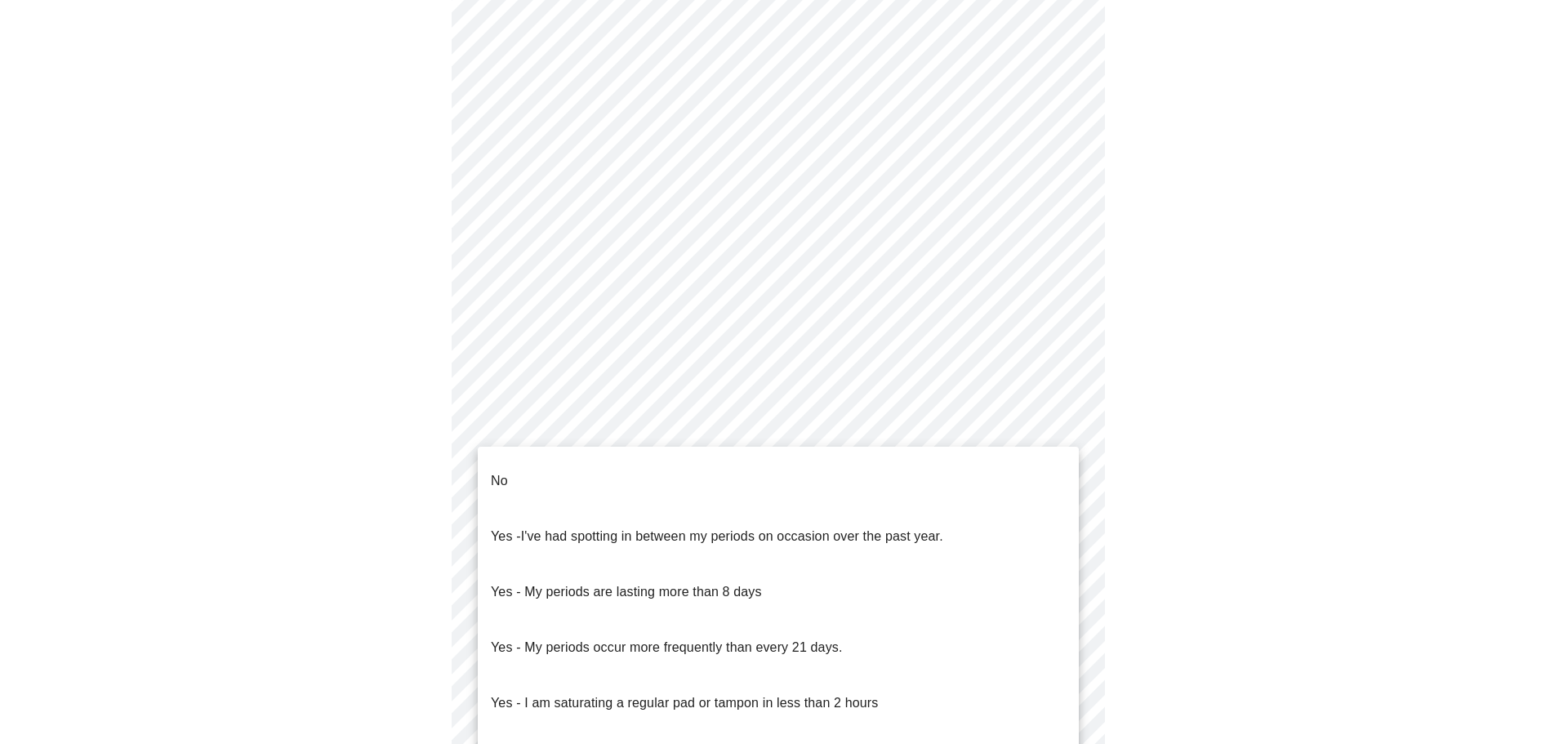
click at [651, 454] on li "No" at bounding box center [778, 481] width 601 height 55
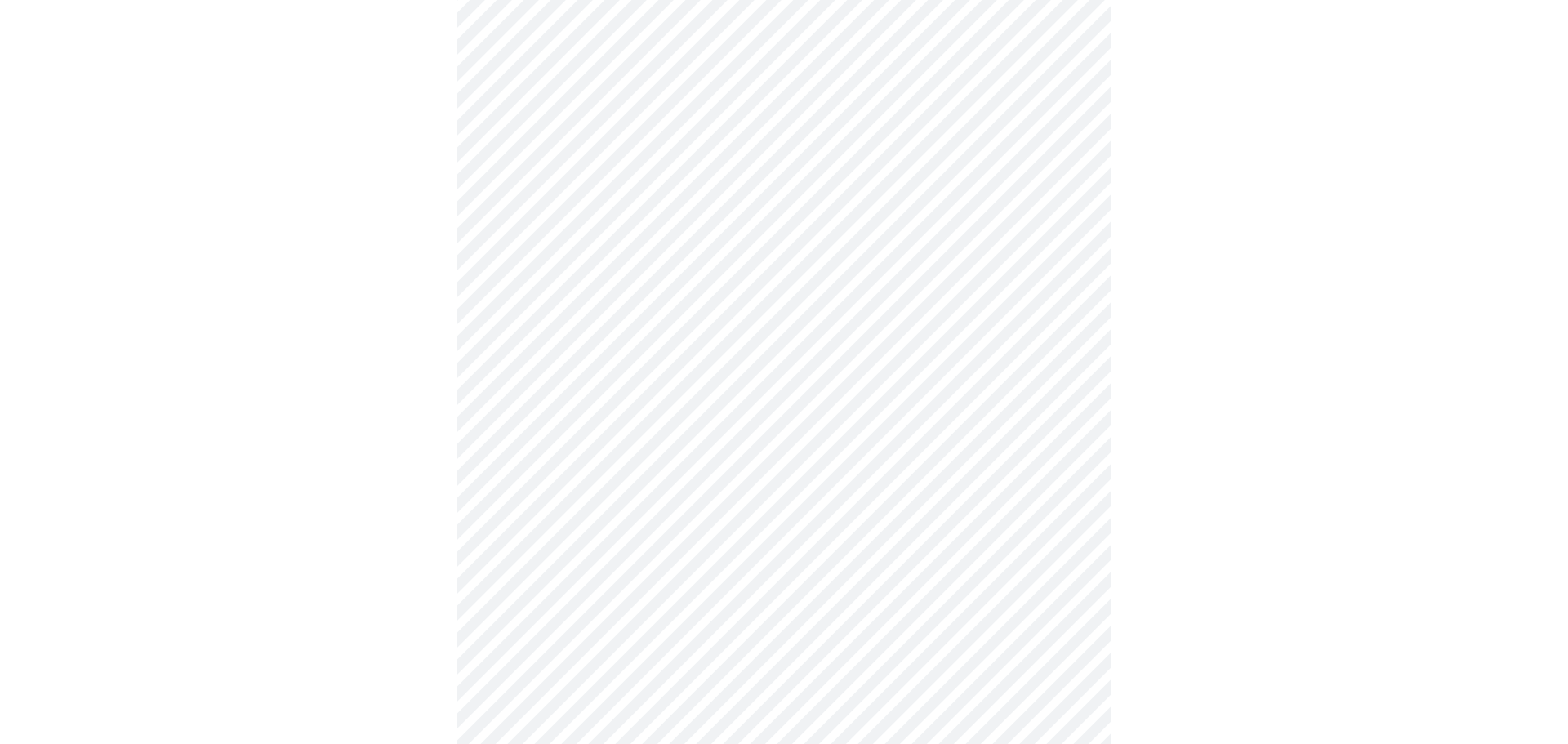
click at [640, 531] on body "MyMenopauseRx Appointments Messaging Labs Uploads Medications Community Refer a…" at bounding box center [784, 236] width 1555 height 1603
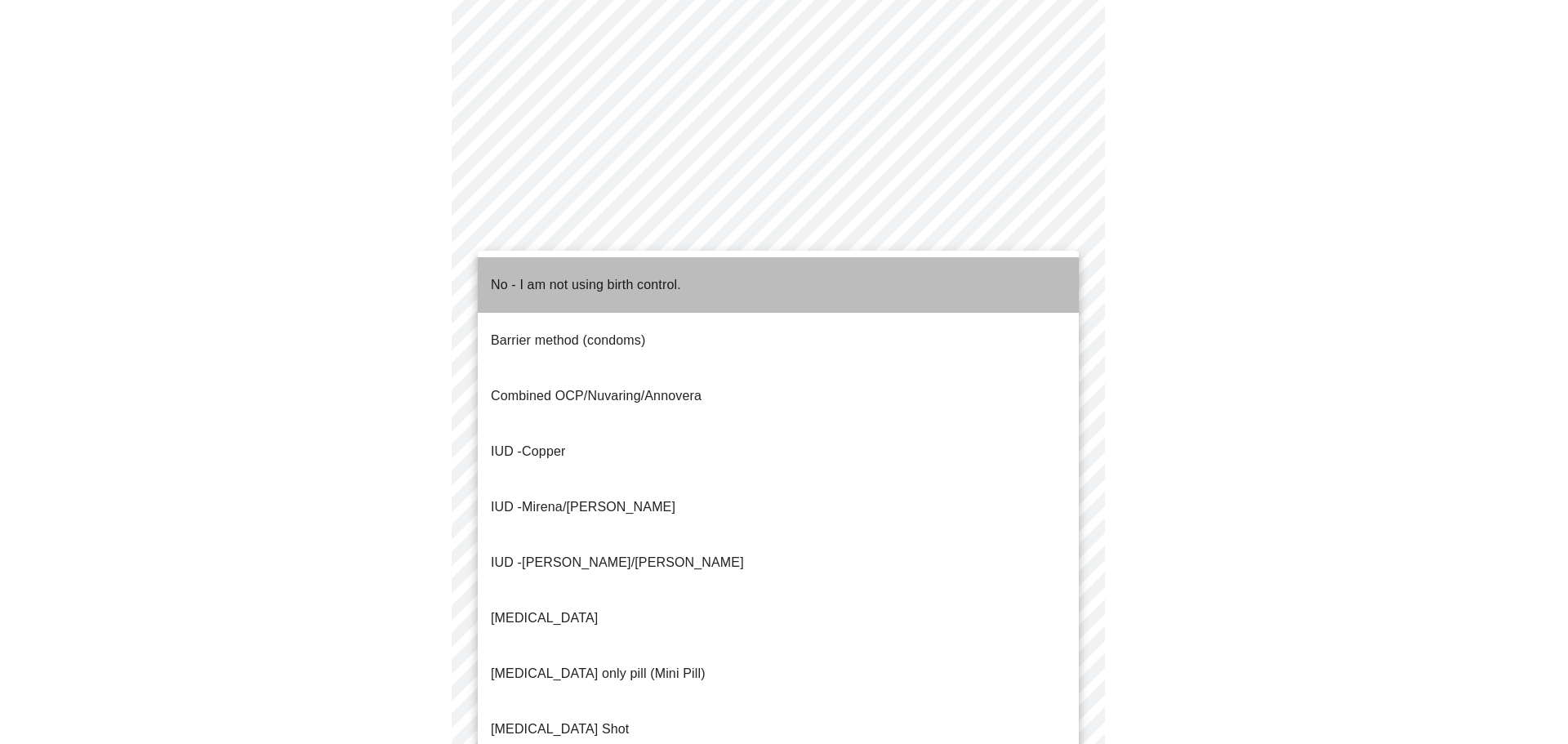
click at [613, 280] on p "No - I am not using birth control." at bounding box center [586, 285] width 190 height 20
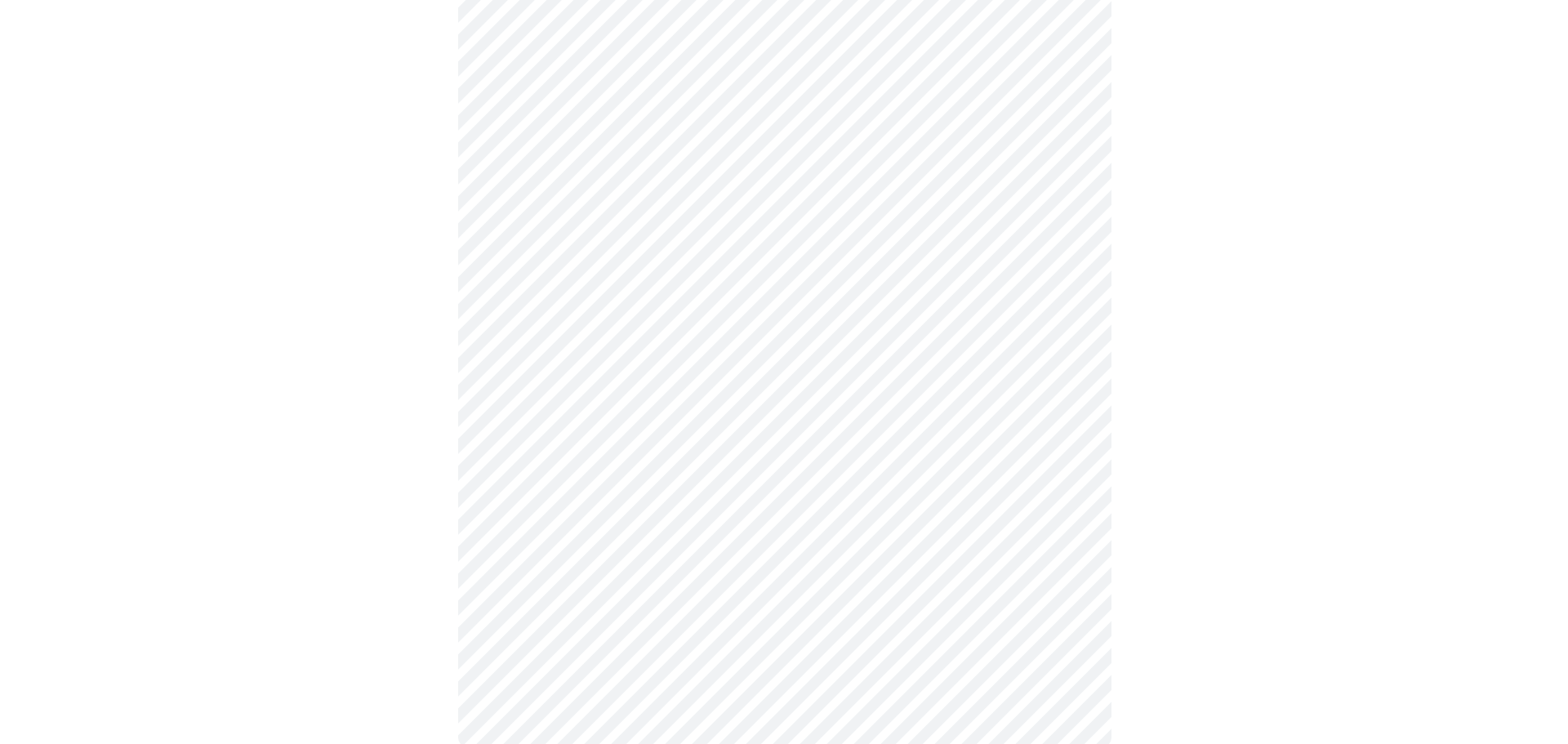
scroll to position [849, 0]
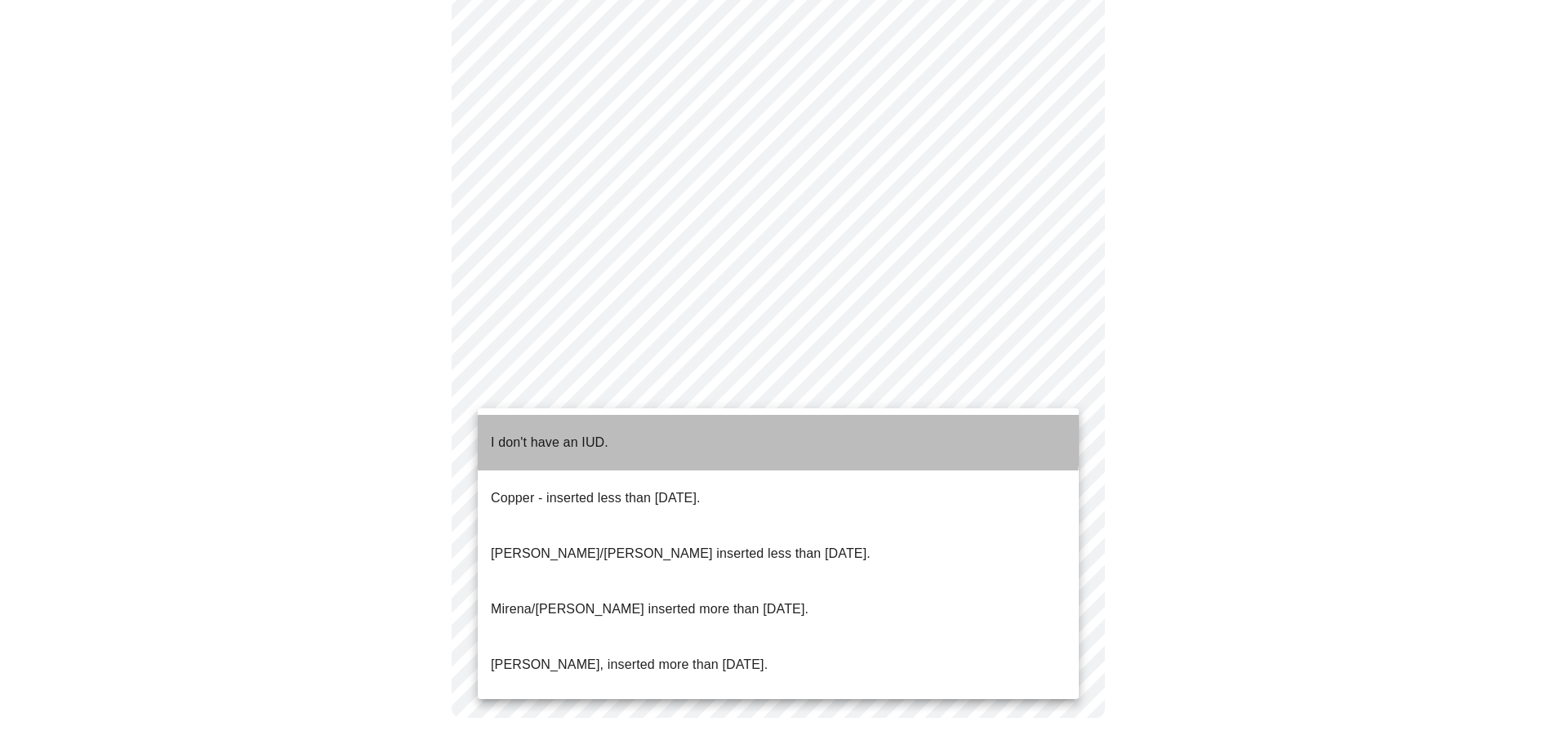
click at [647, 419] on li "I don't have an IUD." at bounding box center [778, 442] width 601 height 55
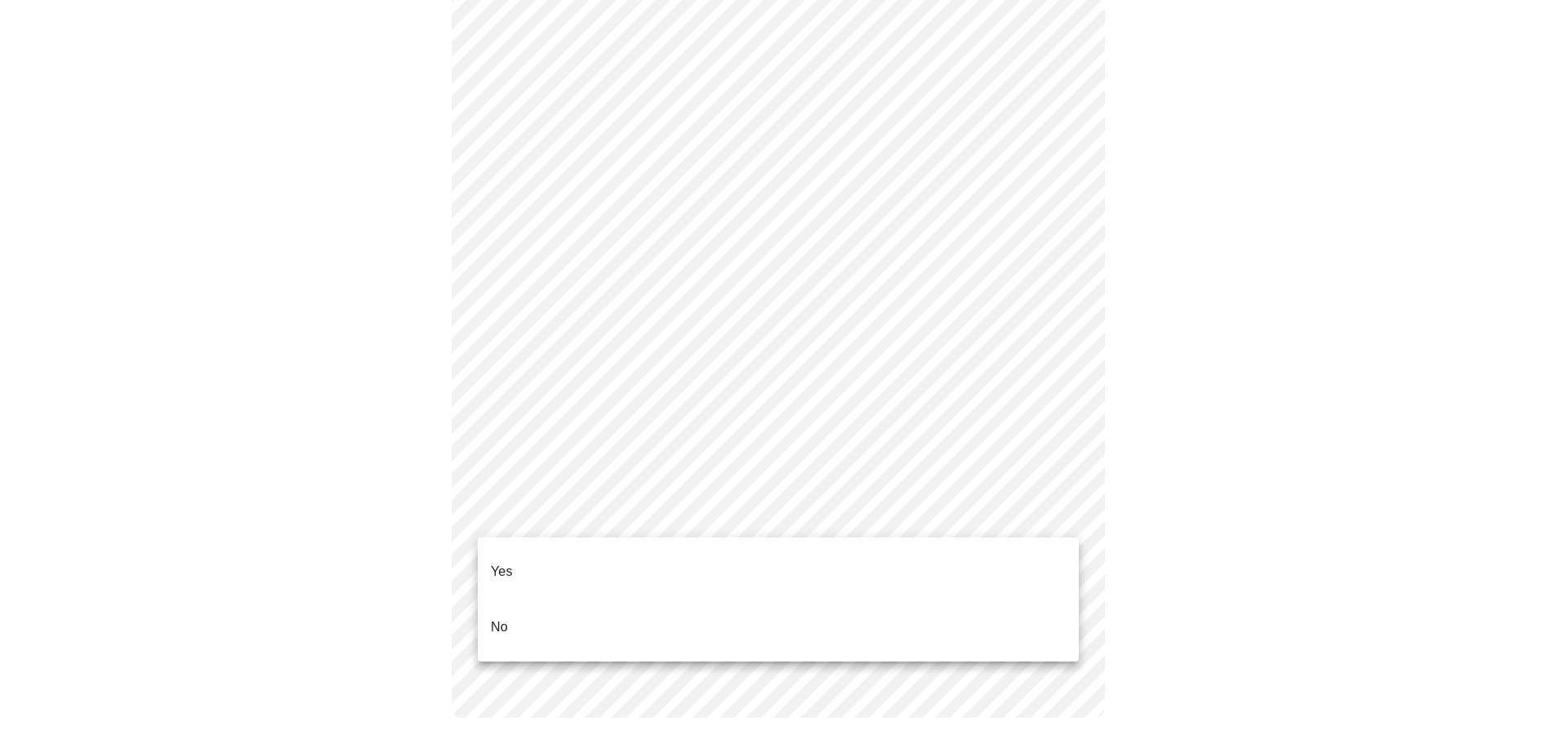
click at [634, 544] on li "Yes" at bounding box center [778, 571] width 601 height 55
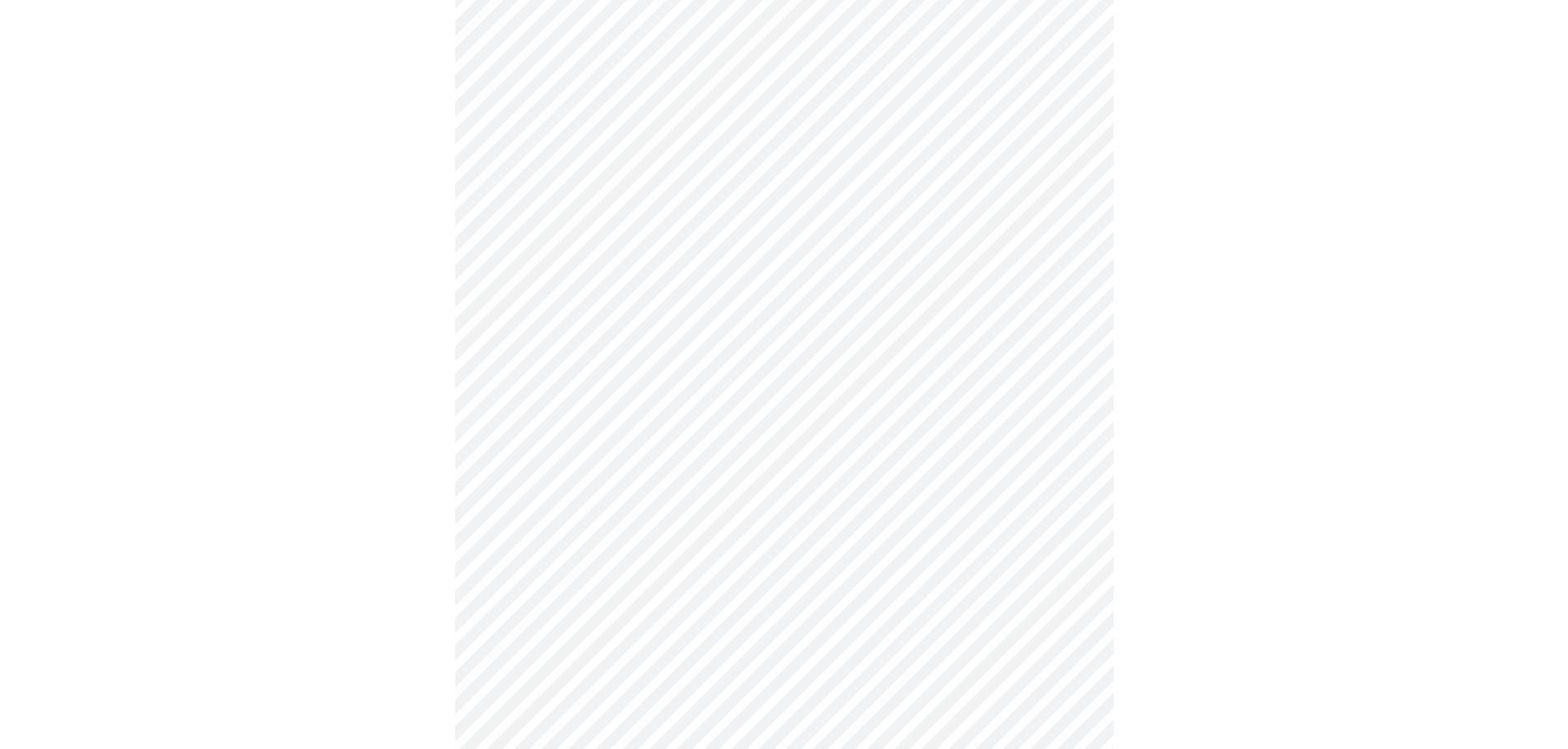
scroll to position [4223, 0]
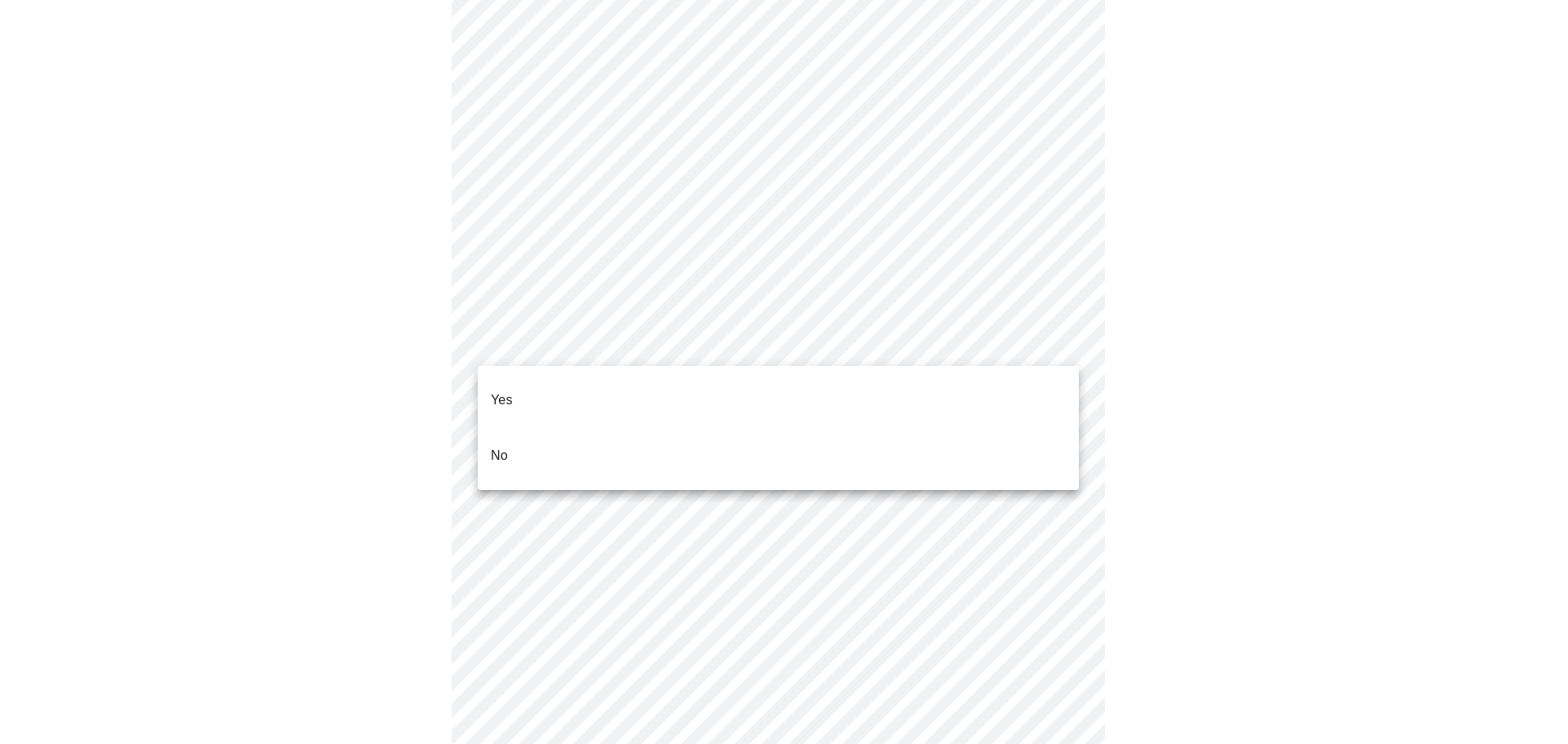
click at [843, 431] on li "No" at bounding box center [778, 456] width 601 height 55
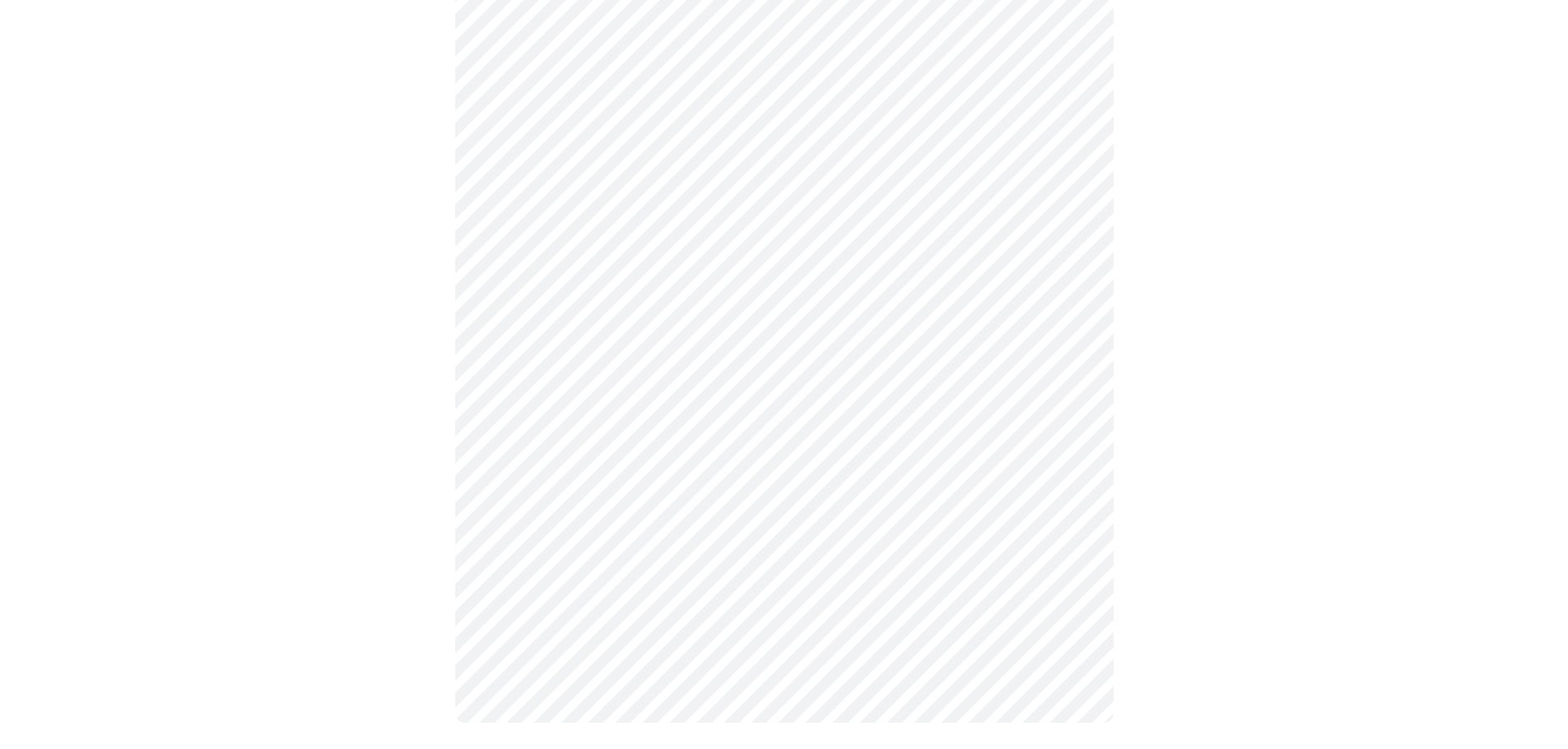
scroll to position [703, 0]
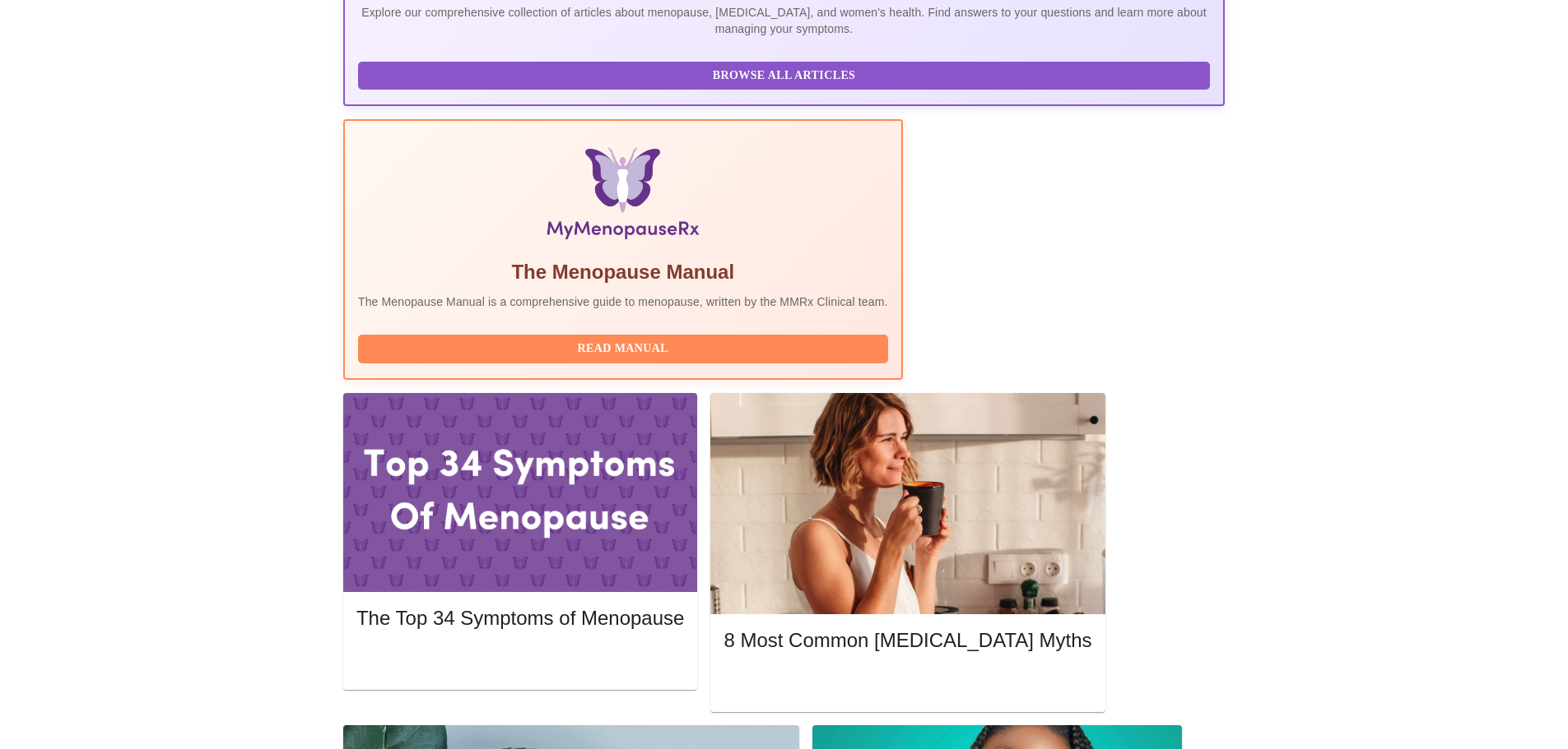
scroll to position [411, 0]
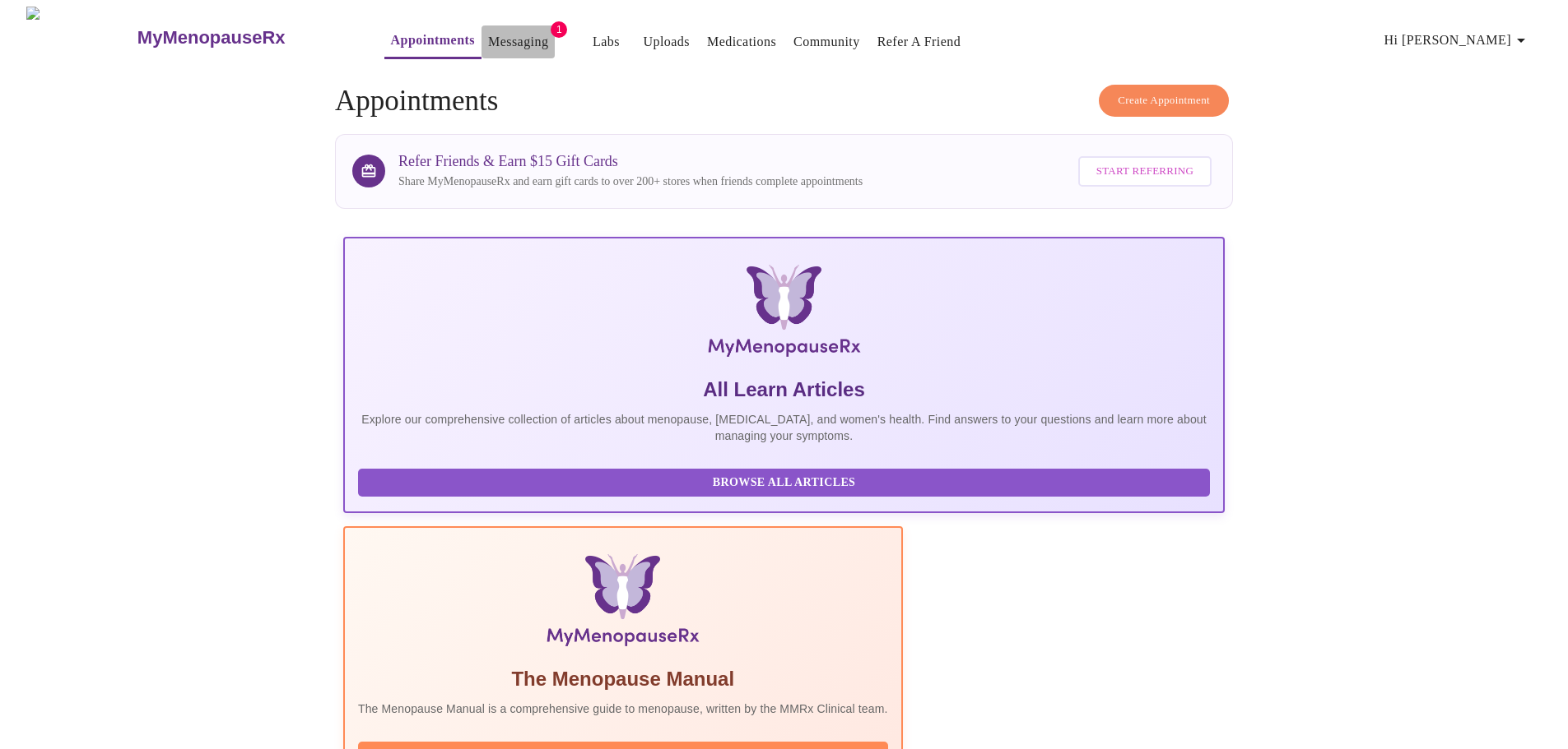
click at [488, 30] on link "Messaging" at bounding box center [517, 42] width 60 height 23
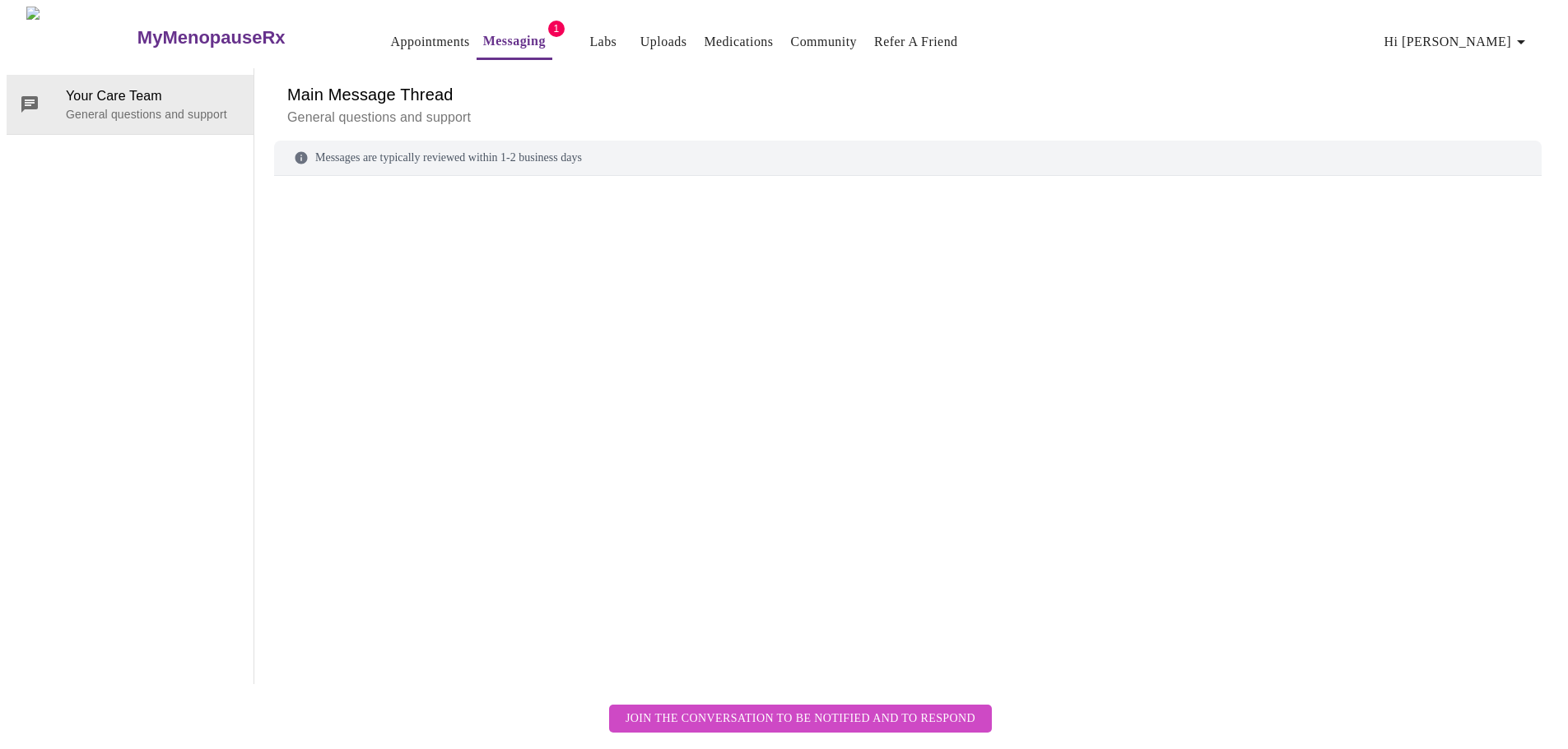
scroll to position [62, 0]
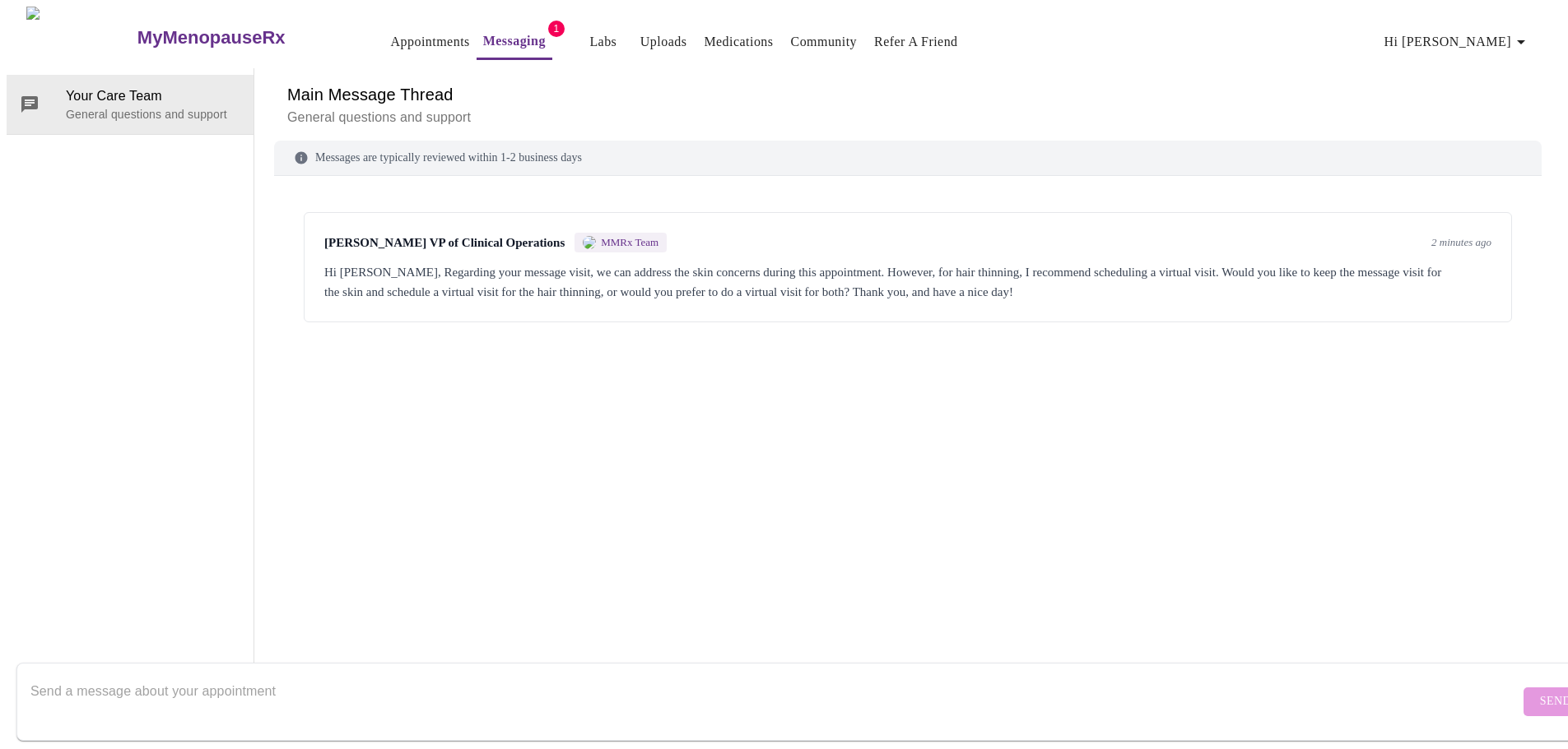
click at [496, 679] on textarea "Send a message about your appointment" at bounding box center [775, 702] width 1489 height 53
click at [111, 677] on textarea "i can do a virutal visit for both" at bounding box center [775, 702] width 1489 height 53
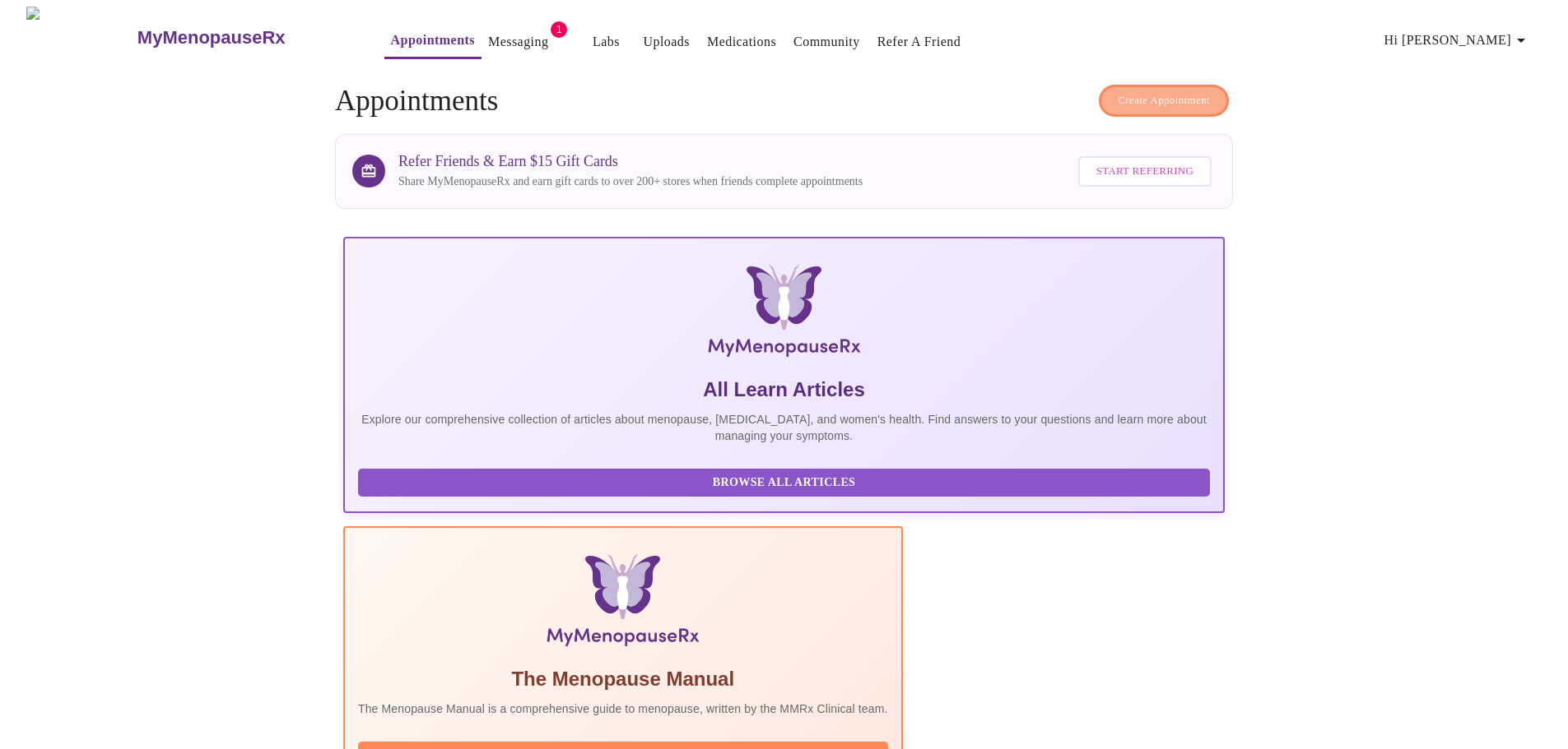
click at [1163, 103] on span "Create Appointment" at bounding box center [1164, 100] width 92 height 19
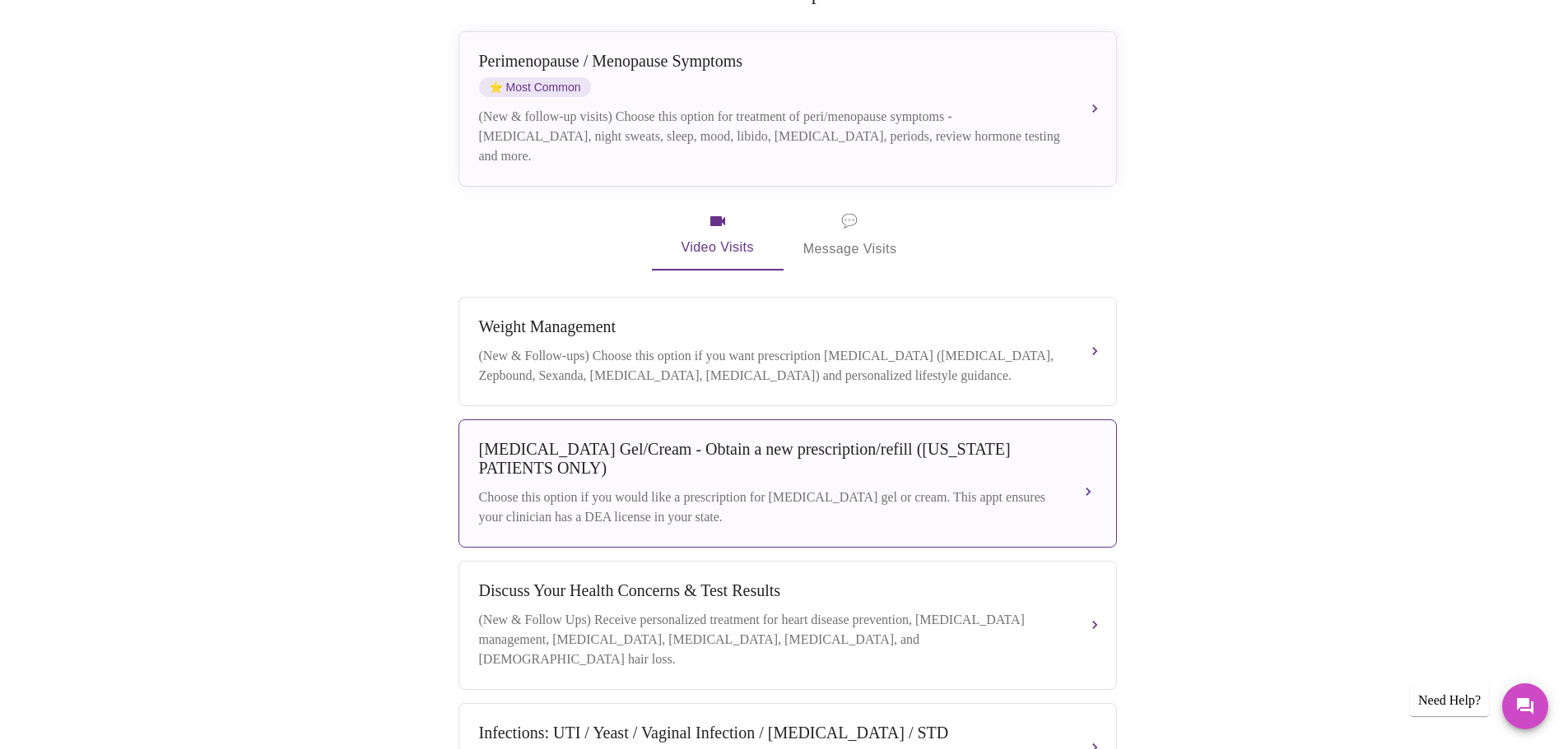
scroll to position [471, 0]
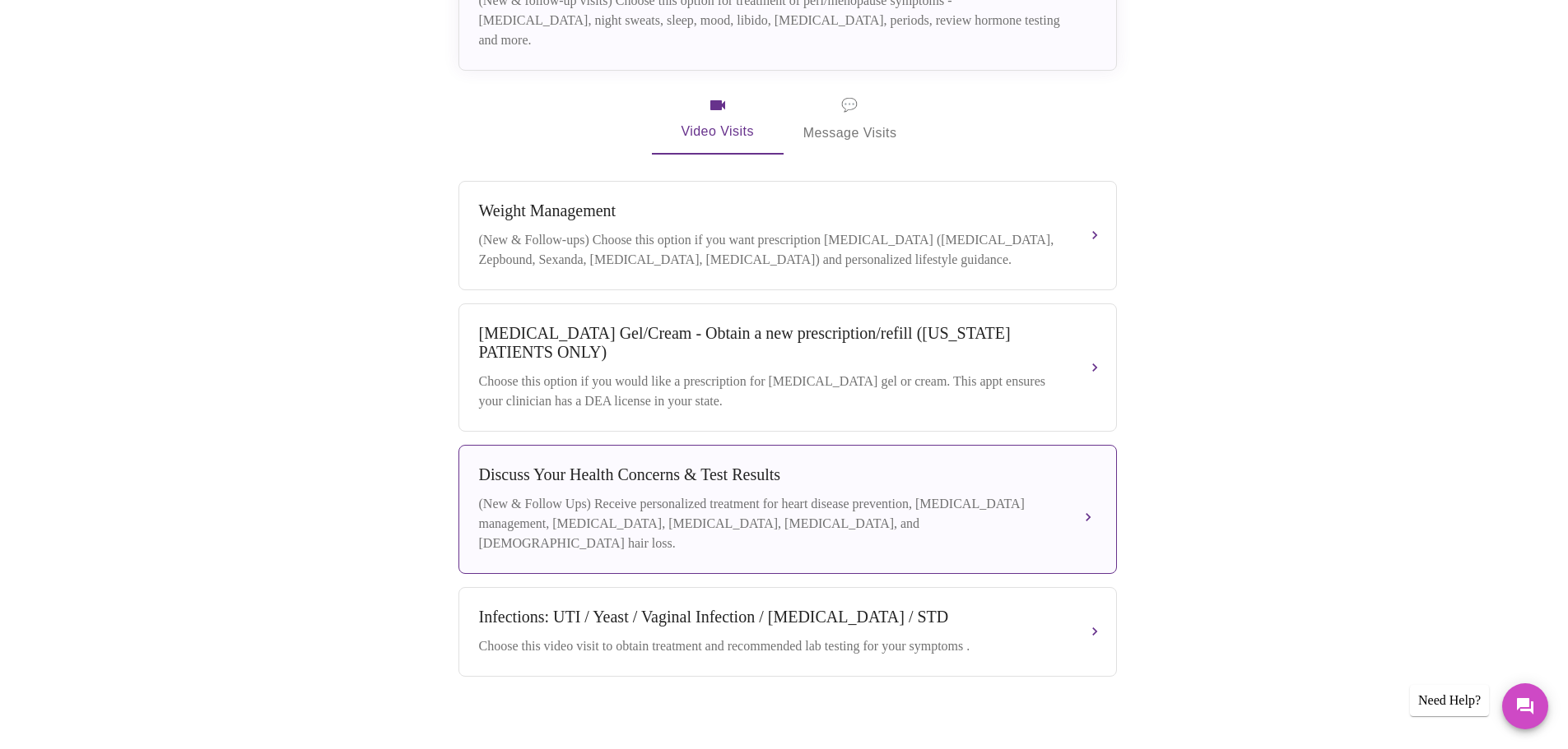
click at [953, 503] on div "(New & Follow Ups) Receive personalized treatment for heart disease prevention,…" at bounding box center [771, 524] width 585 height 59
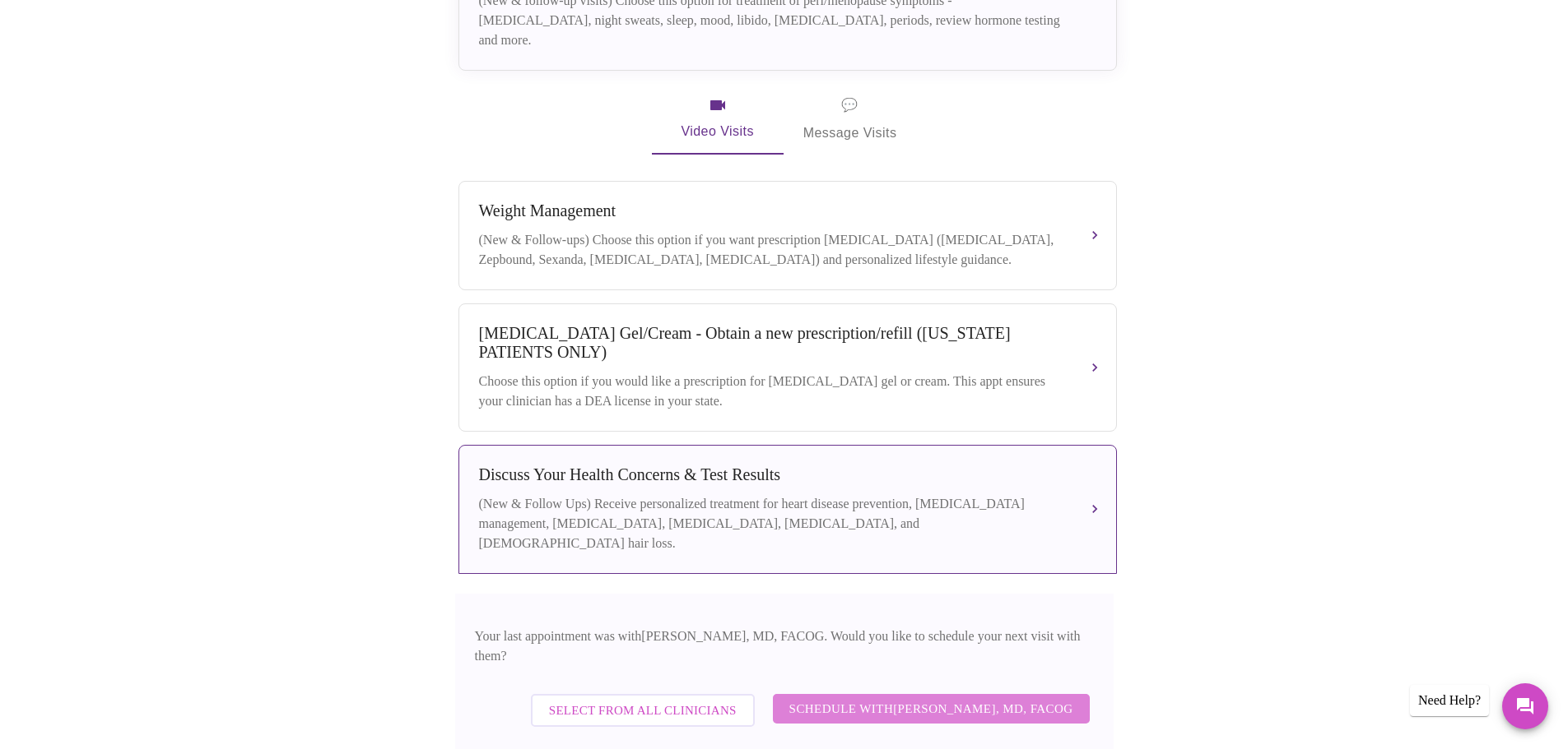
click at [973, 699] on span "Schedule with [PERSON_NAME], MD, FACOG" at bounding box center [931, 710] width 284 height 22
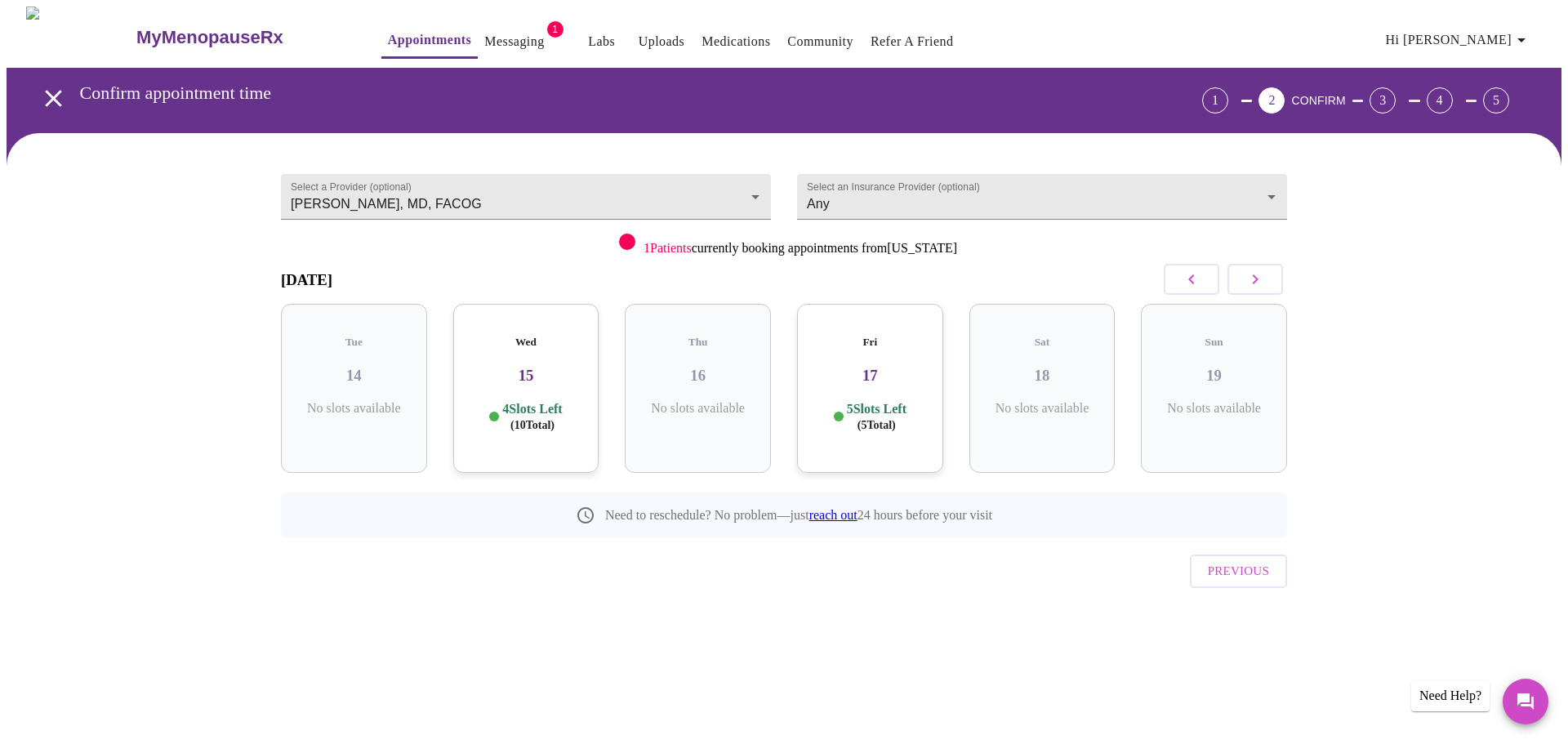
click at [529, 367] on h3 "15" at bounding box center [526, 376] width 120 height 18
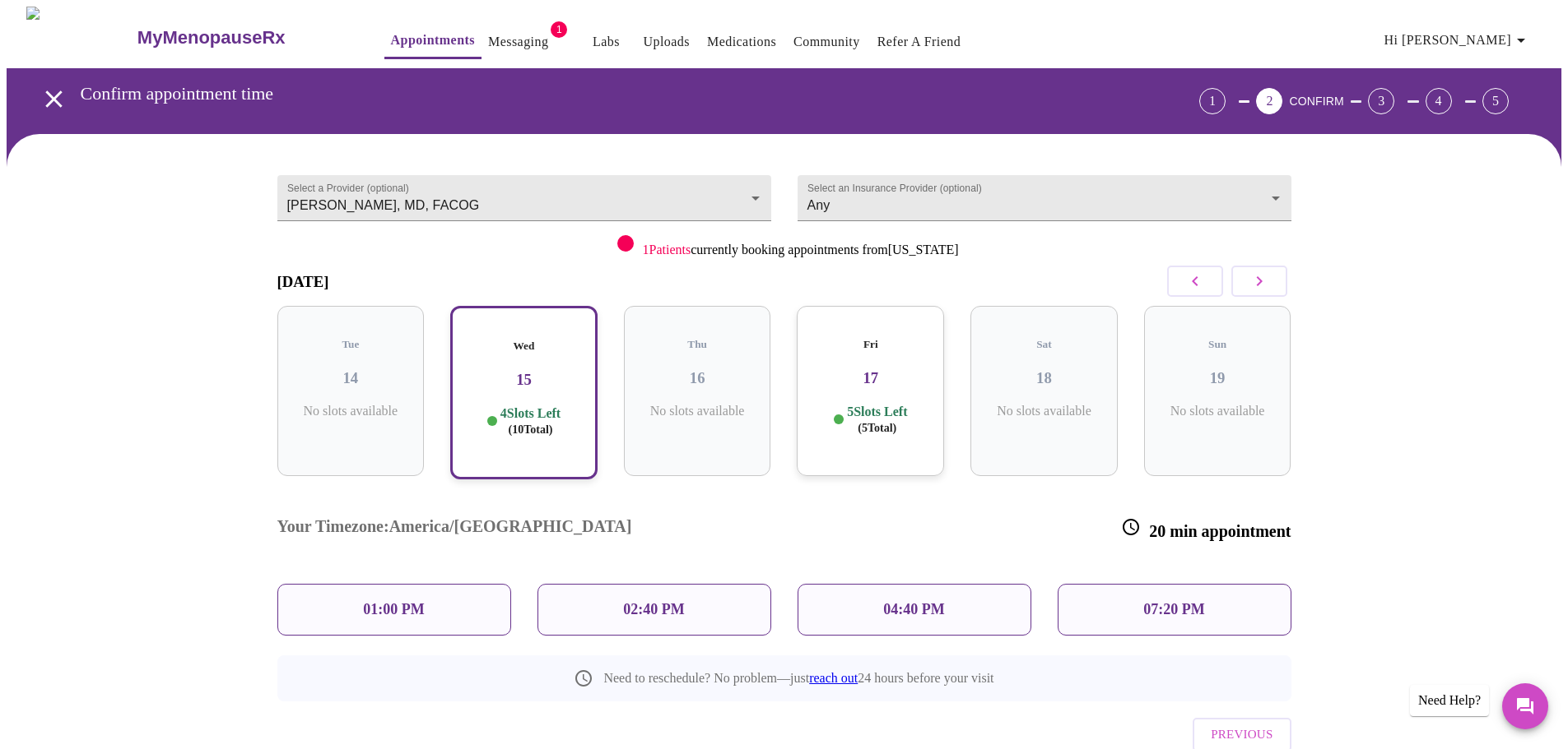
click at [665, 601] on p "02:40 PM" at bounding box center [654, 609] width 61 height 17
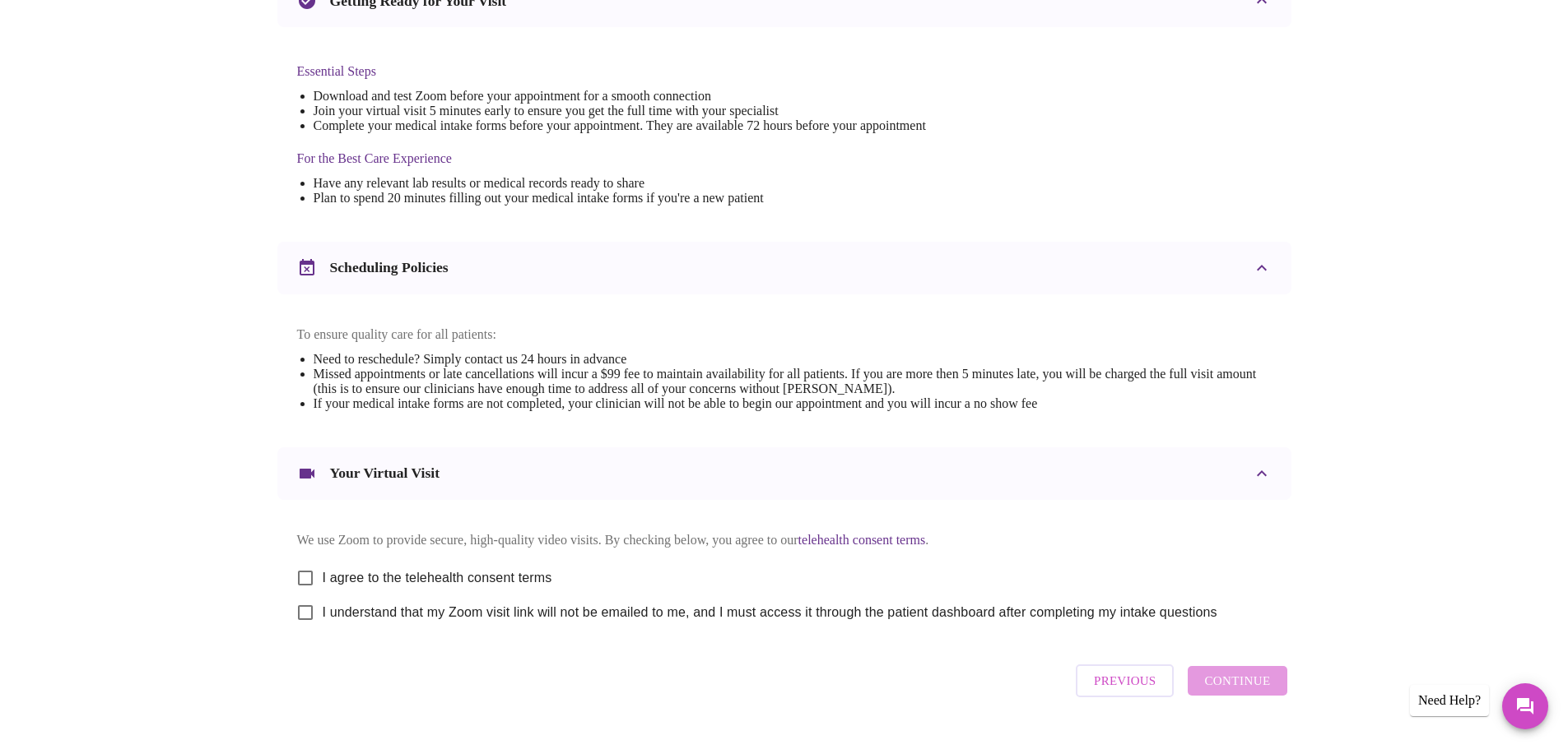
scroll to position [443, 0]
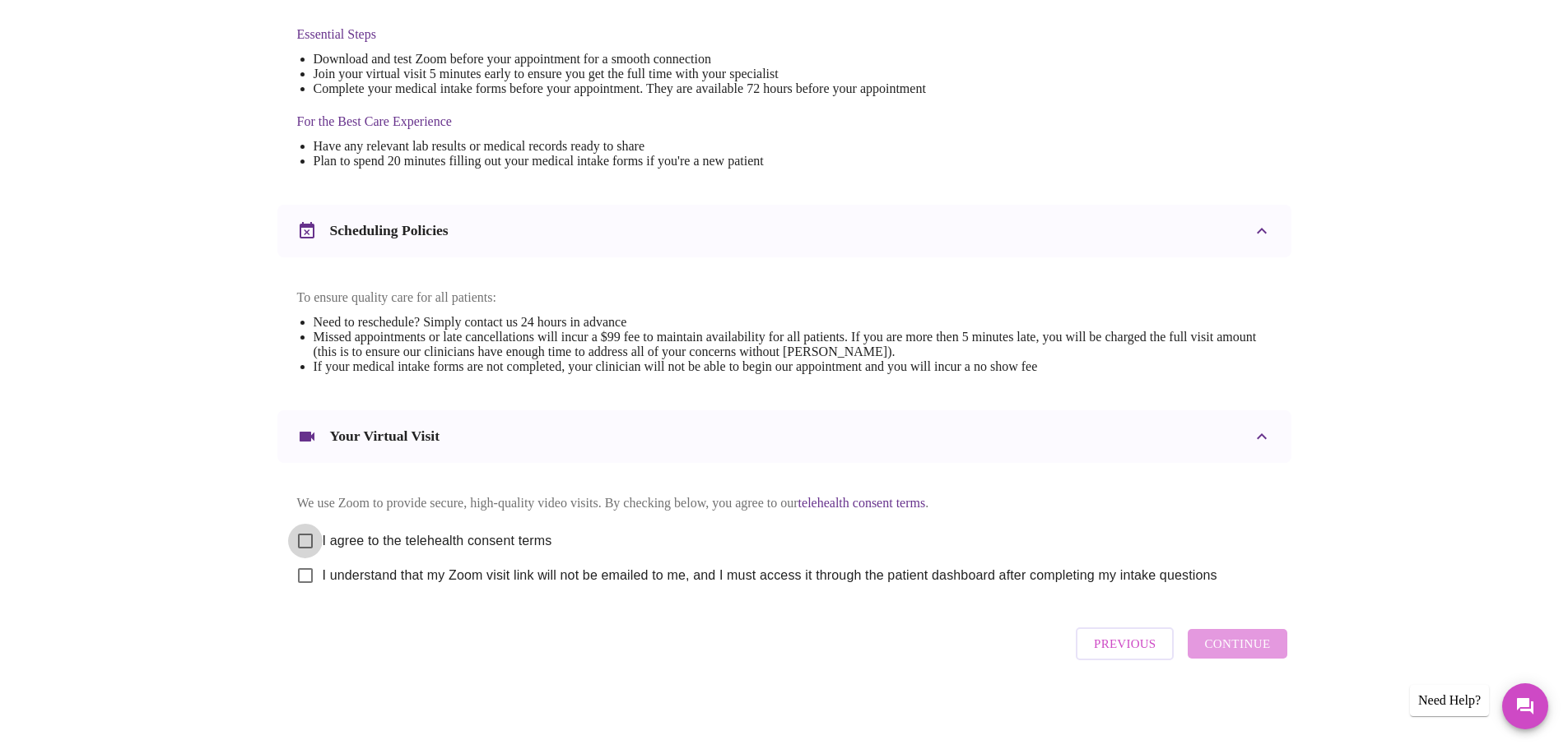
click at [308, 534] on input "I agree to the telehealth consent terms" at bounding box center [305, 541] width 35 height 35
checkbox input "true"
click at [309, 577] on input "I understand that my Zoom visit link will not be emailed to me, and I must acce…" at bounding box center [305, 575] width 35 height 35
checkbox input "true"
click at [1253, 642] on span "Continue" at bounding box center [1236, 644] width 65 height 22
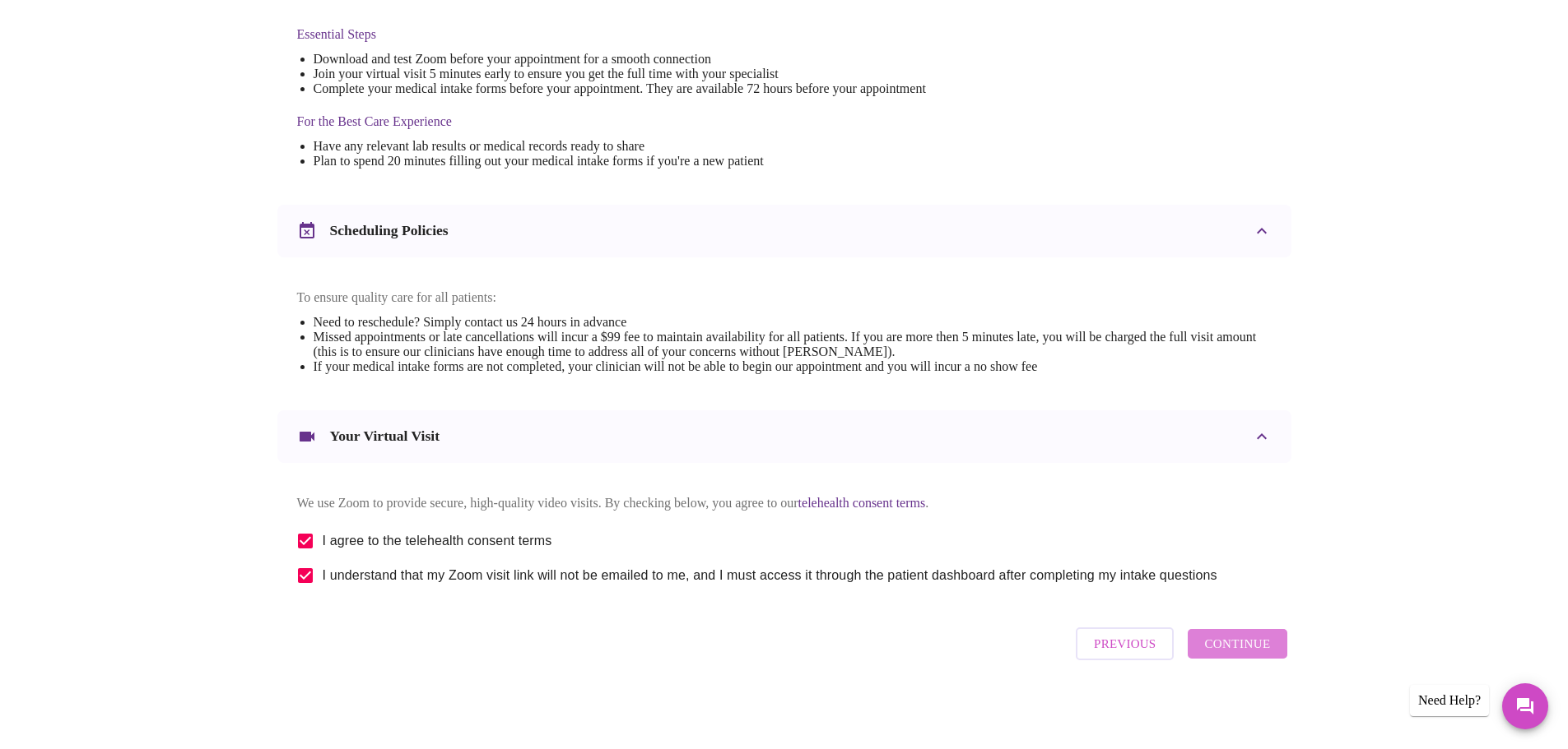
scroll to position [0, 0]
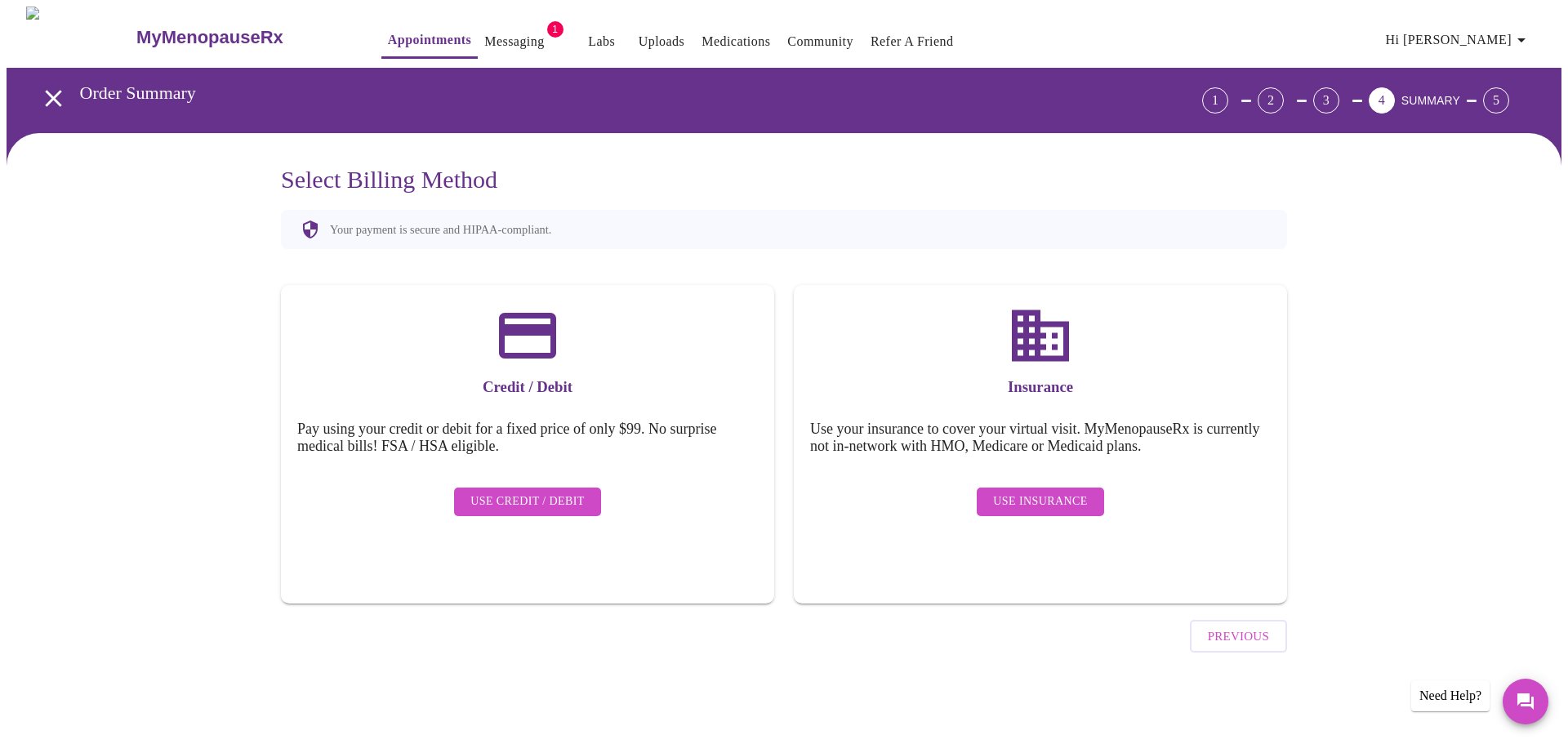
click at [1033, 496] on span "Use Insurance" at bounding box center [1040, 502] width 94 height 20
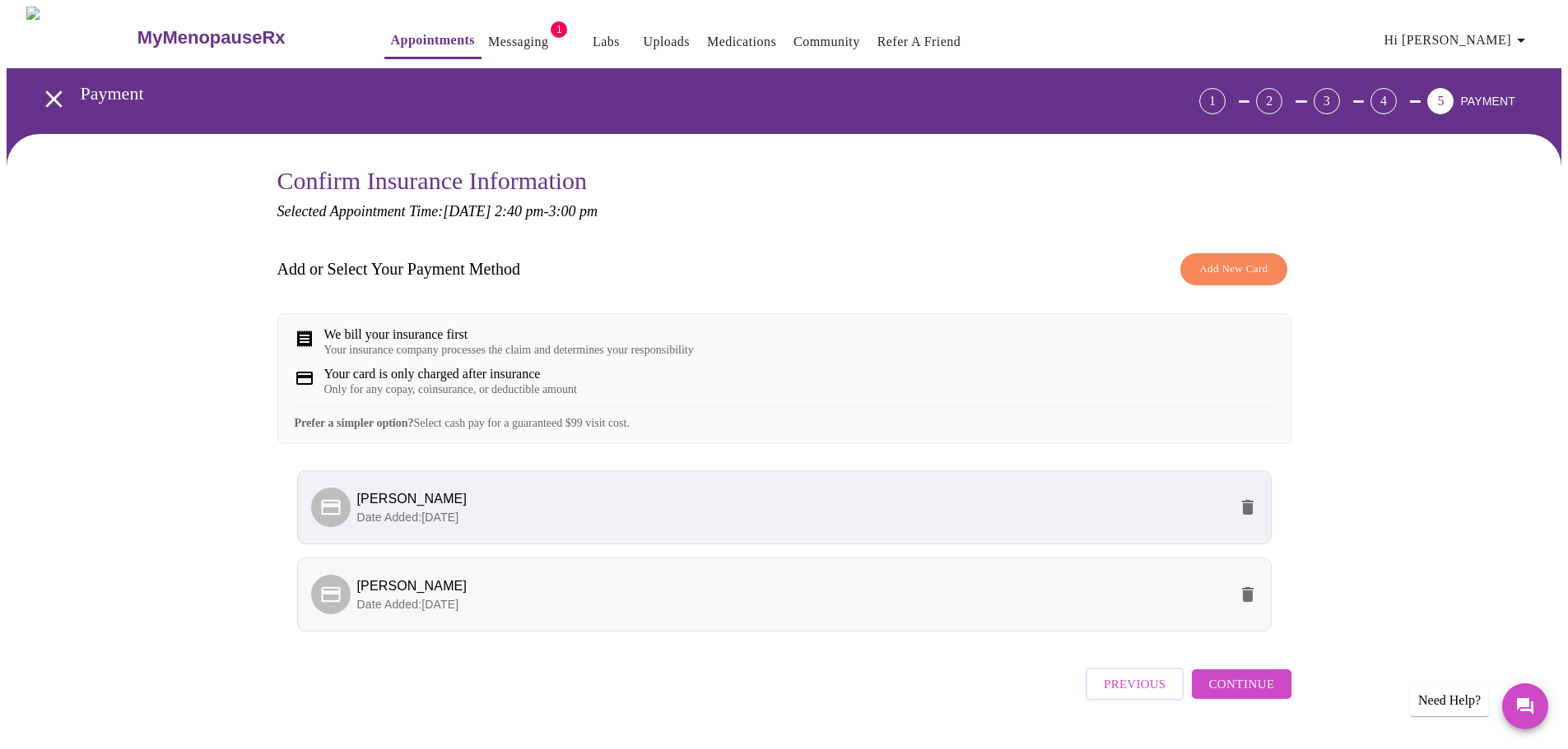
click at [475, 597] on span "tiffany cooper" at bounding box center [792, 587] width 871 height 20
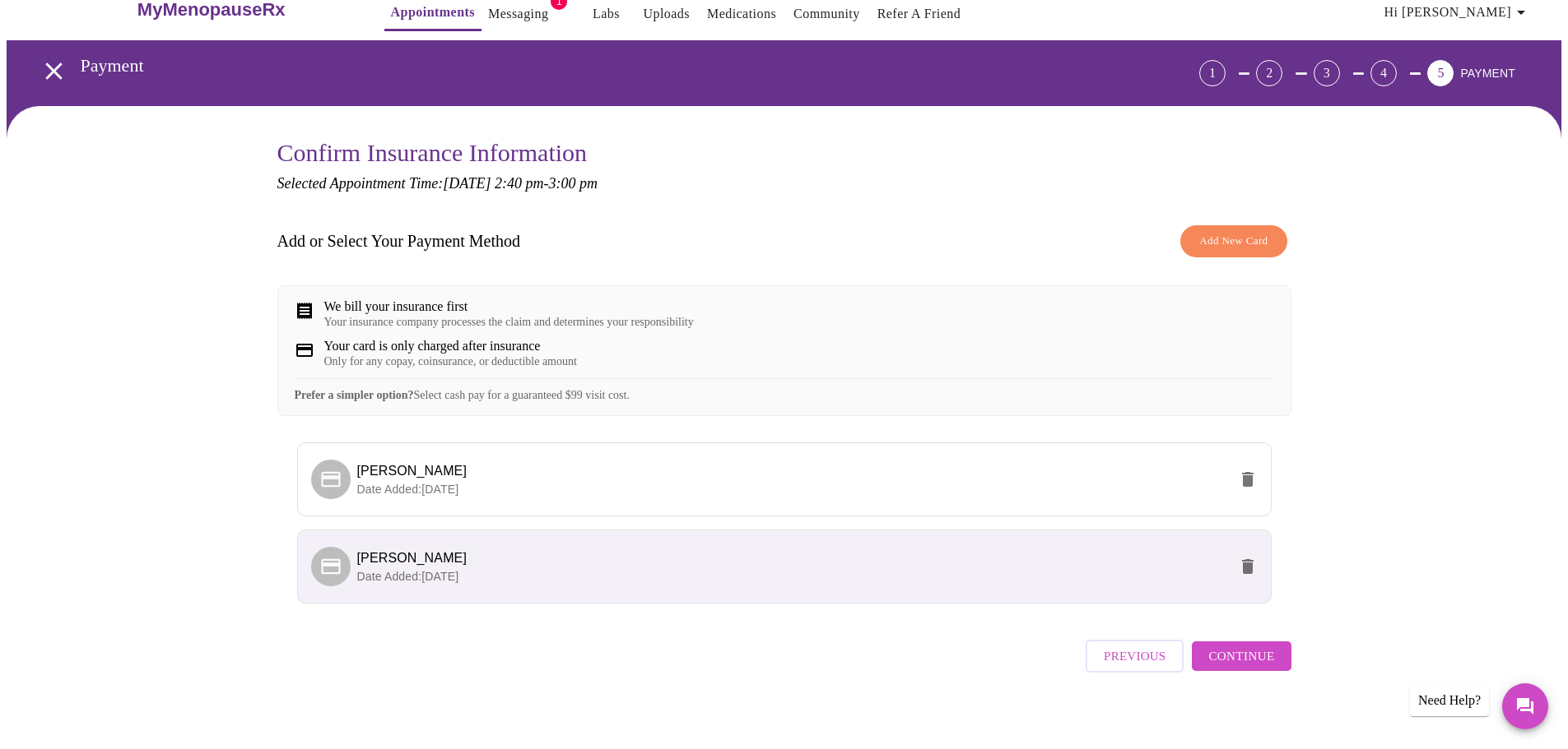
scroll to position [55, 0]
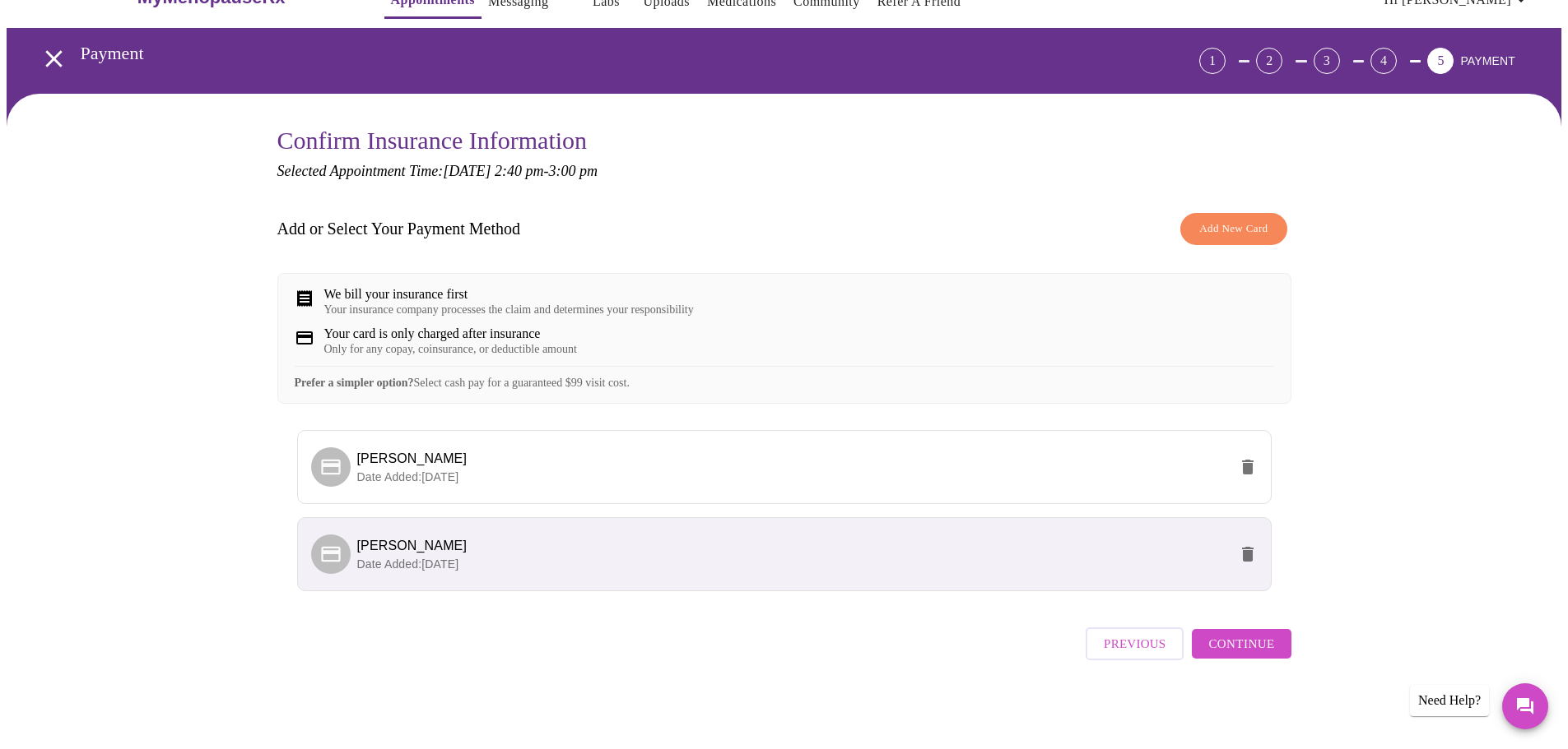
click at [1212, 647] on span "Continue" at bounding box center [1241, 644] width 65 height 22
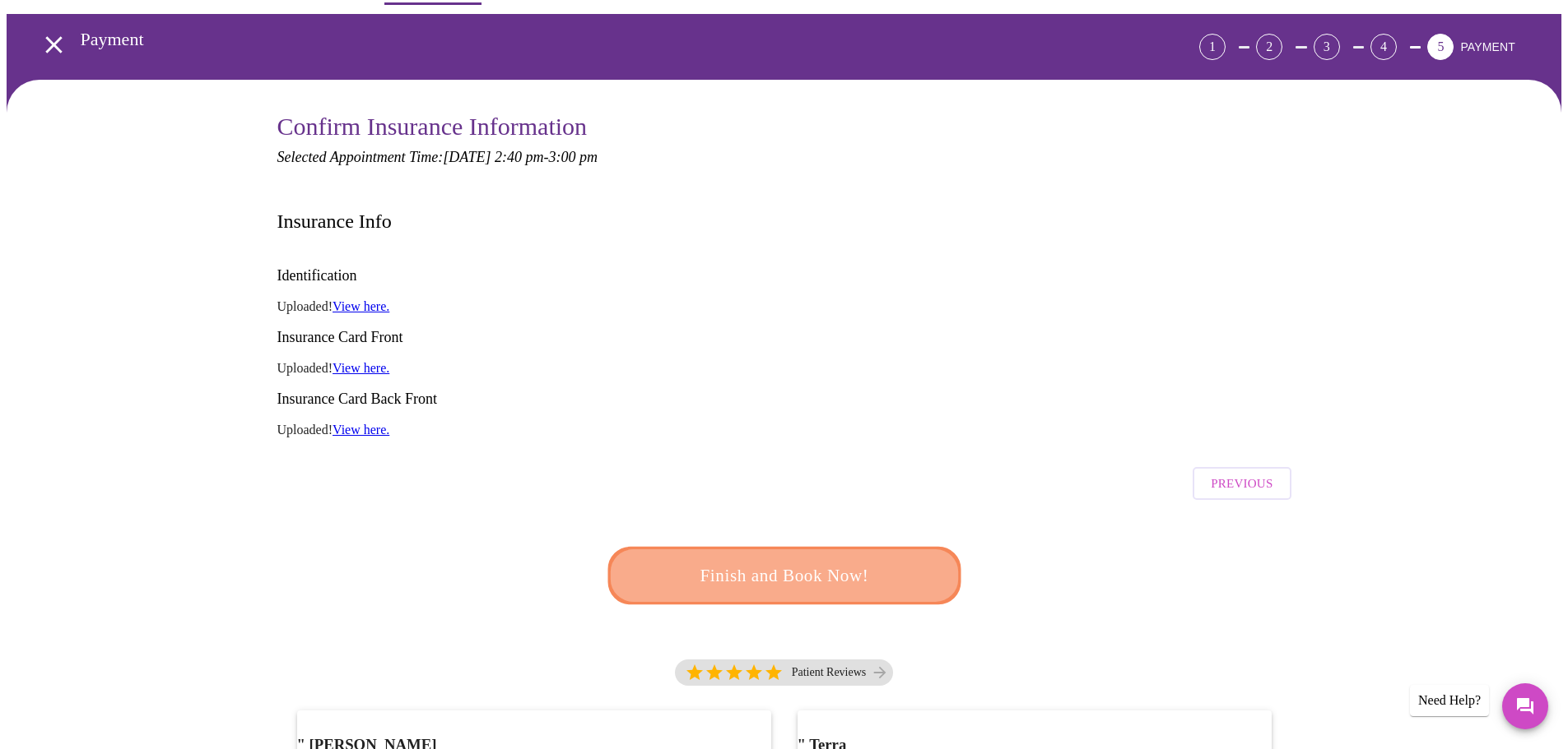
click at [858, 561] on span "Finish and Book Now!" at bounding box center [784, 576] width 305 height 30
